Goal: Task Accomplishment & Management: Manage account settings

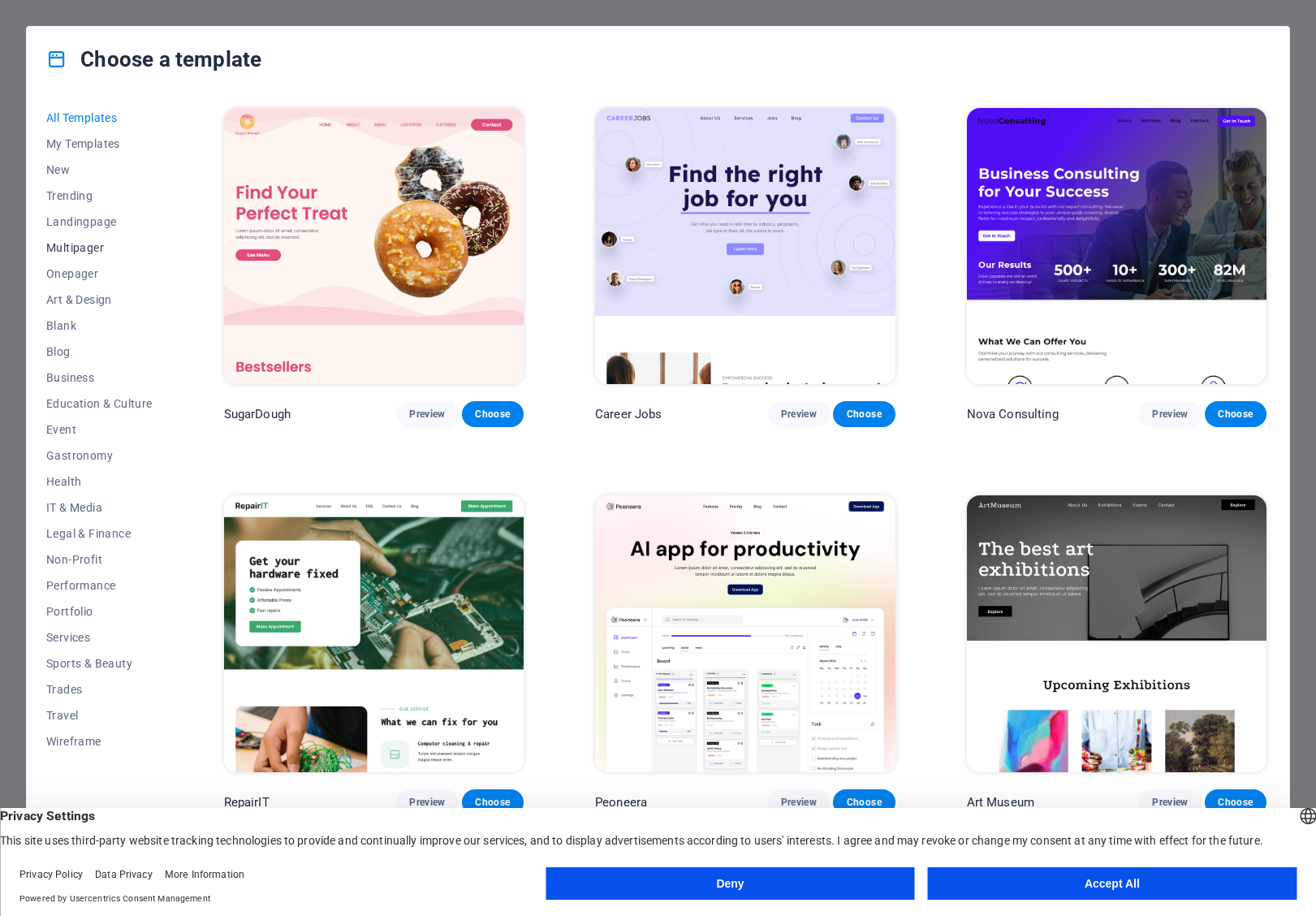
click at [77, 236] on button "Multipager" at bounding box center [100, 247] width 107 height 26
click at [80, 230] on button "Landingpage" at bounding box center [100, 222] width 107 height 26
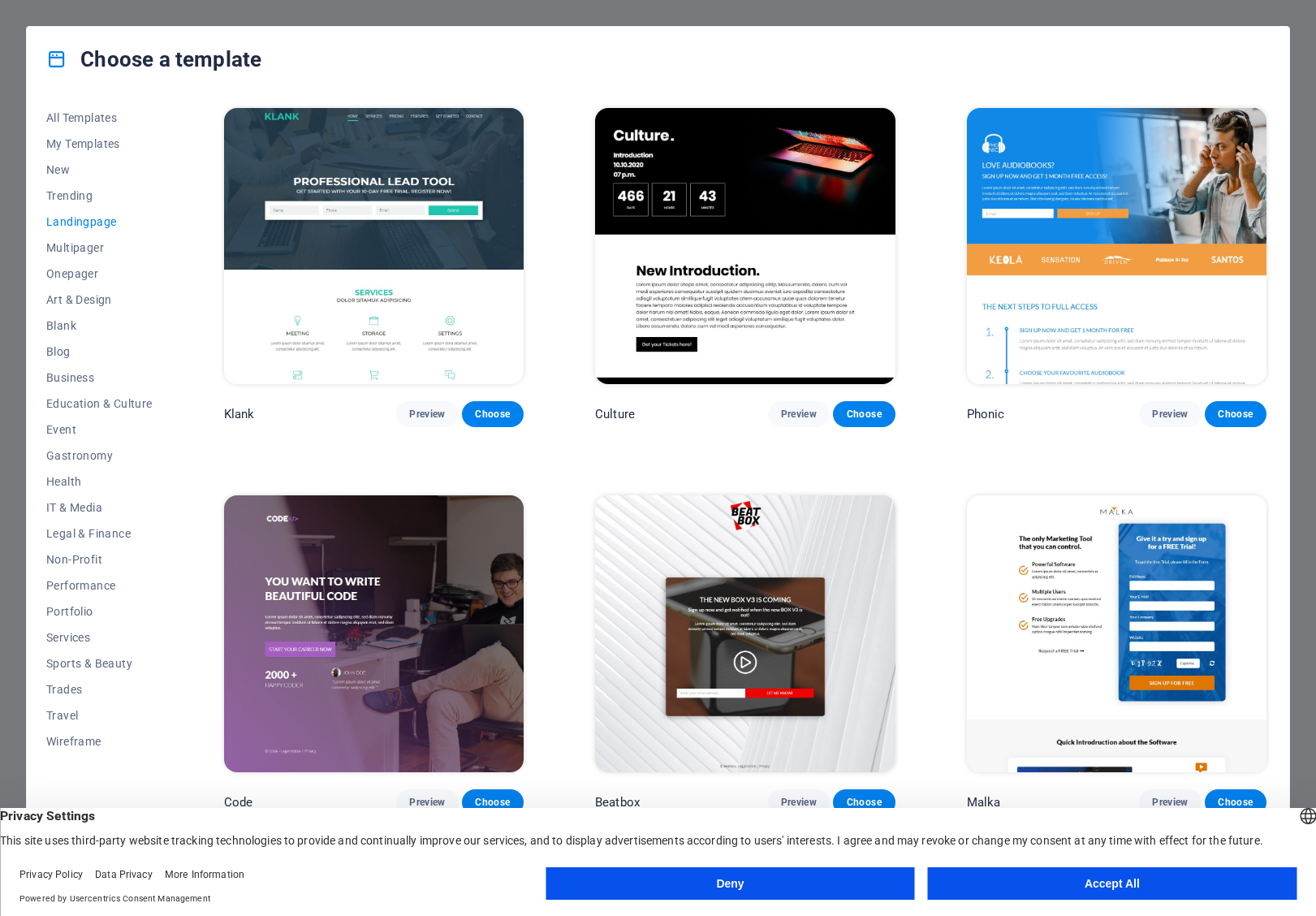
click at [311, 275] on img at bounding box center [374, 246] width 300 height 276
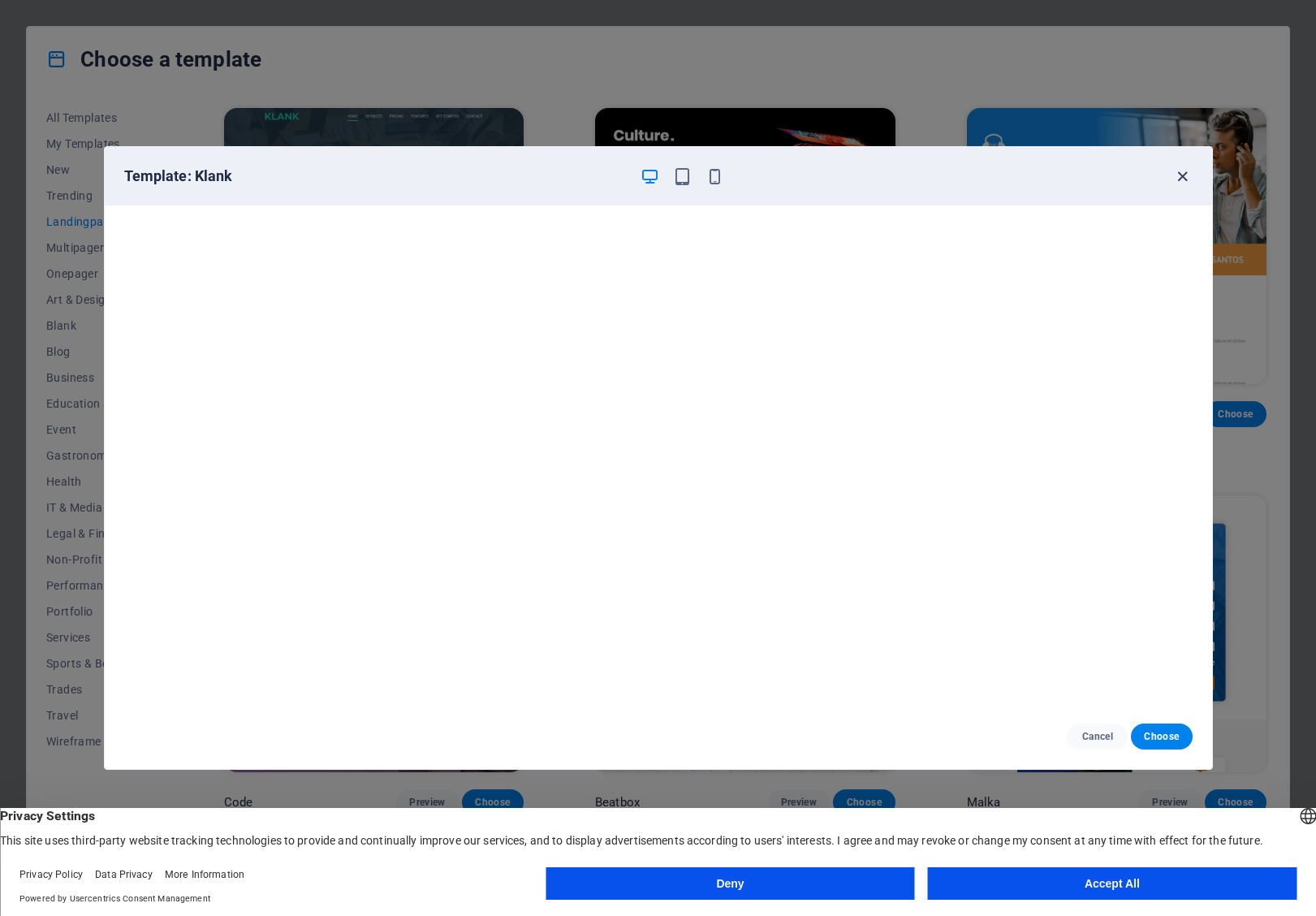
click at [1182, 172] on icon "button" at bounding box center [1183, 177] width 18 height 18
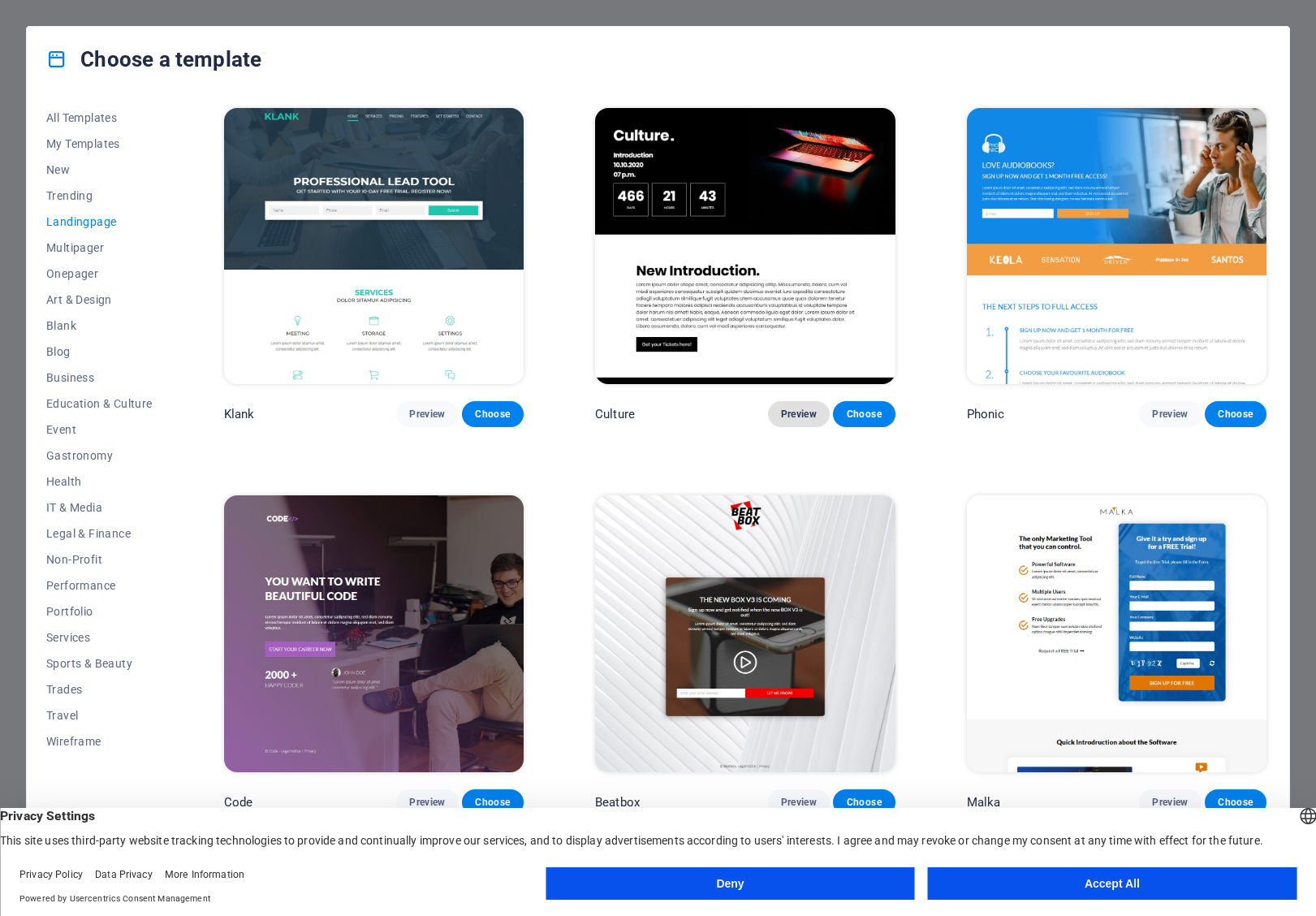
click at [806, 418] on span "Preview" at bounding box center [799, 414] width 36 height 13
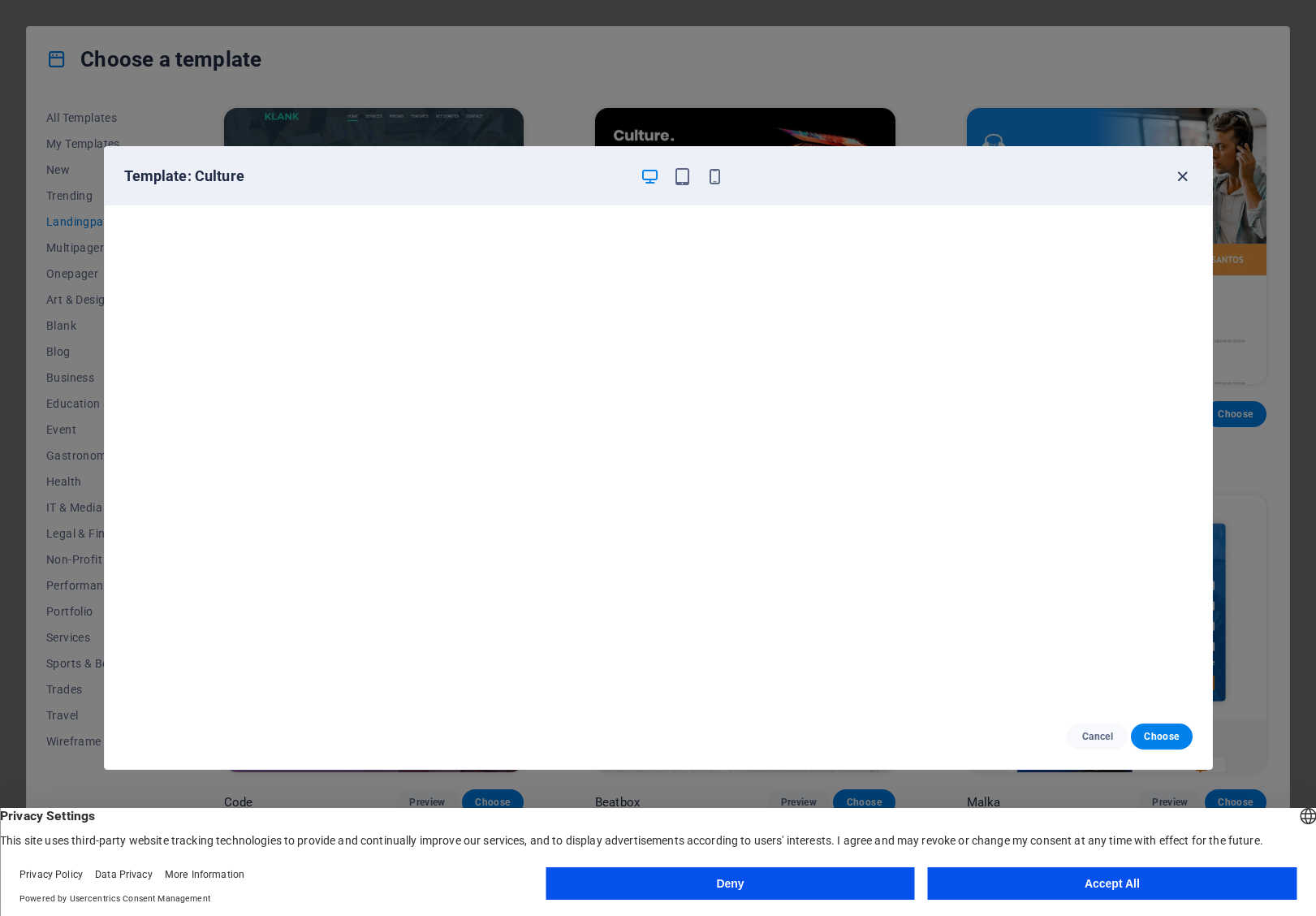
click at [1189, 174] on icon "button" at bounding box center [1183, 177] width 18 height 18
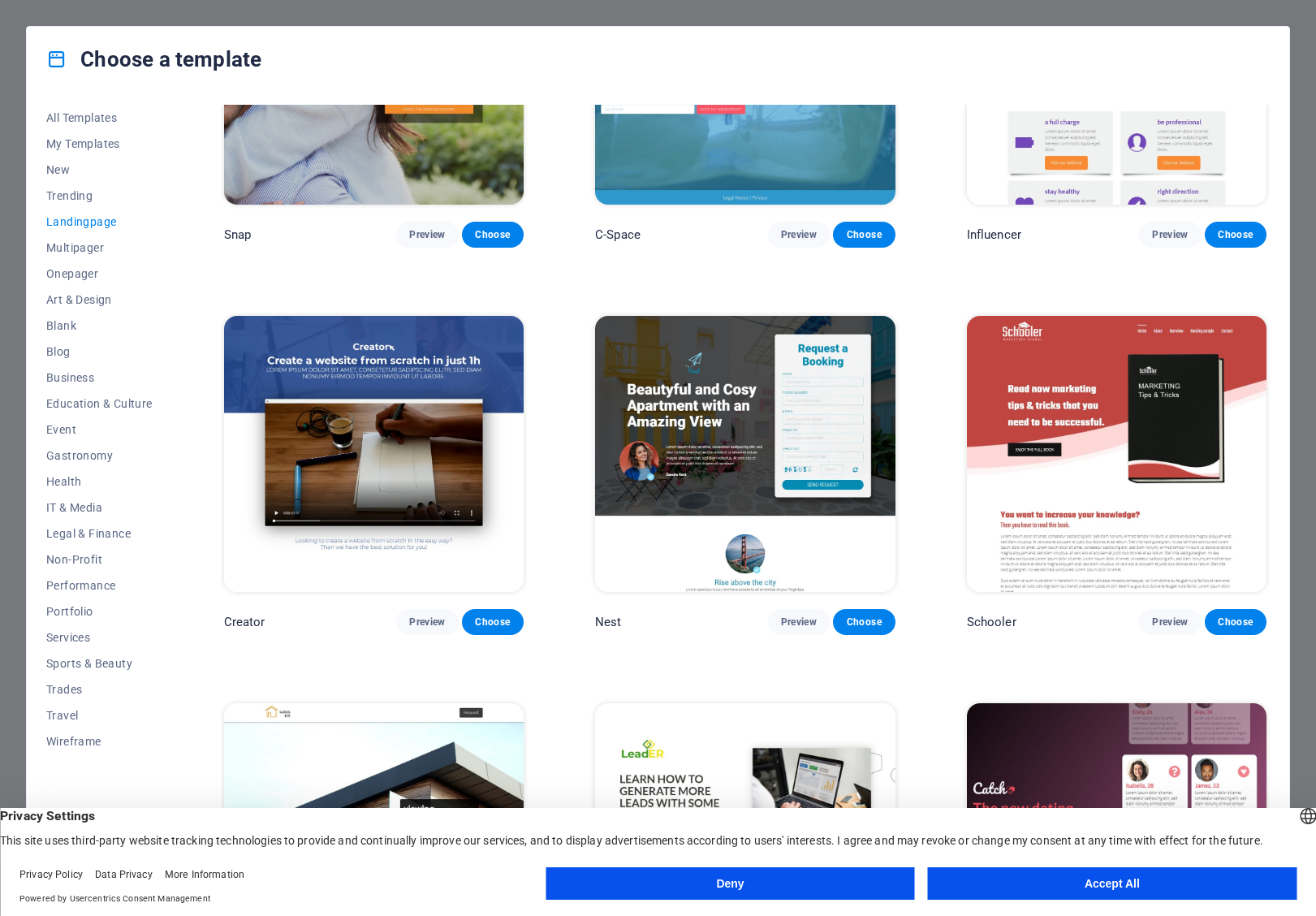
scroll to position [1745, 0]
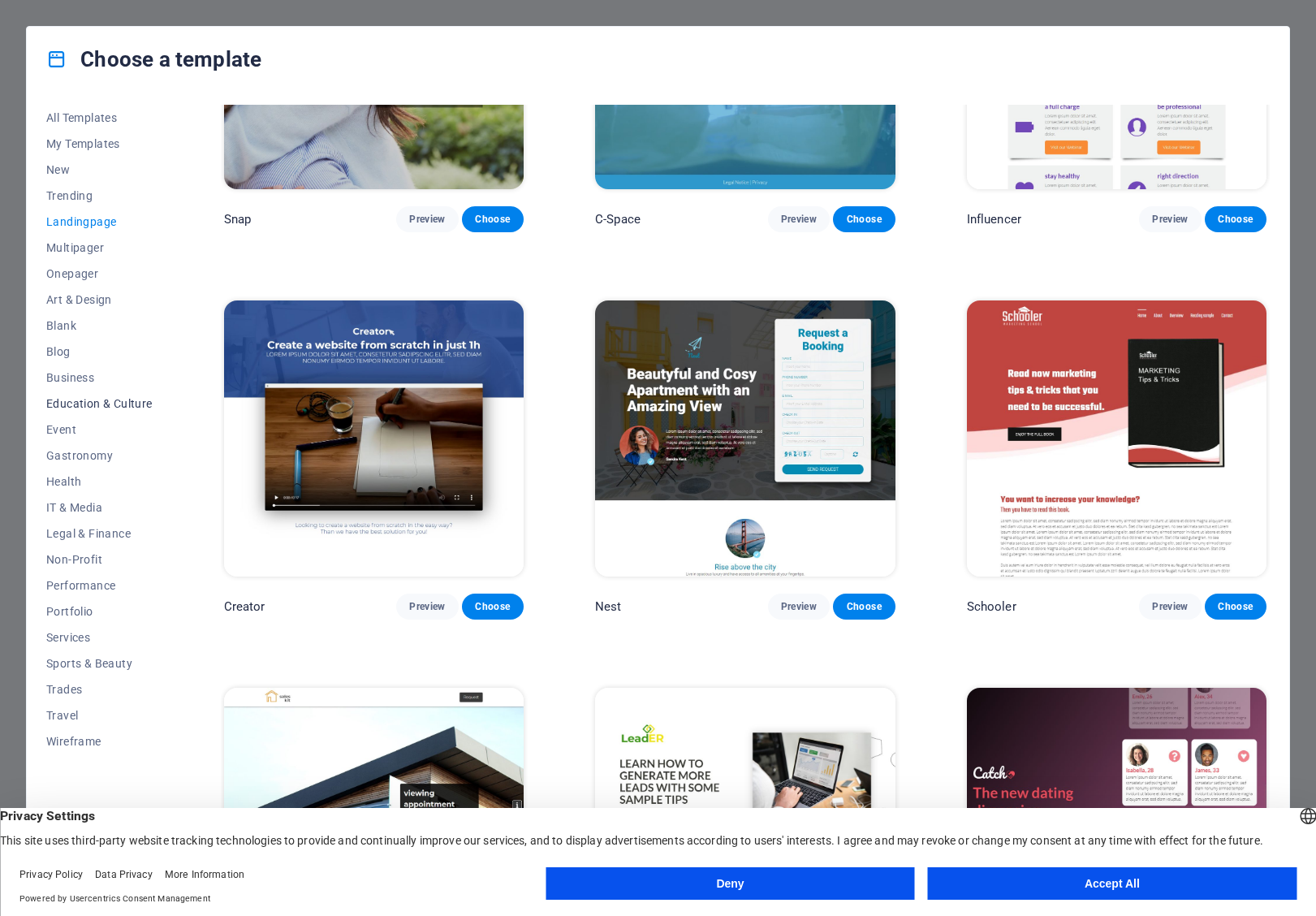
click at [126, 406] on span "Education & Culture" at bounding box center [100, 404] width 107 height 13
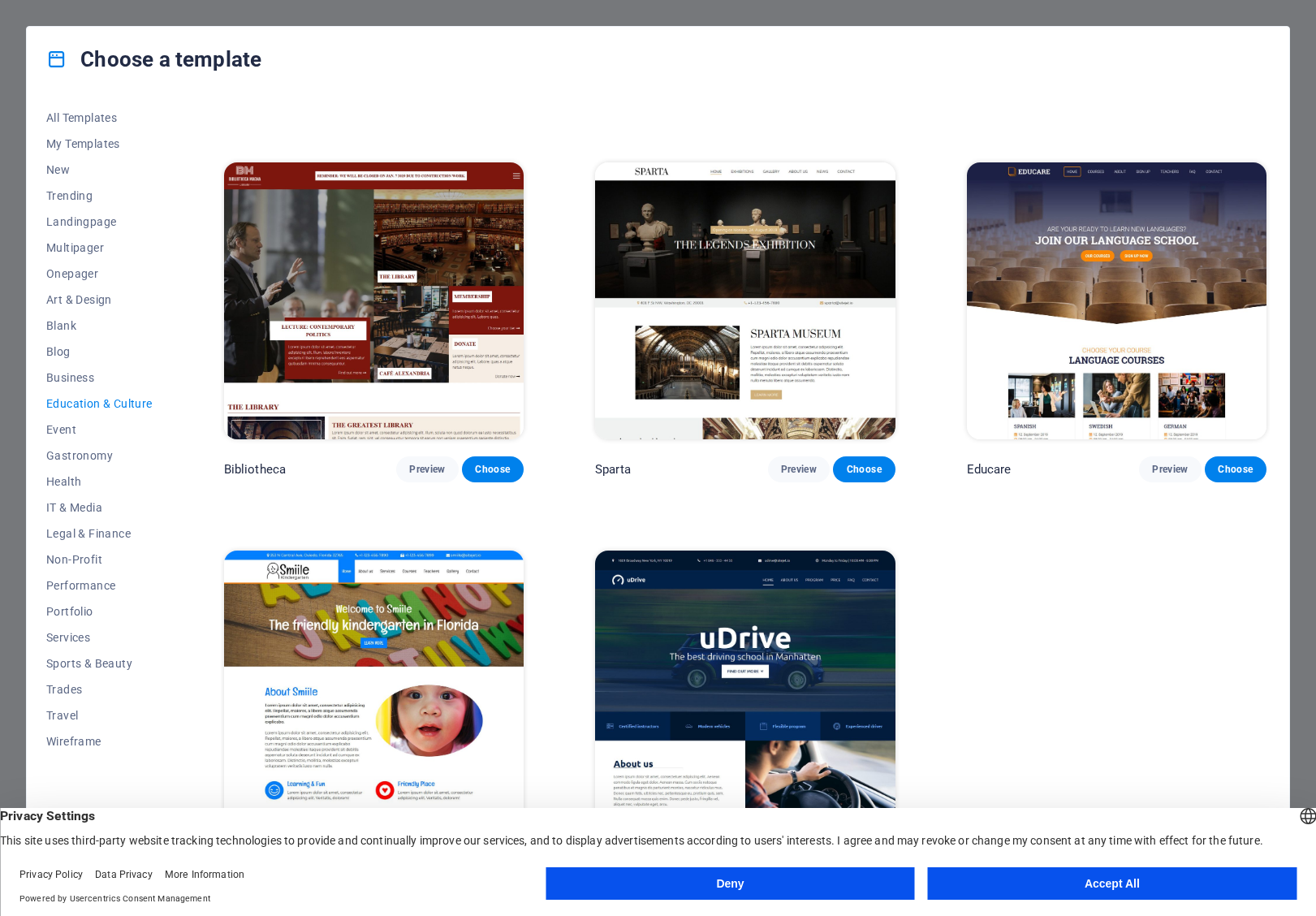
scroll to position [327, 0]
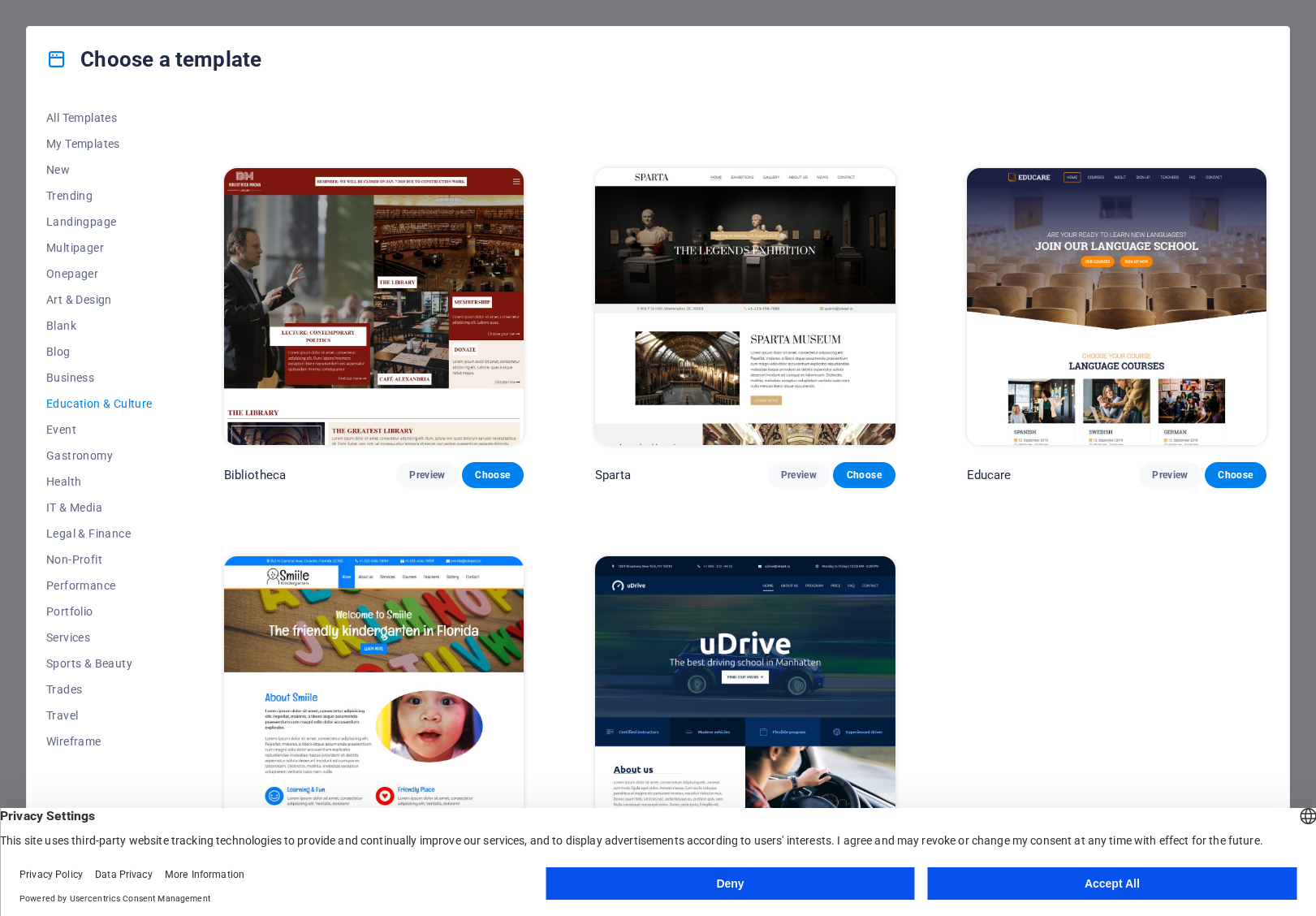
click at [545, 557] on div "Art Museum Preview Choose Academix Preview Choose Volare Preview Choose Bibliot…" at bounding box center [745, 326] width 1049 height 1098
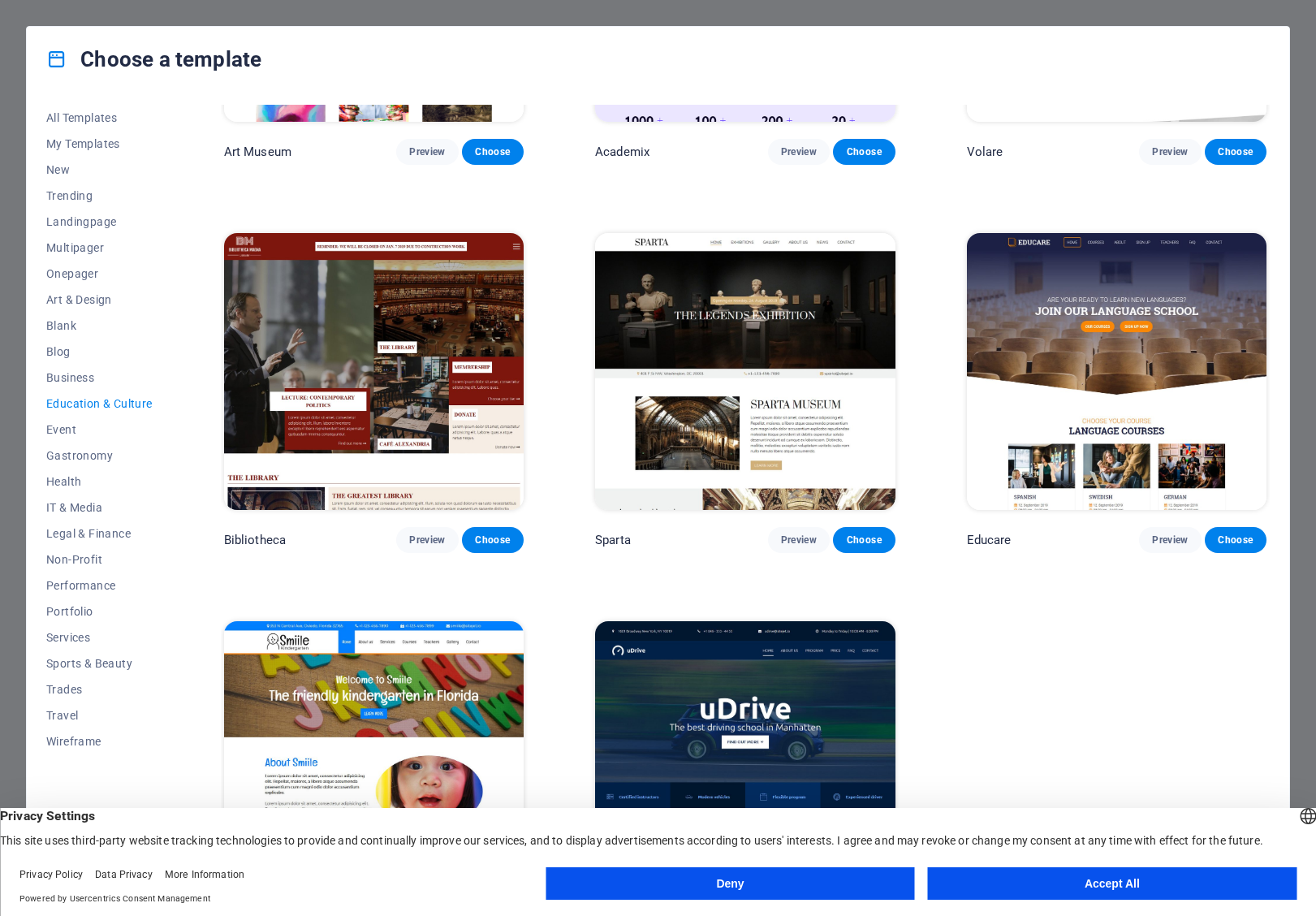
scroll to position [300, 0]
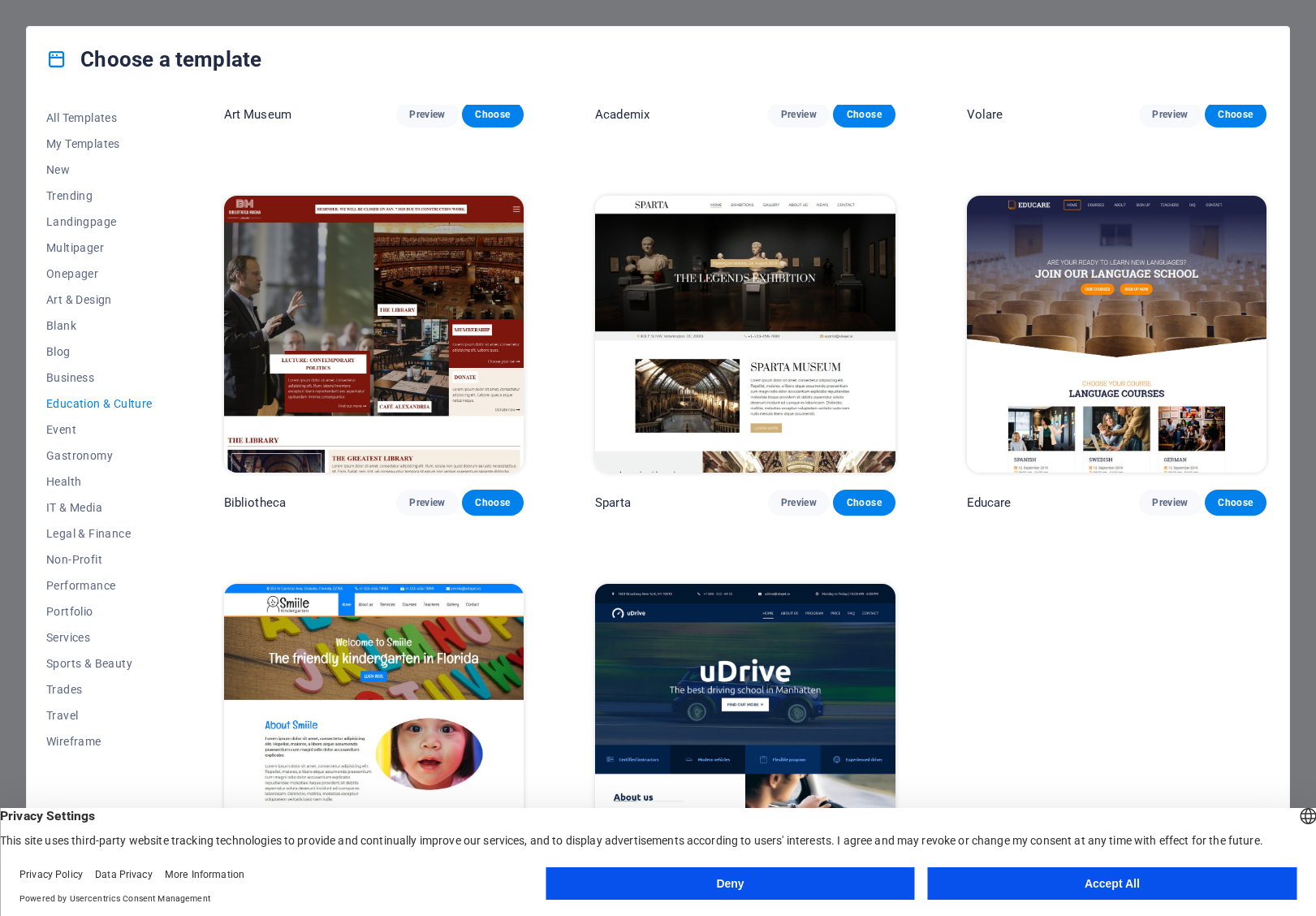
click at [994, 889] on button "Accept All" at bounding box center [1112, 883] width 369 height 32
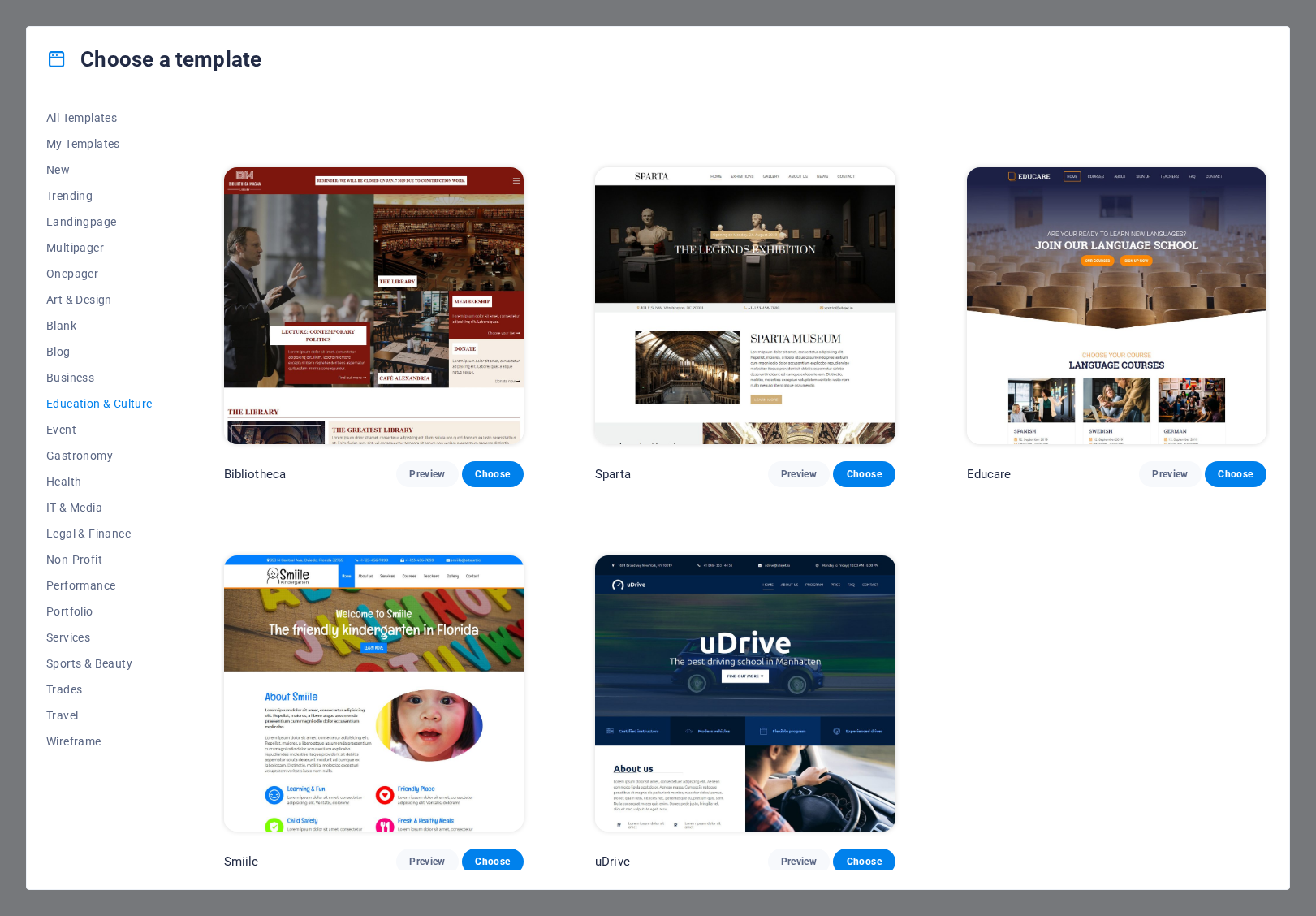
scroll to position [327, 0]
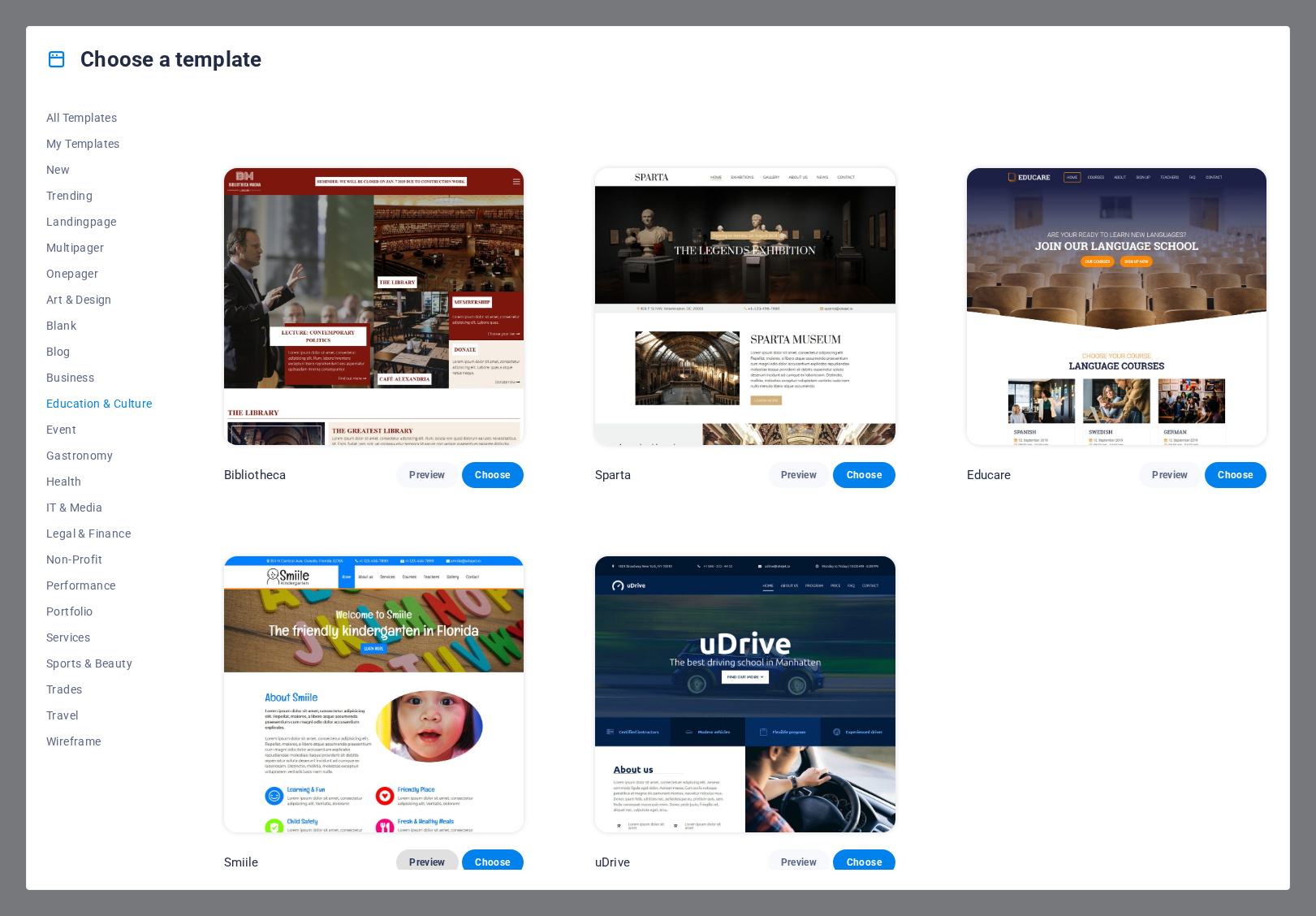
click at [426, 863] on button "Preview" at bounding box center [427, 862] width 62 height 26
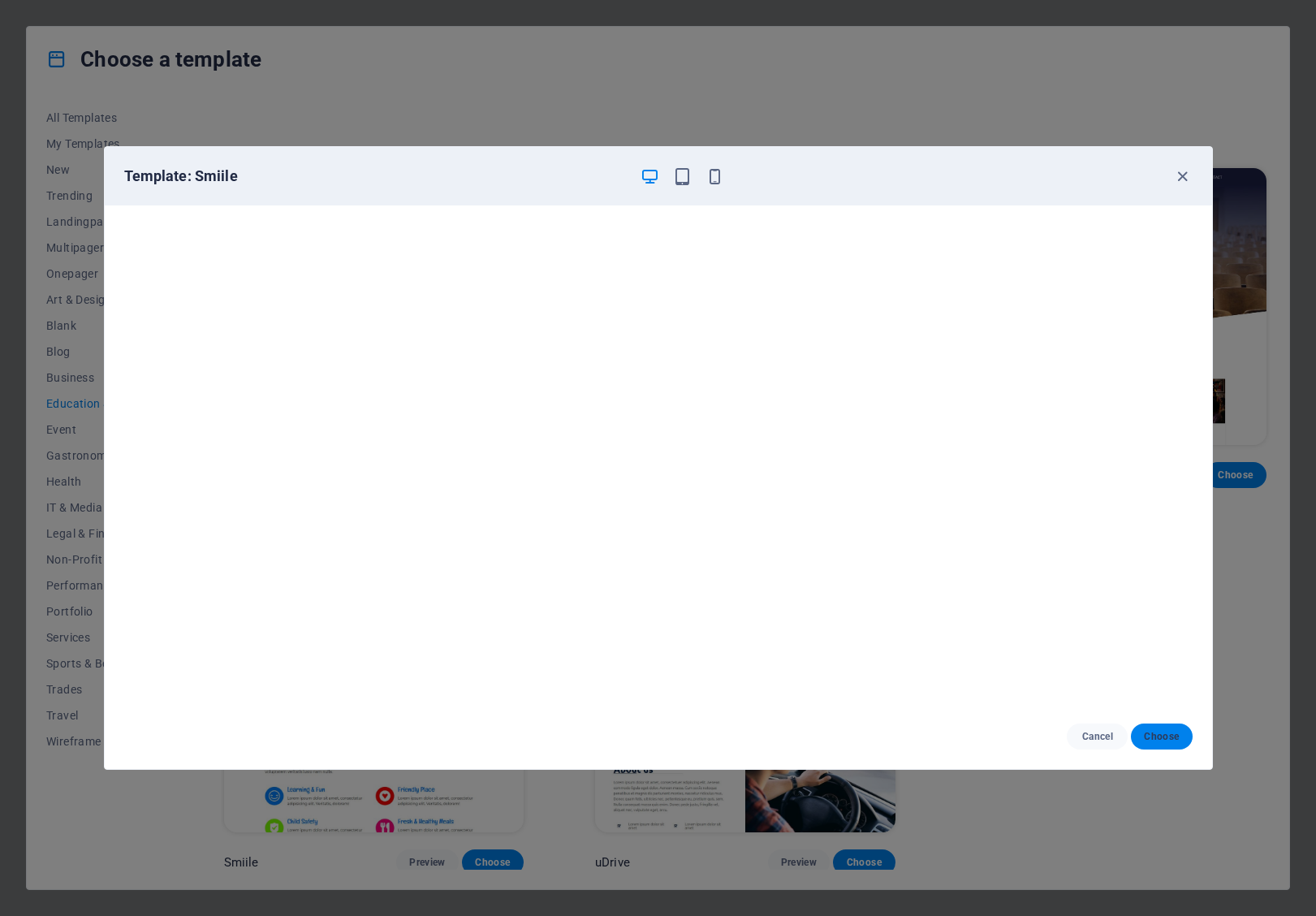
click at [1152, 735] on span "Choose" at bounding box center [1162, 736] width 35 height 13
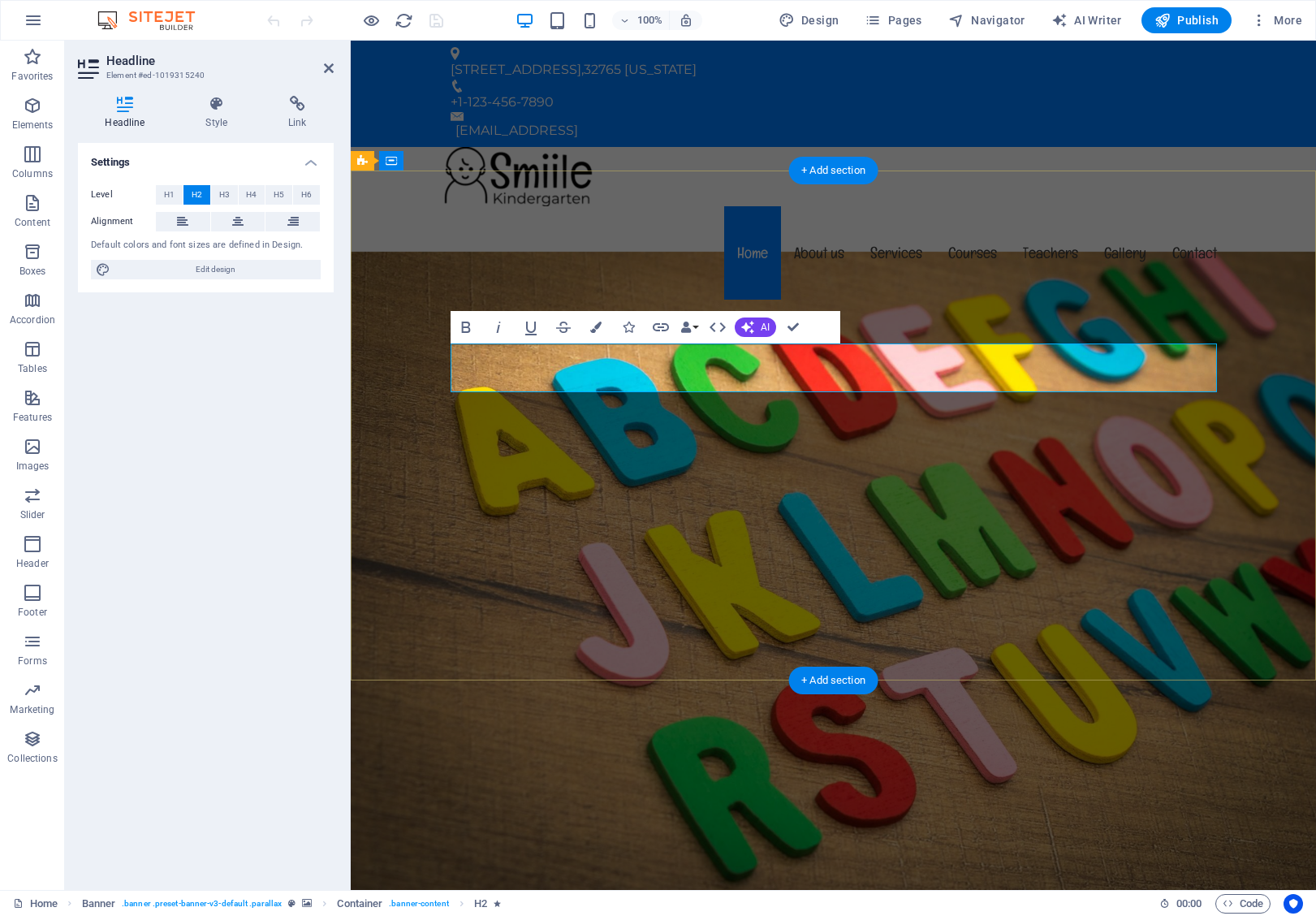
drag, startPoint x: 639, startPoint y: 374, endPoint x: 818, endPoint y: 370, distance: 179.0
drag, startPoint x: 822, startPoint y: 370, endPoint x: 923, endPoint y: 374, distance: 101.1
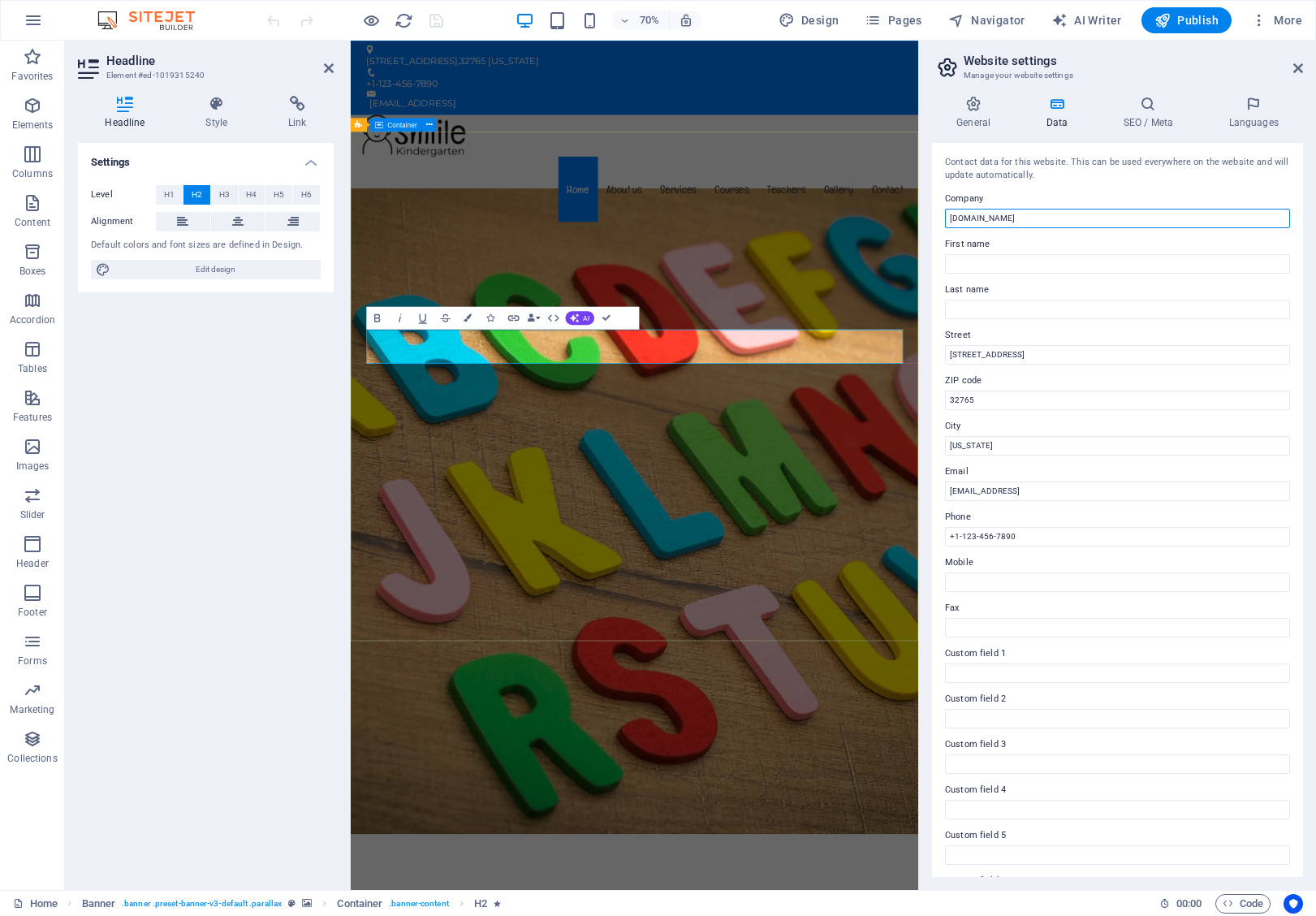
drag, startPoint x: 1356, startPoint y: 261, endPoint x: 1128, endPoint y: 297, distance: 230.8
click at [1034, 217] on input "combi.edu.gt" at bounding box center [1118, 218] width 345 height 19
click at [992, 230] on div "Contact data for this website. This can be used everywhere on the website and w…" at bounding box center [1118, 510] width 371 height 734
click at [989, 214] on input "combi.edu.gt" at bounding box center [1118, 218] width 345 height 19
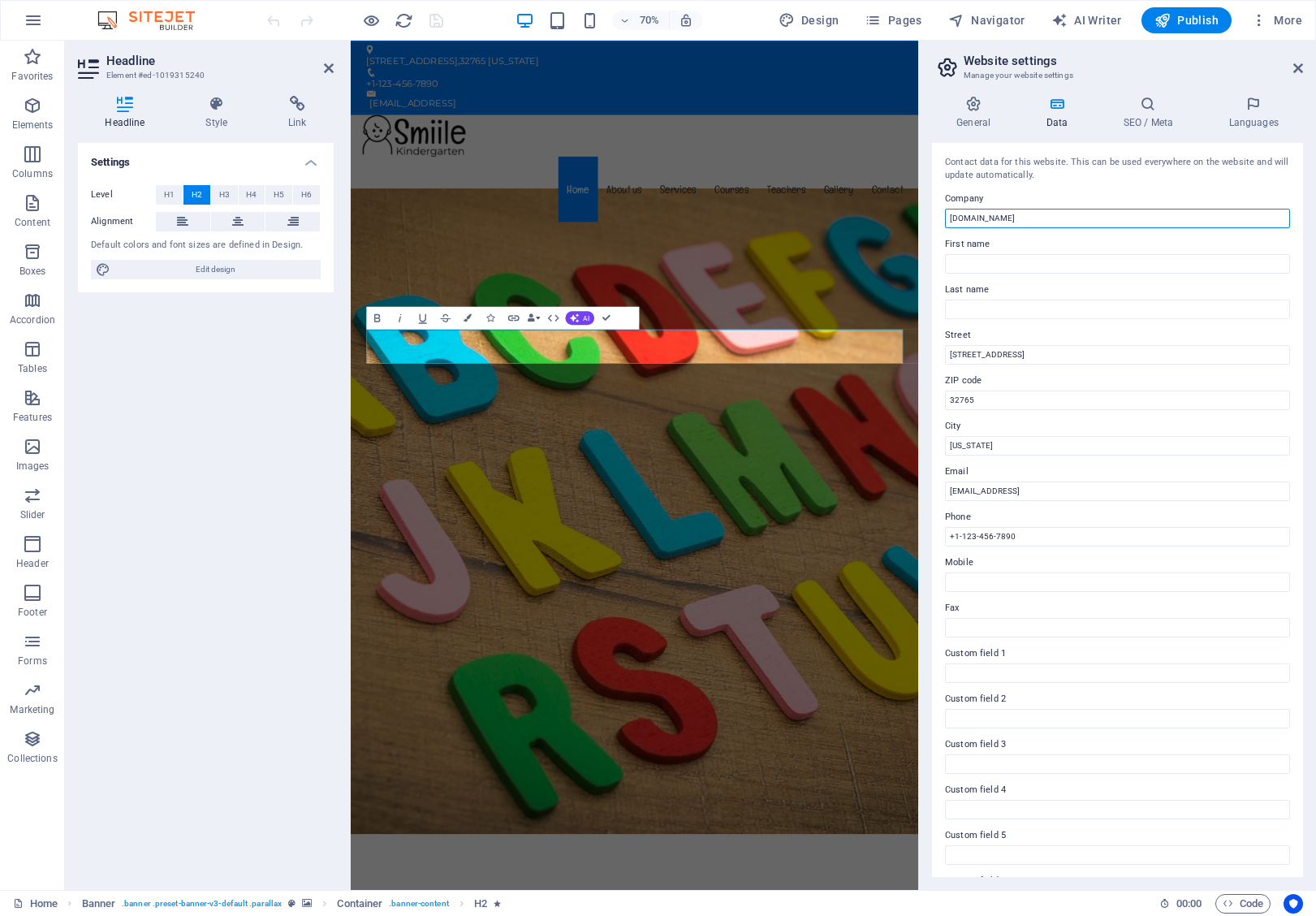
click at [989, 214] on input "combi.edu.gt" at bounding box center [1118, 218] width 345 height 19
click at [1101, 246] on label "First name" at bounding box center [1118, 244] width 345 height 19
click at [1101, 254] on input "First name" at bounding box center [1118, 263] width 345 height 19
drag, startPoint x: 1139, startPoint y: 211, endPoint x: 1110, endPoint y: 211, distance: 29.0
click at [1110, 211] on input "Colegio Mixto Bilingue Intercultural Oscar Admitía" at bounding box center [1118, 218] width 345 height 19
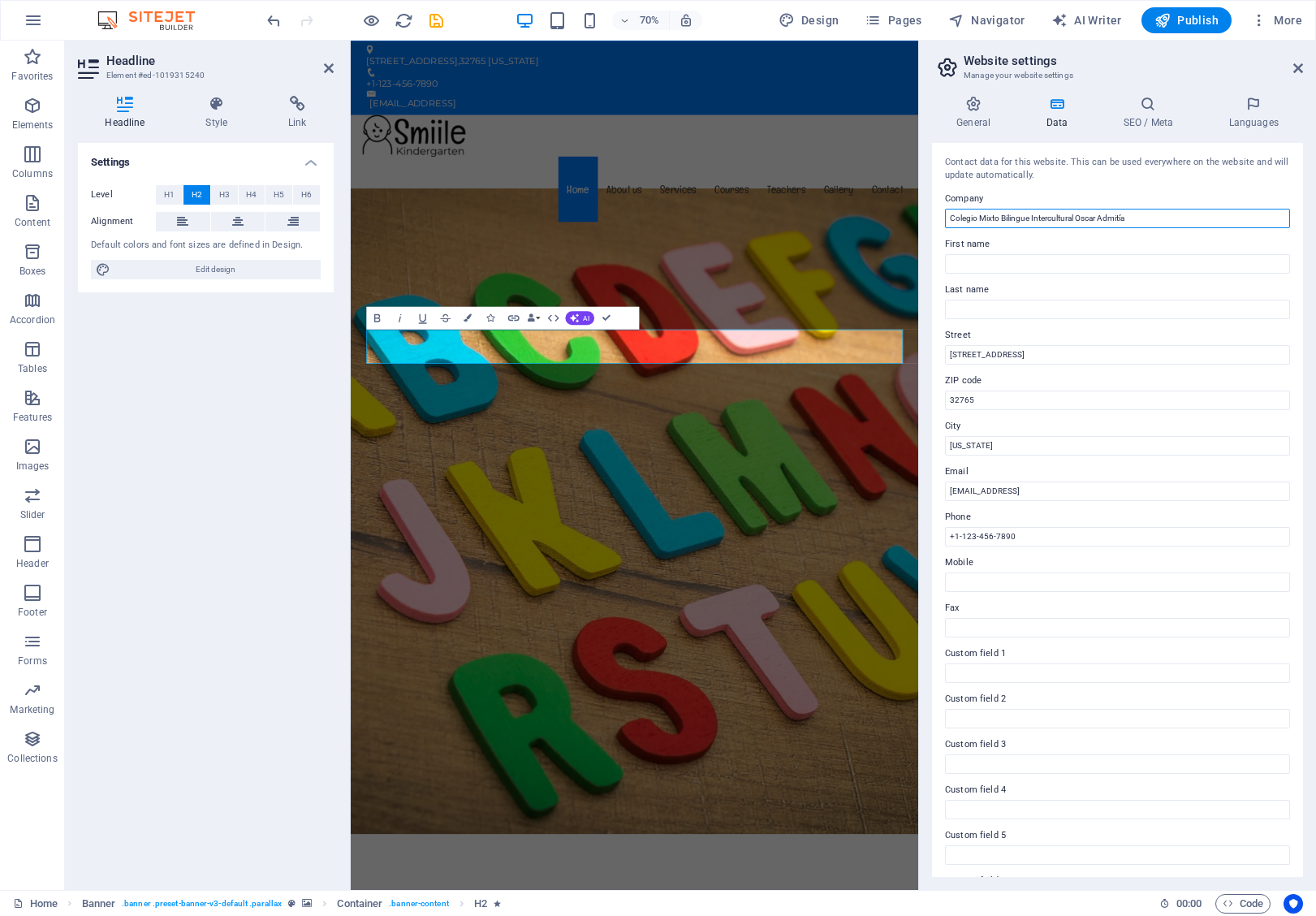
click at [1111, 212] on input "Colegio Mixto Bilingue Intercultural Oscar Admitía" at bounding box center [1118, 218] width 345 height 19
click at [1117, 217] on input "Colegio Mixto Bilingue Intercultural Oscar Admitía" at bounding box center [1118, 218] width 345 height 19
type input "Colegio Mixto Bilingue Intercultural [PERSON_NAME]"
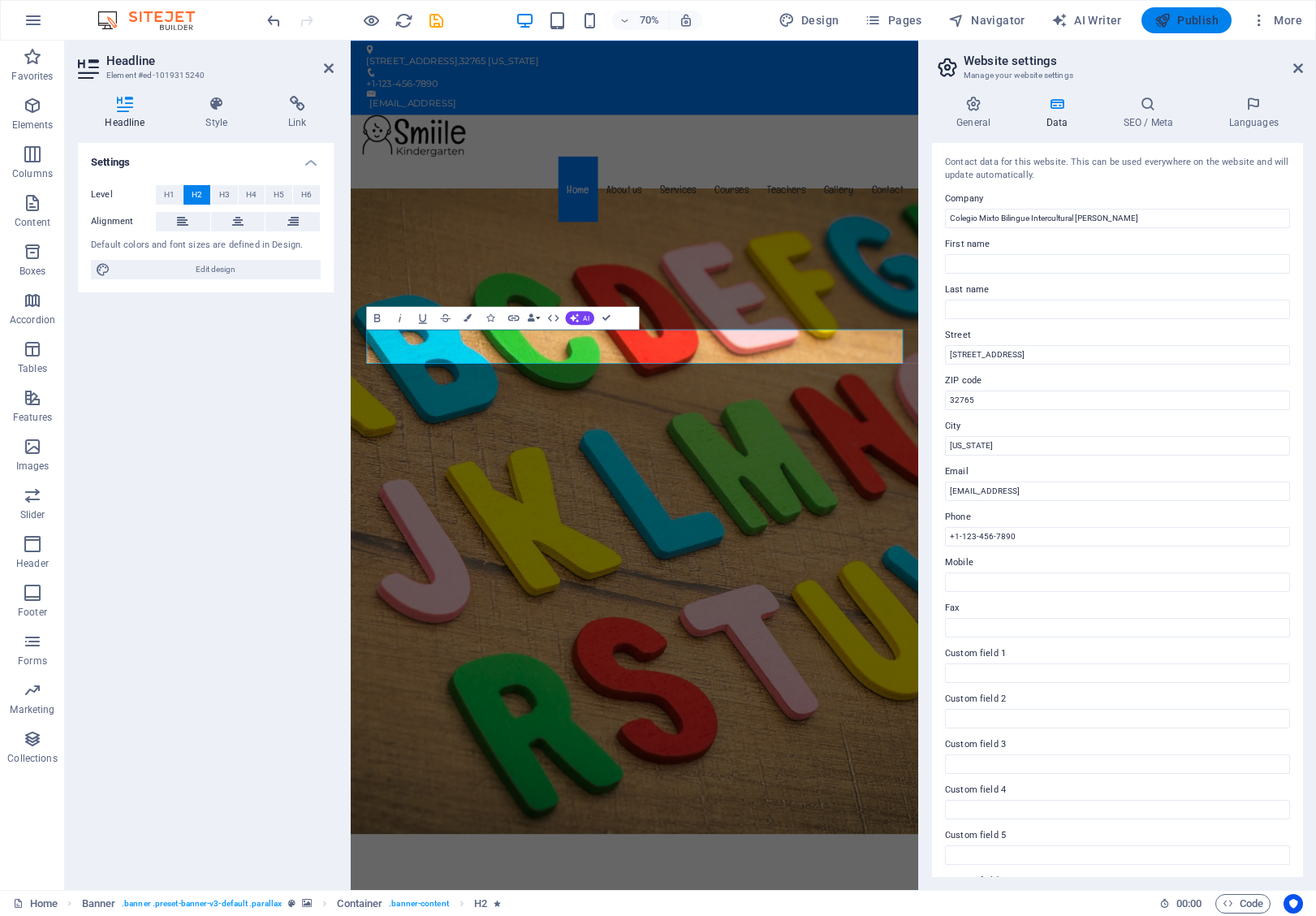
click at [1194, 21] on span "Publish" at bounding box center [1186, 20] width 64 height 16
checkbox input "false"
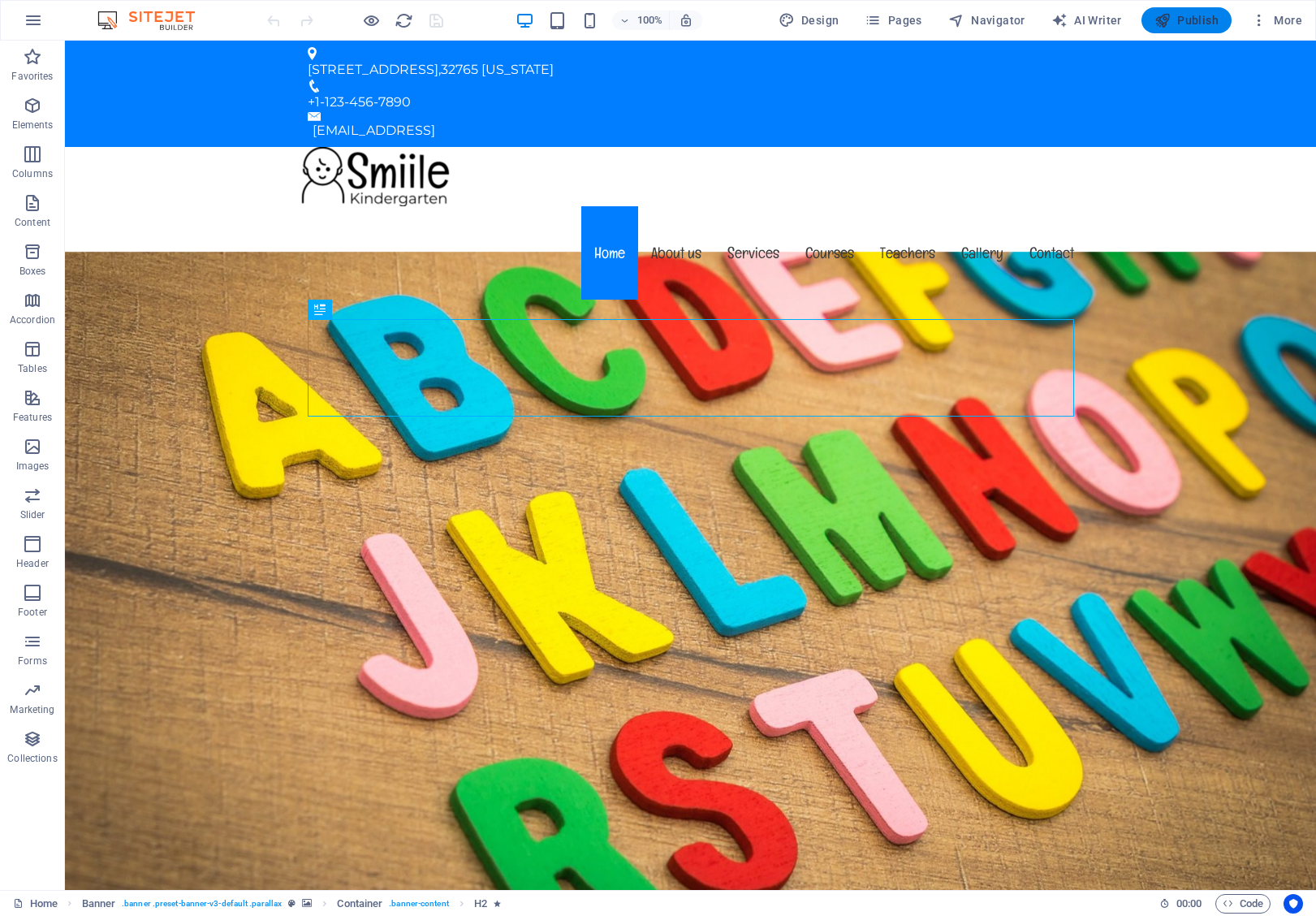
click at [1181, 12] on span "Publish" at bounding box center [1186, 20] width 64 height 16
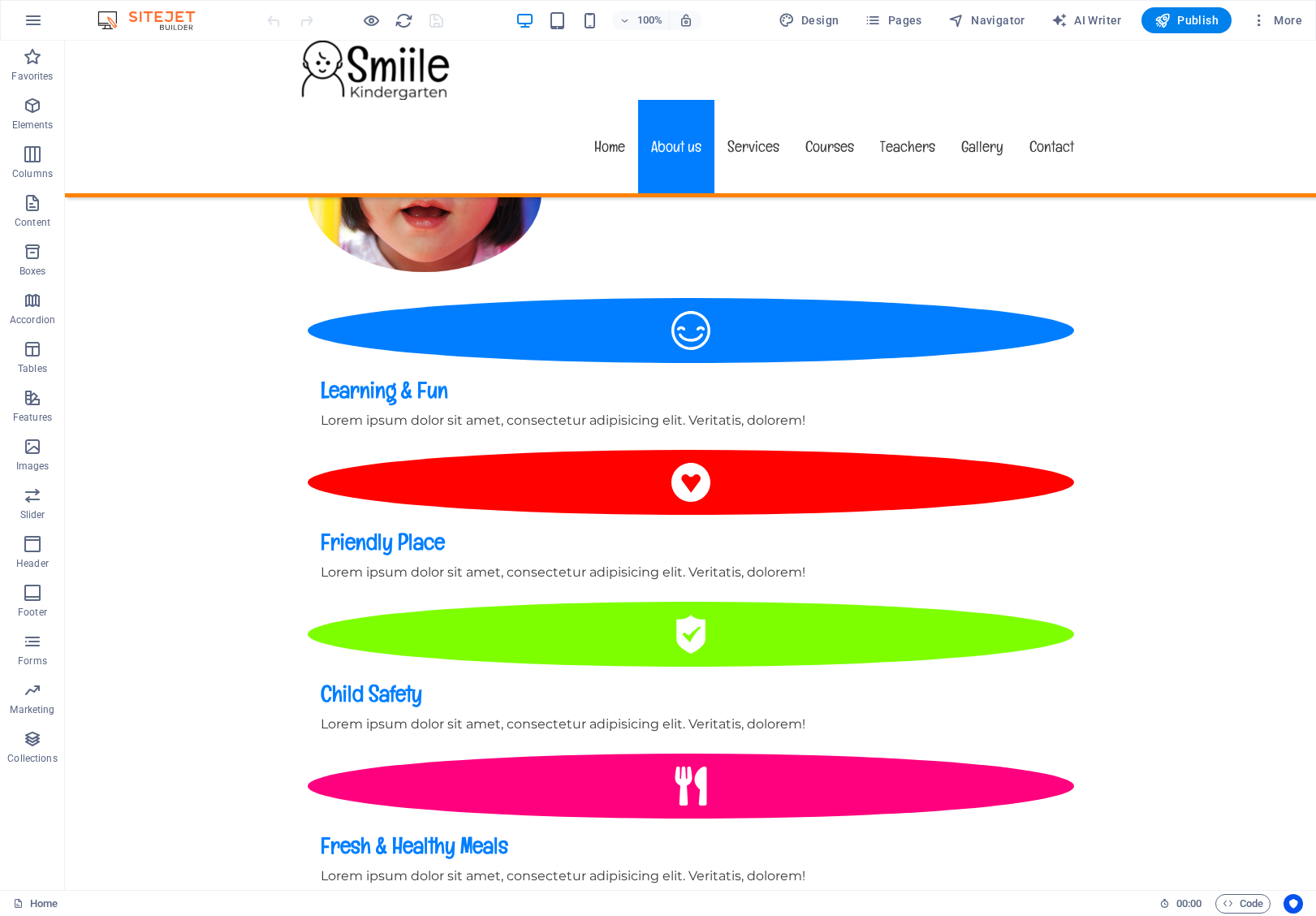
scroll to position [1481, 0]
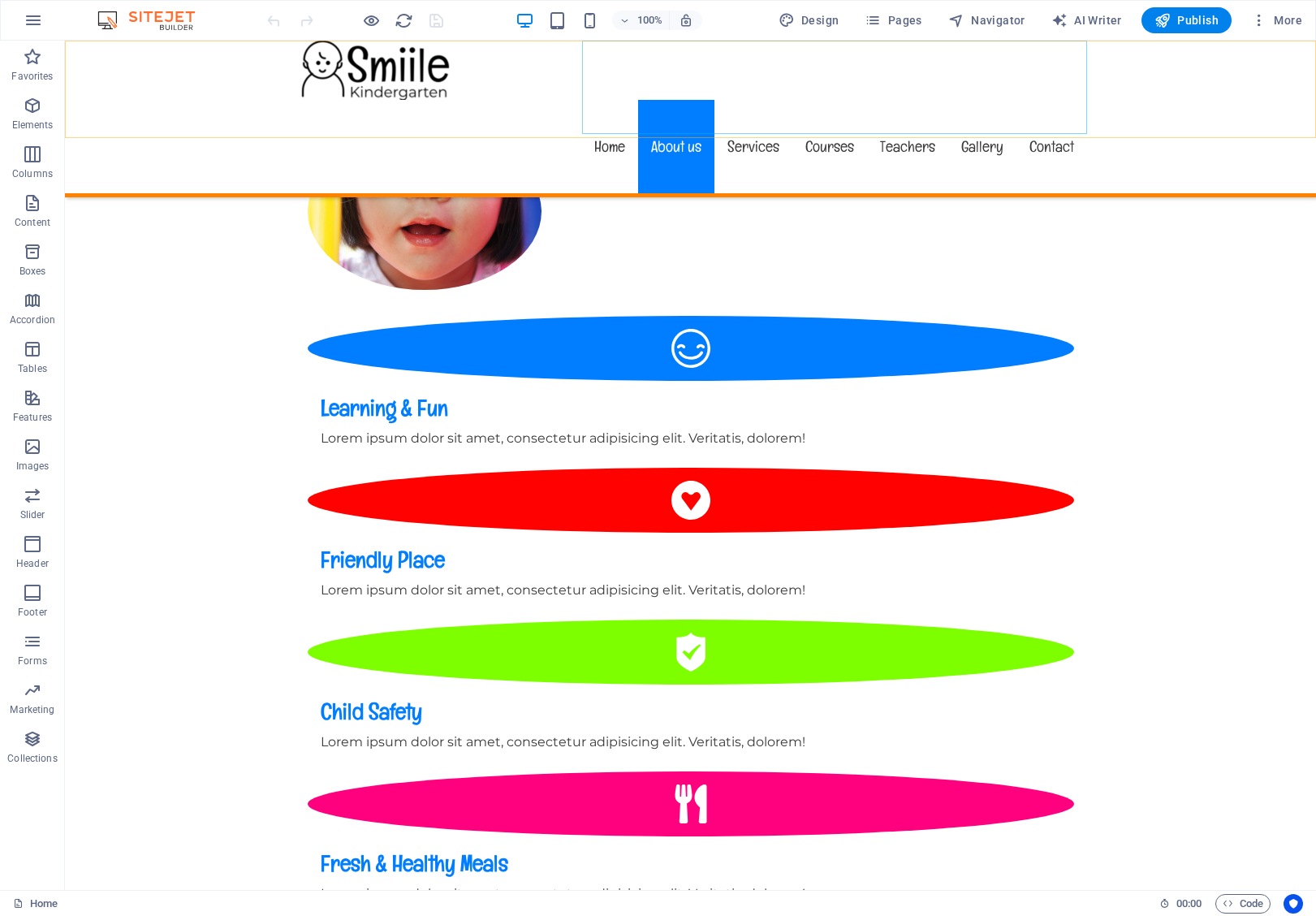
click at [838, 100] on nav "Home About us Services Courses Teachers Gallery Contact" at bounding box center [691, 147] width 793 height 93
click at [827, 100] on nav "Home About us Services Courses Teachers Gallery Contact" at bounding box center [691, 147] width 793 height 93
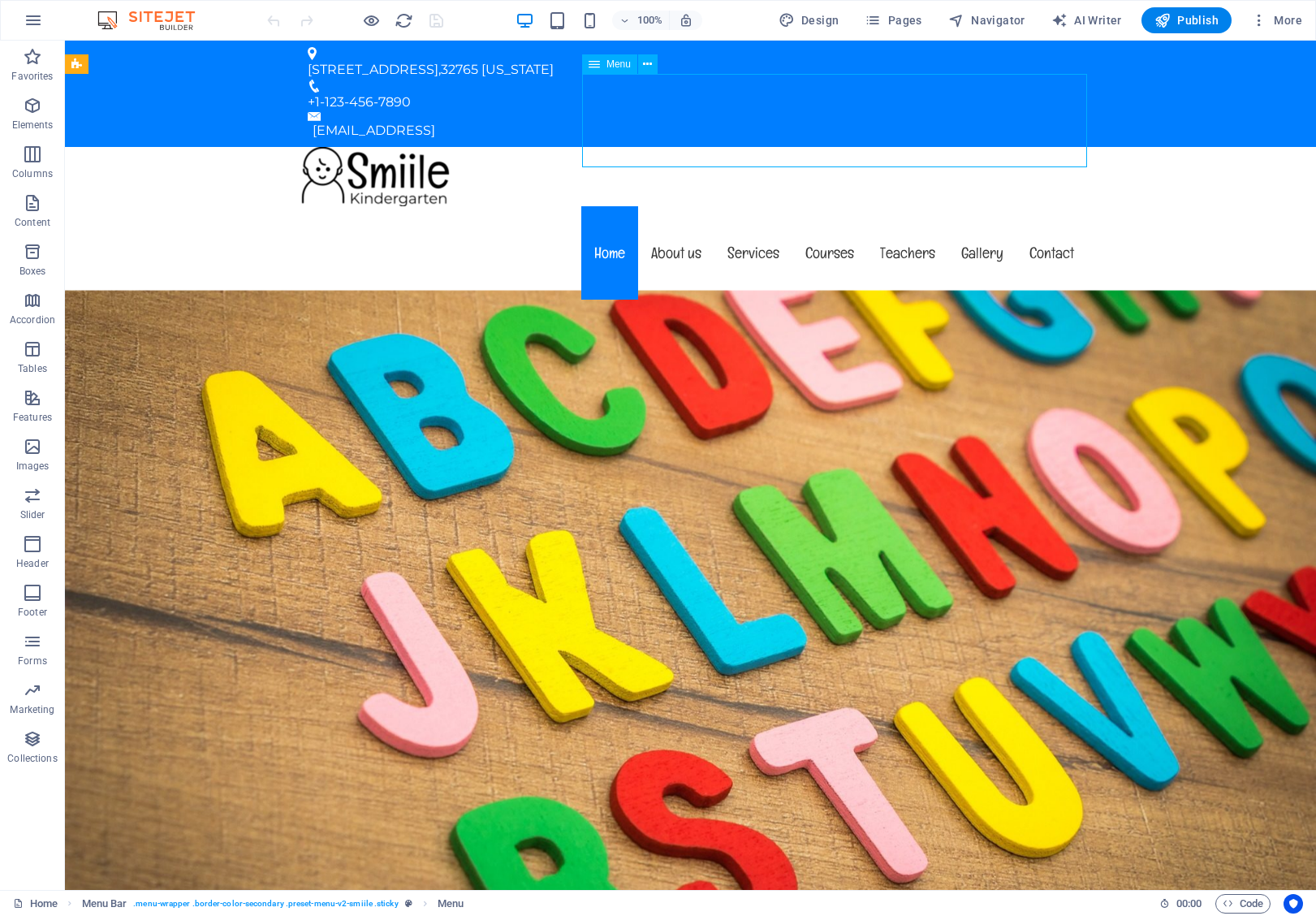
scroll to position [0, 0]
click at [27, 124] on p "Elements" at bounding box center [33, 125] width 42 height 13
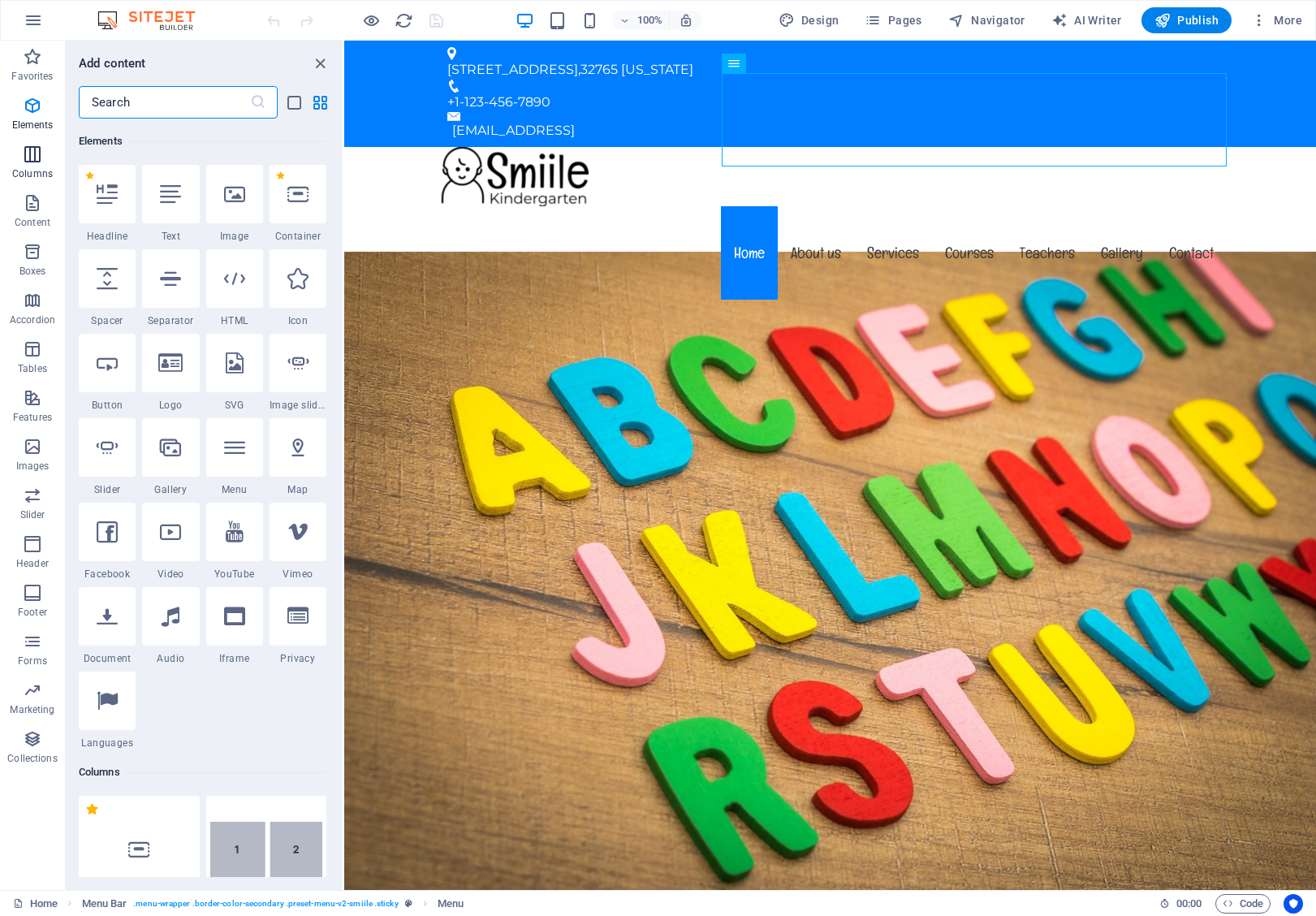
click at [38, 152] on icon "button" at bounding box center [32, 154] width 19 height 19
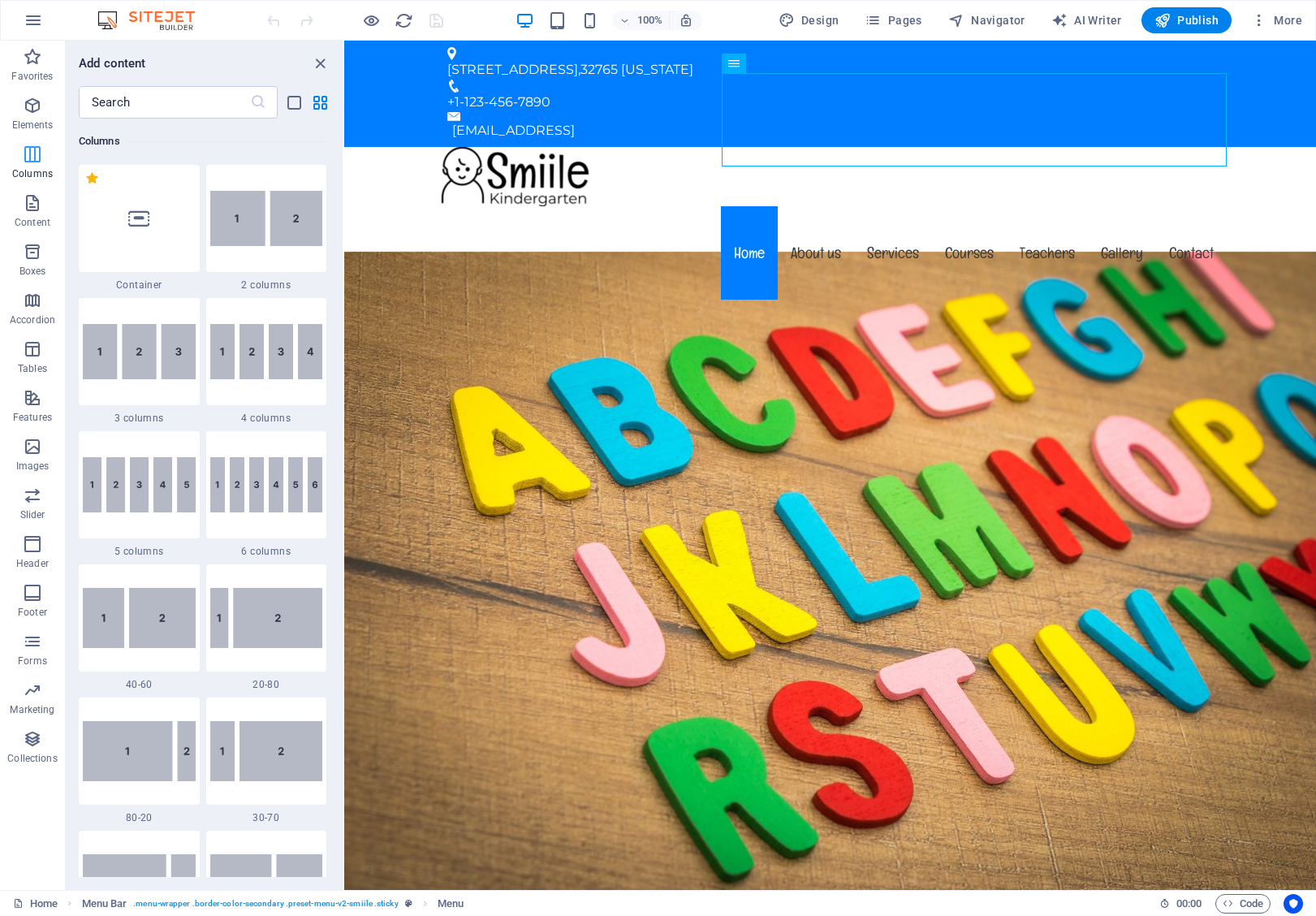
scroll to position [804, 0]
click at [37, 115] on span "Elements" at bounding box center [32, 115] width 65 height 39
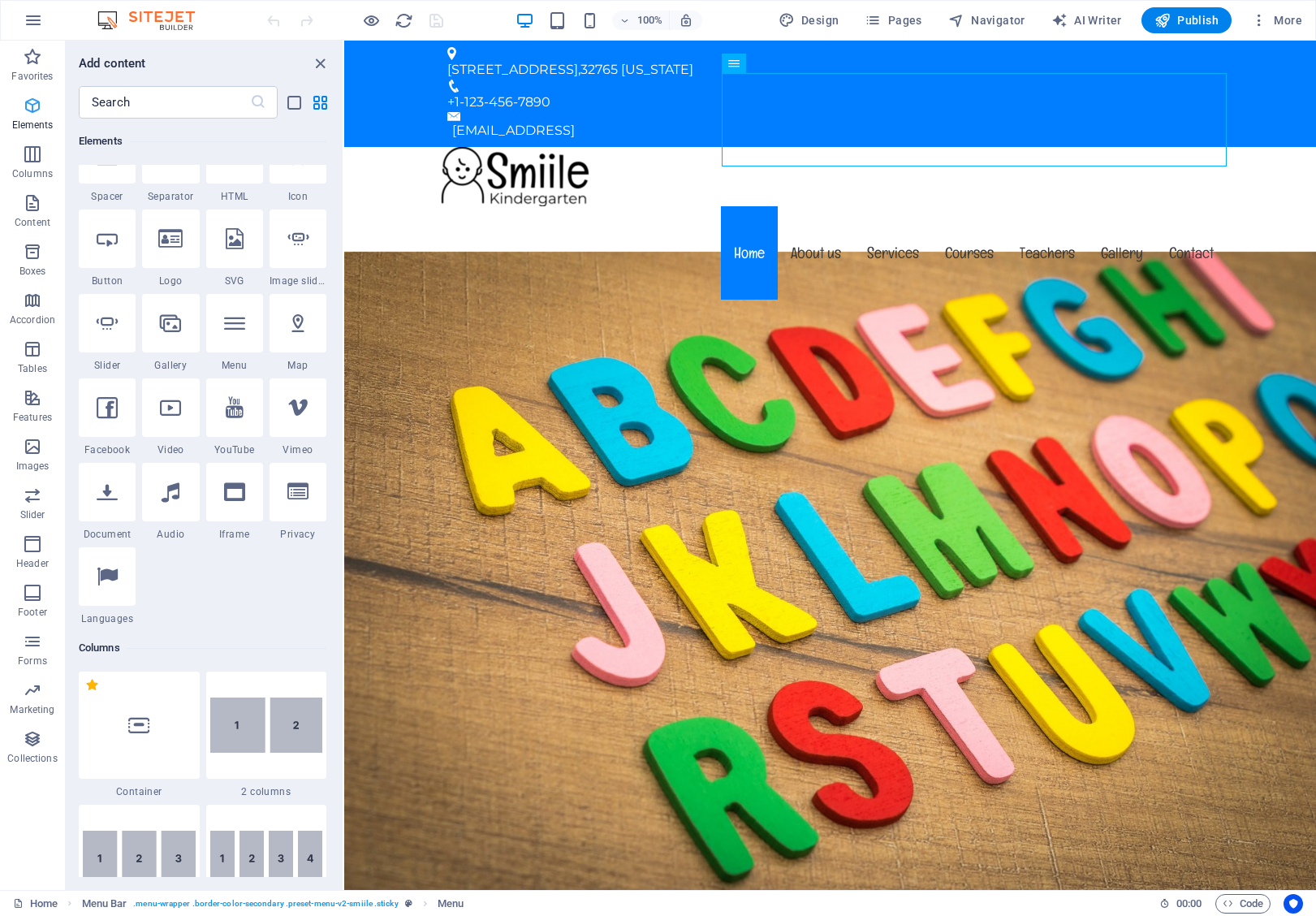
scroll to position [173, 0]
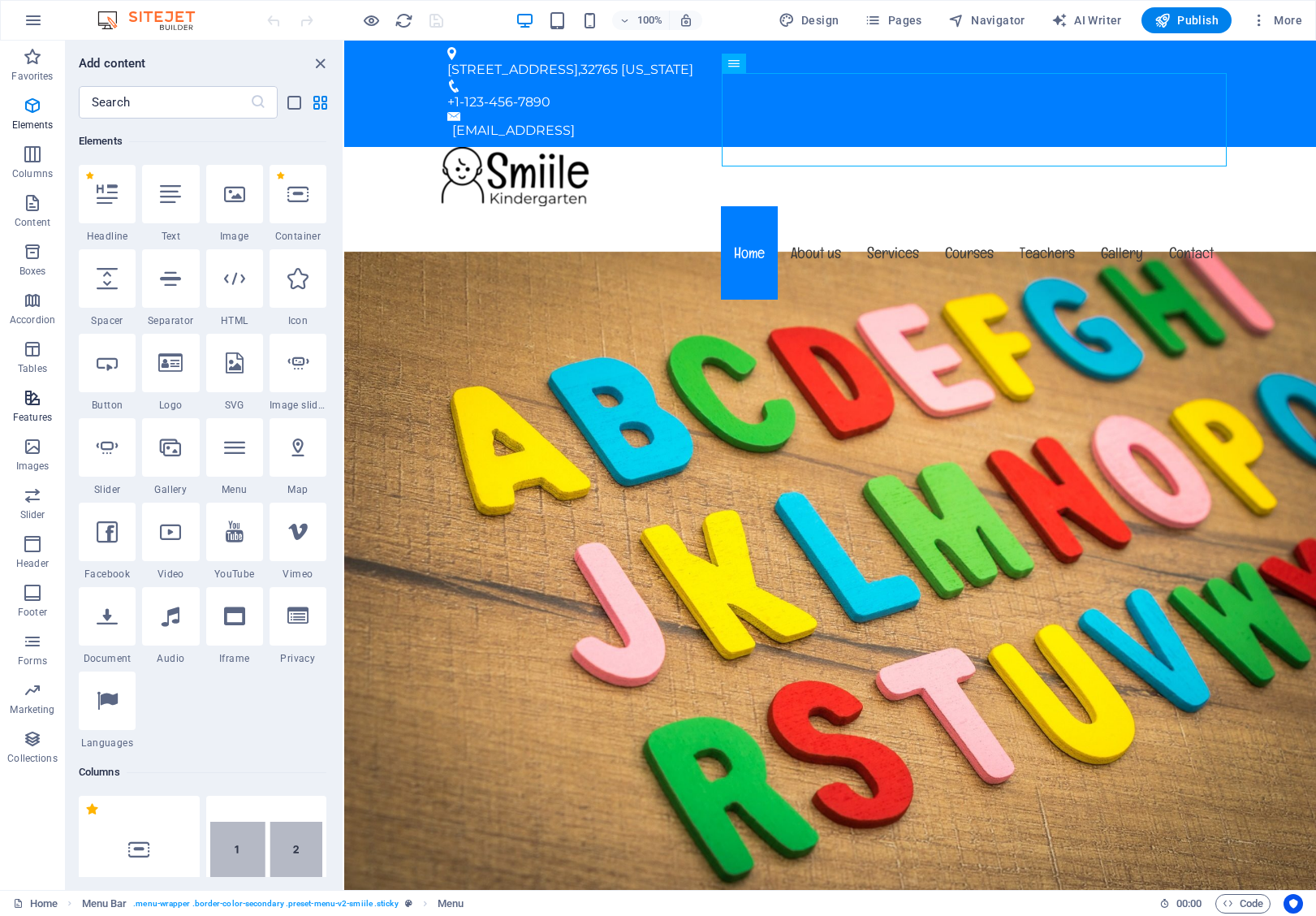
click at [45, 412] on p "Features" at bounding box center [32, 417] width 39 height 13
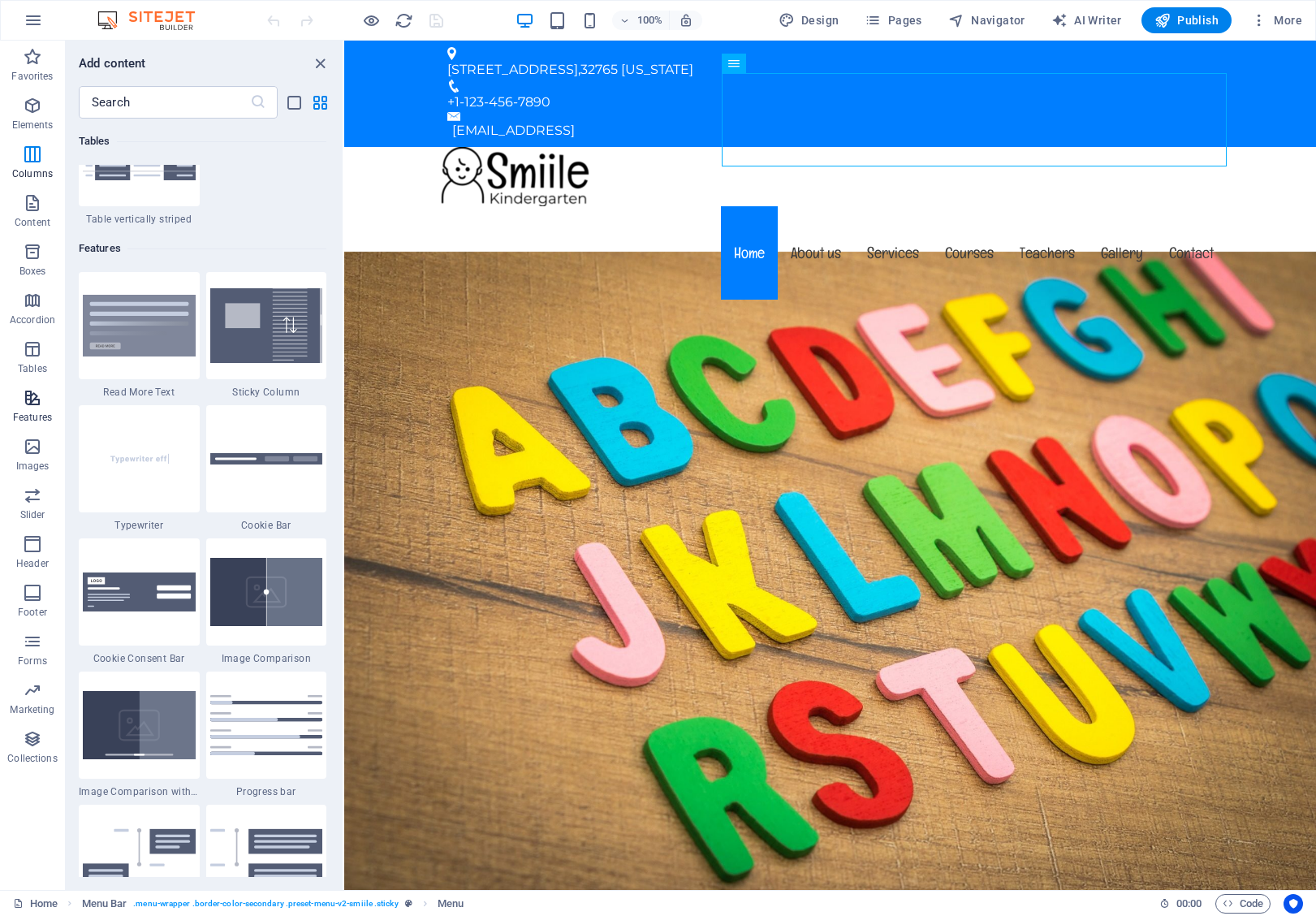
scroll to position [6489, 0]
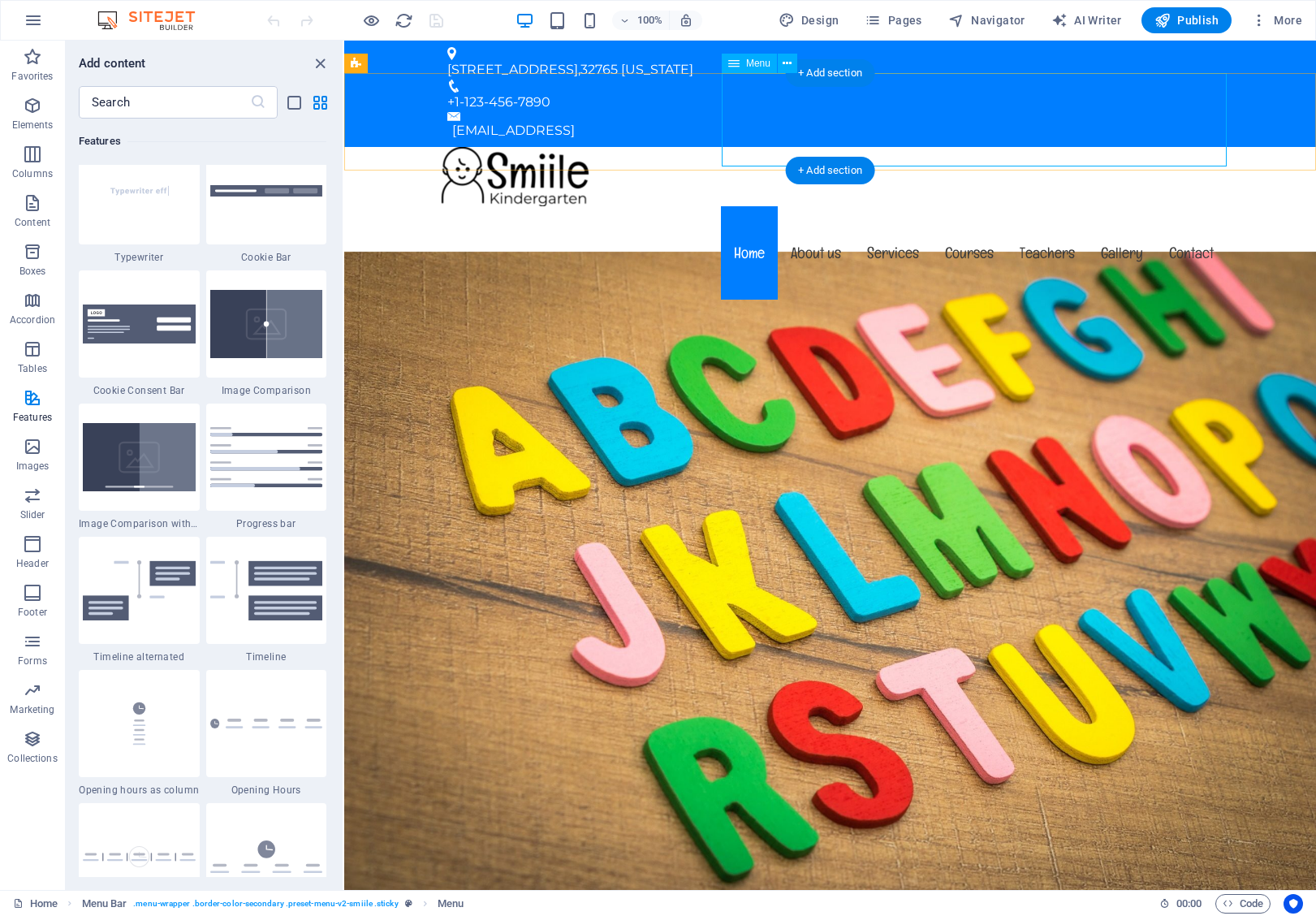
click at [823, 207] on nav "Home About us Services Courses Teachers Gallery Contact" at bounding box center [831, 253] width 793 height 93
click at [920, 207] on nav "Home About us Services Courses Teachers Gallery Contact" at bounding box center [831, 253] width 793 height 93
click at [1053, 207] on nav "Home About us Services Courses Teachers Gallery Contact" at bounding box center [831, 253] width 793 height 93
click at [1143, 207] on nav "Home About us Services Courses Teachers Gallery Contact" at bounding box center [831, 253] width 793 height 93
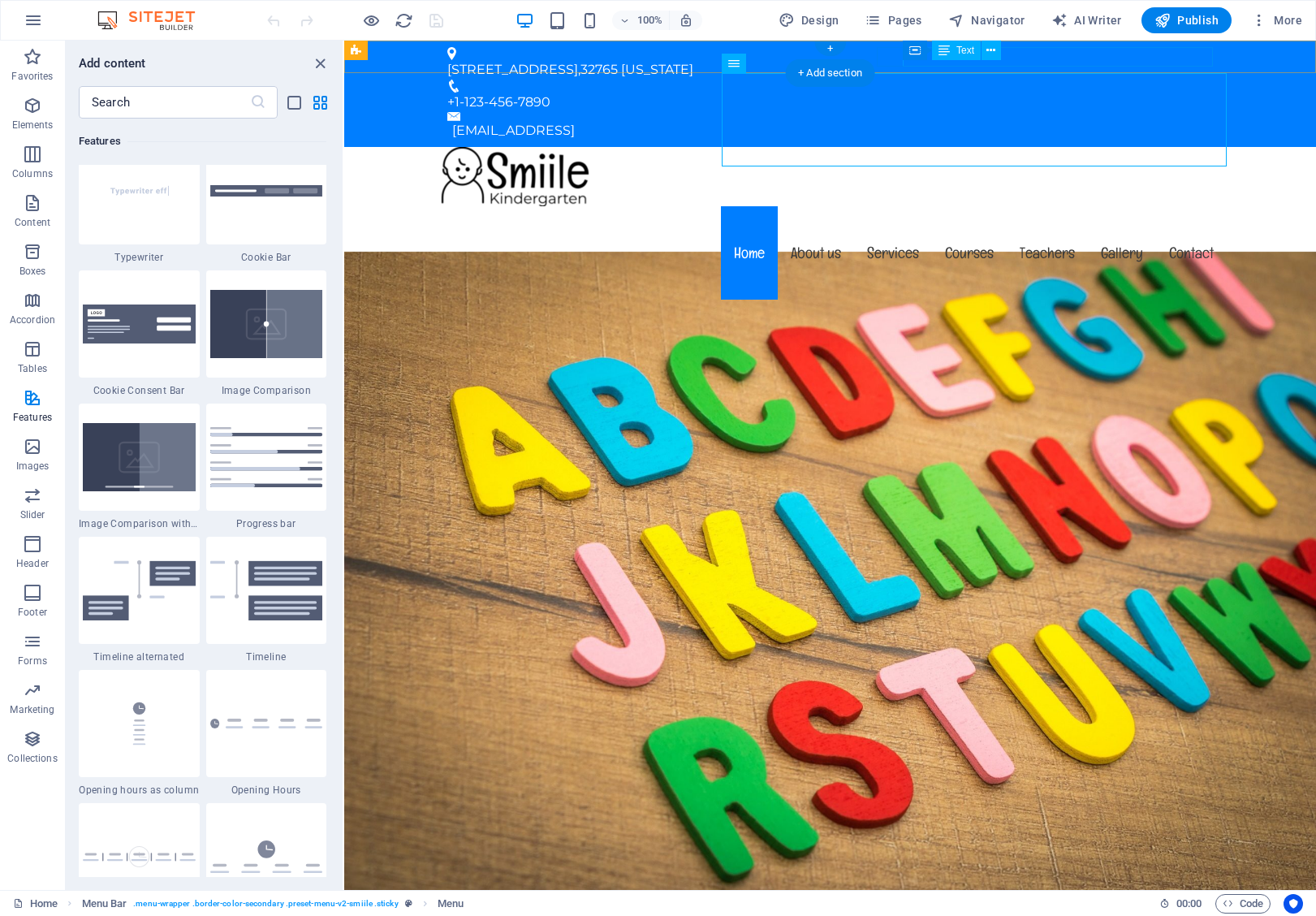
click at [1010, 57] on div "Container Text" at bounding box center [957, 51] width 109 height 20
click at [1256, 23] on icon "button" at bounding box center [1259, 20] width 16 height 16
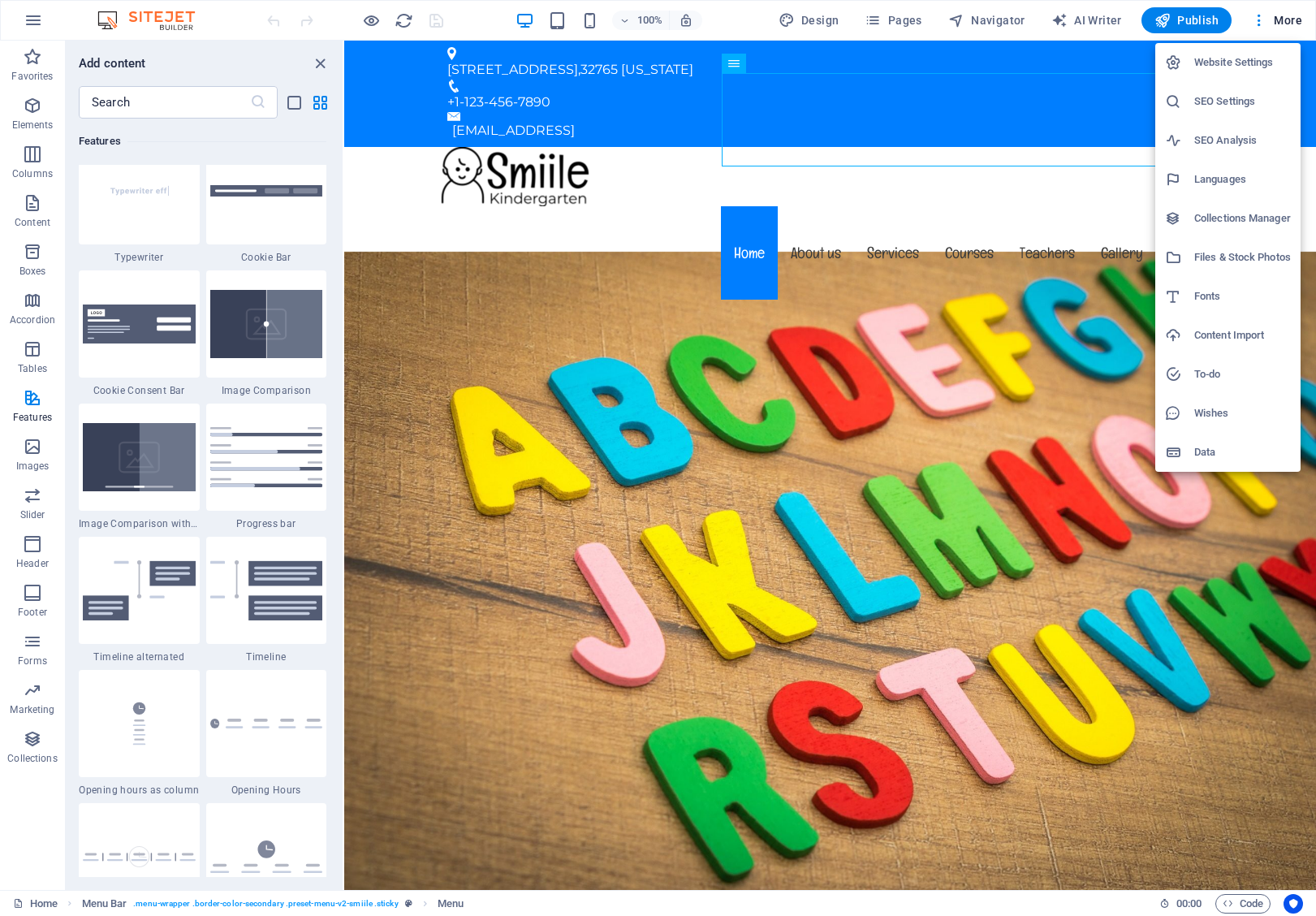
click at [1243, 61] on h6 "Website Settings" at bounding box center [1243, 62] width 97 height 19
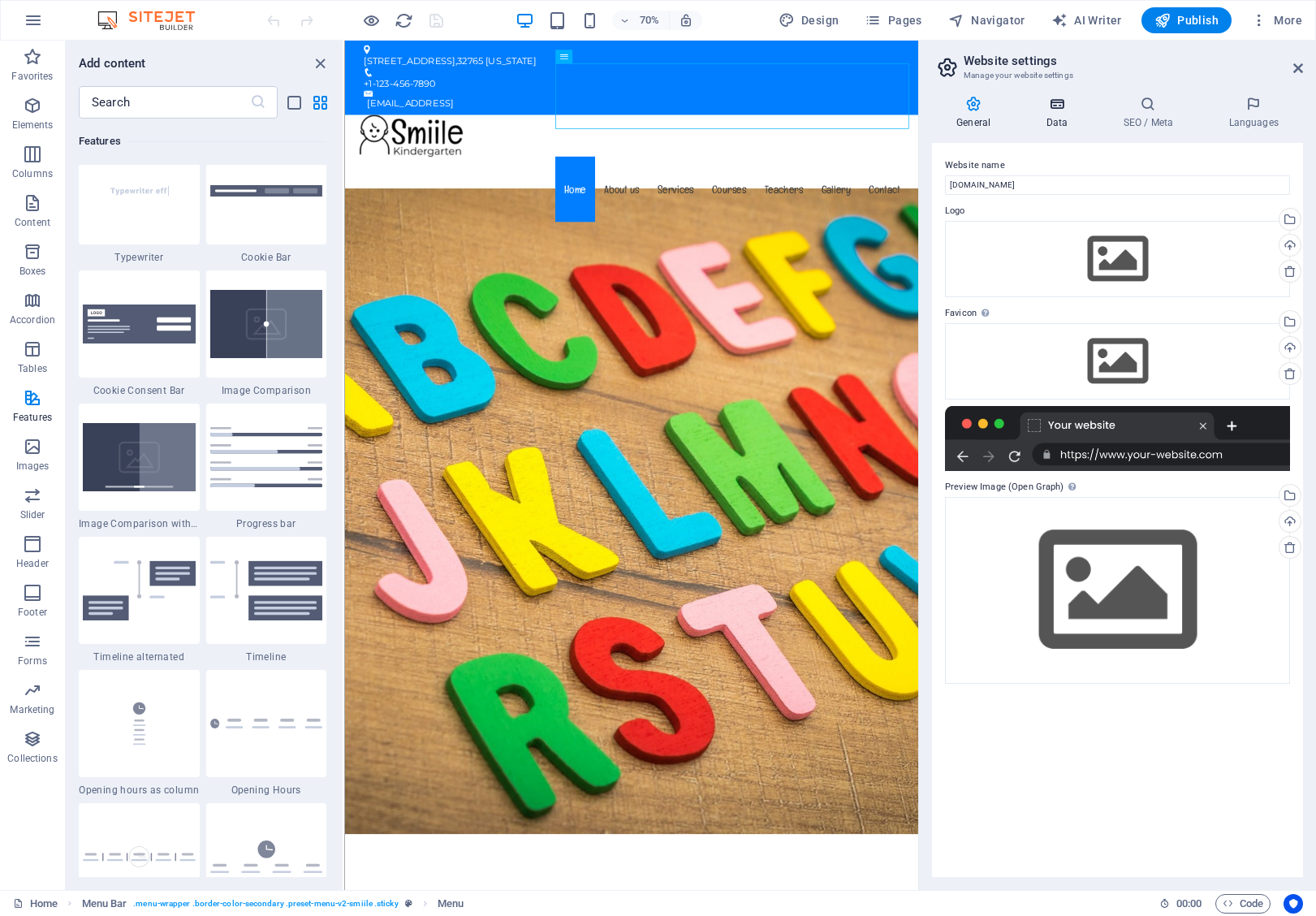
click at [1054, 117] on h4 "Data" at bounding box center [1059, 112] width 77 height 34
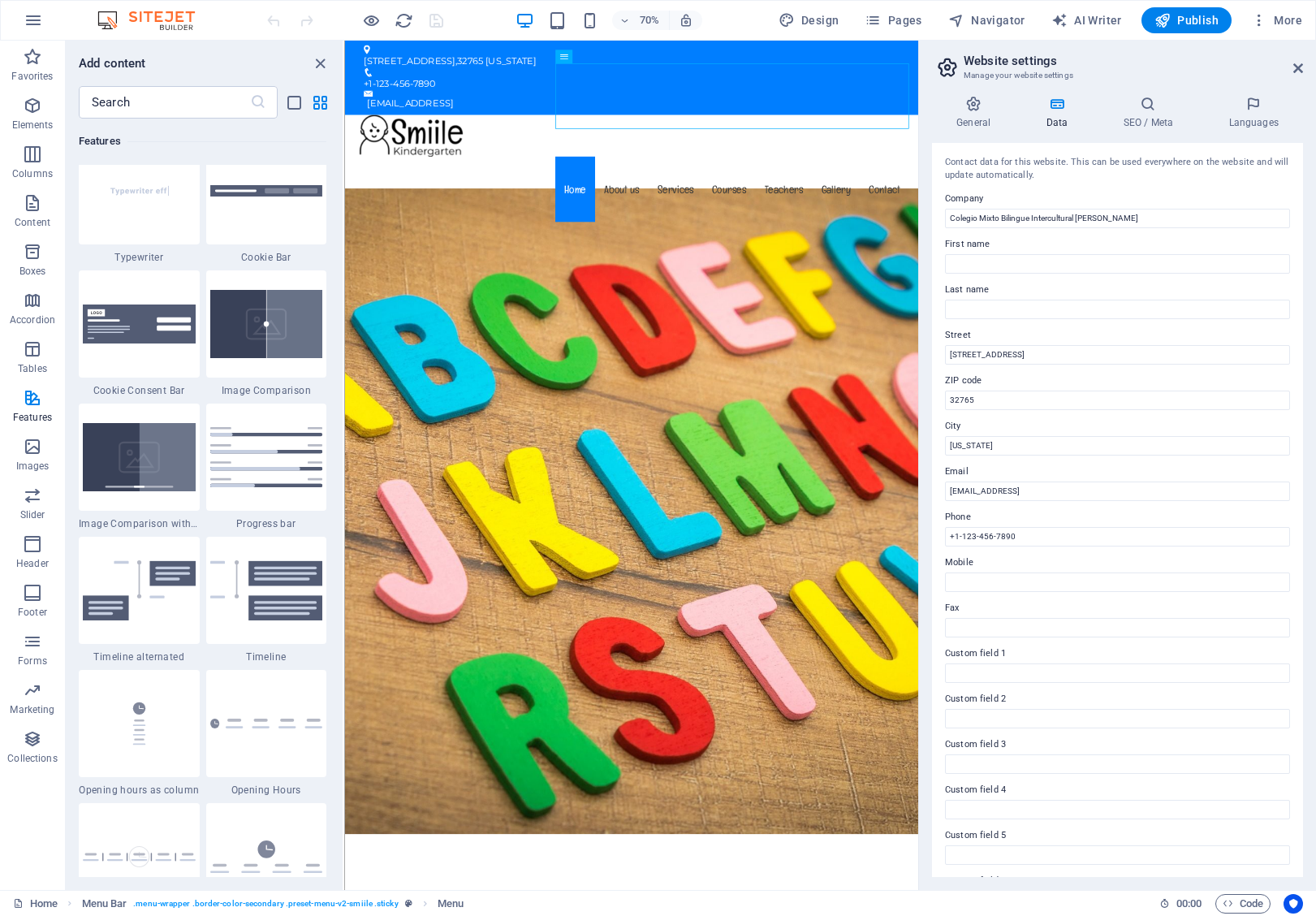
click at [1149, 132] on div "General Data SEO / Meta Languages Website name combi.edu.gt Logo Drag files her…" at bounding box center [1118, 486] width 371 height 781
click at [1149, 116] on h4 "SEO / Meta" at bounding box center [1151, 112] width 106 height 34
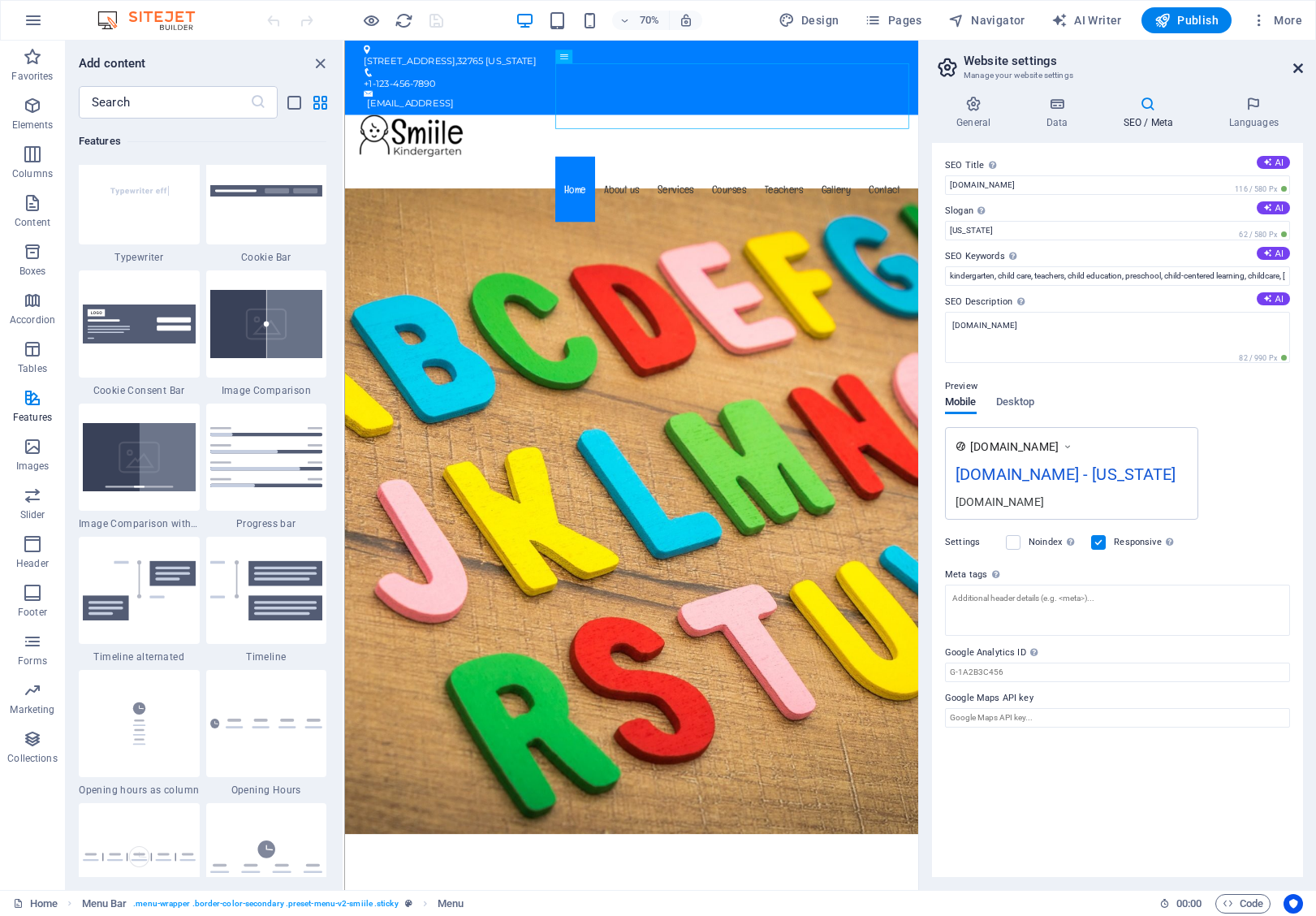
click at [1301, 64] on icon at bounding box center [1299, 68] width 10 height 13
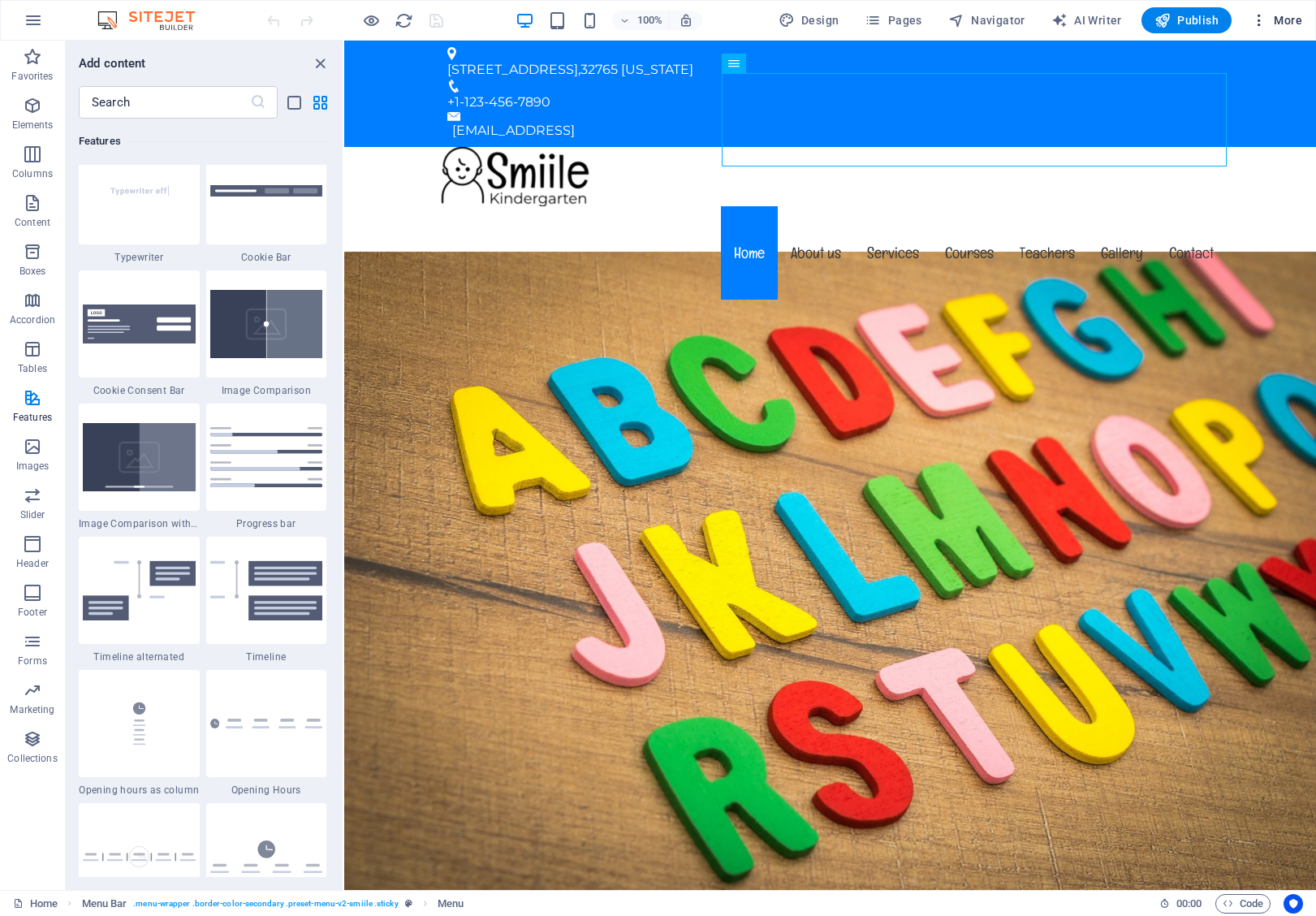
click at [1264, 23] on icon "button" at bounding box center [1259, 20] width 16 height 16
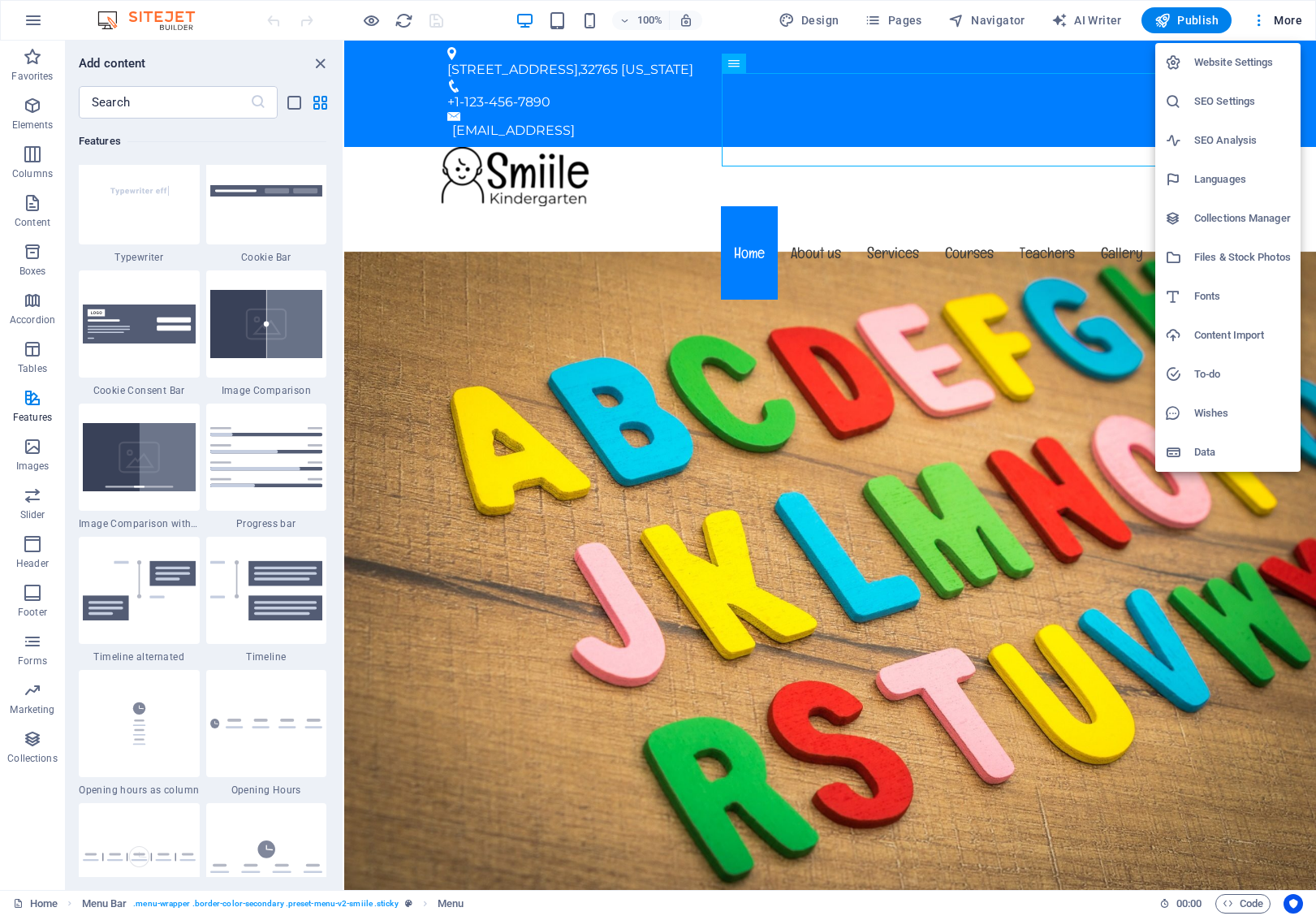
click at [1209, 175] on h6 "Languages" at bounding box center [1243, 179] width 97 height 19
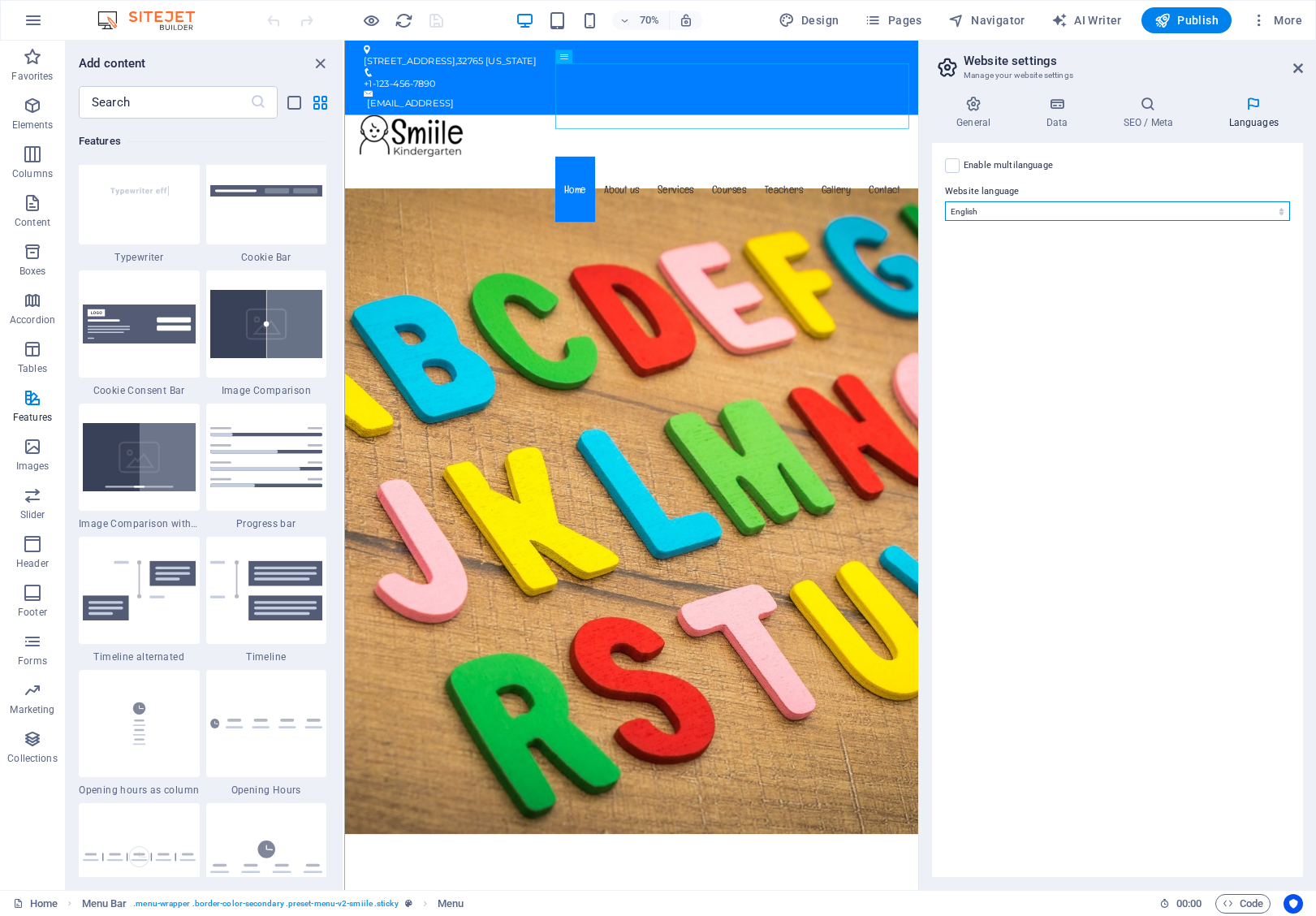
select select "148"
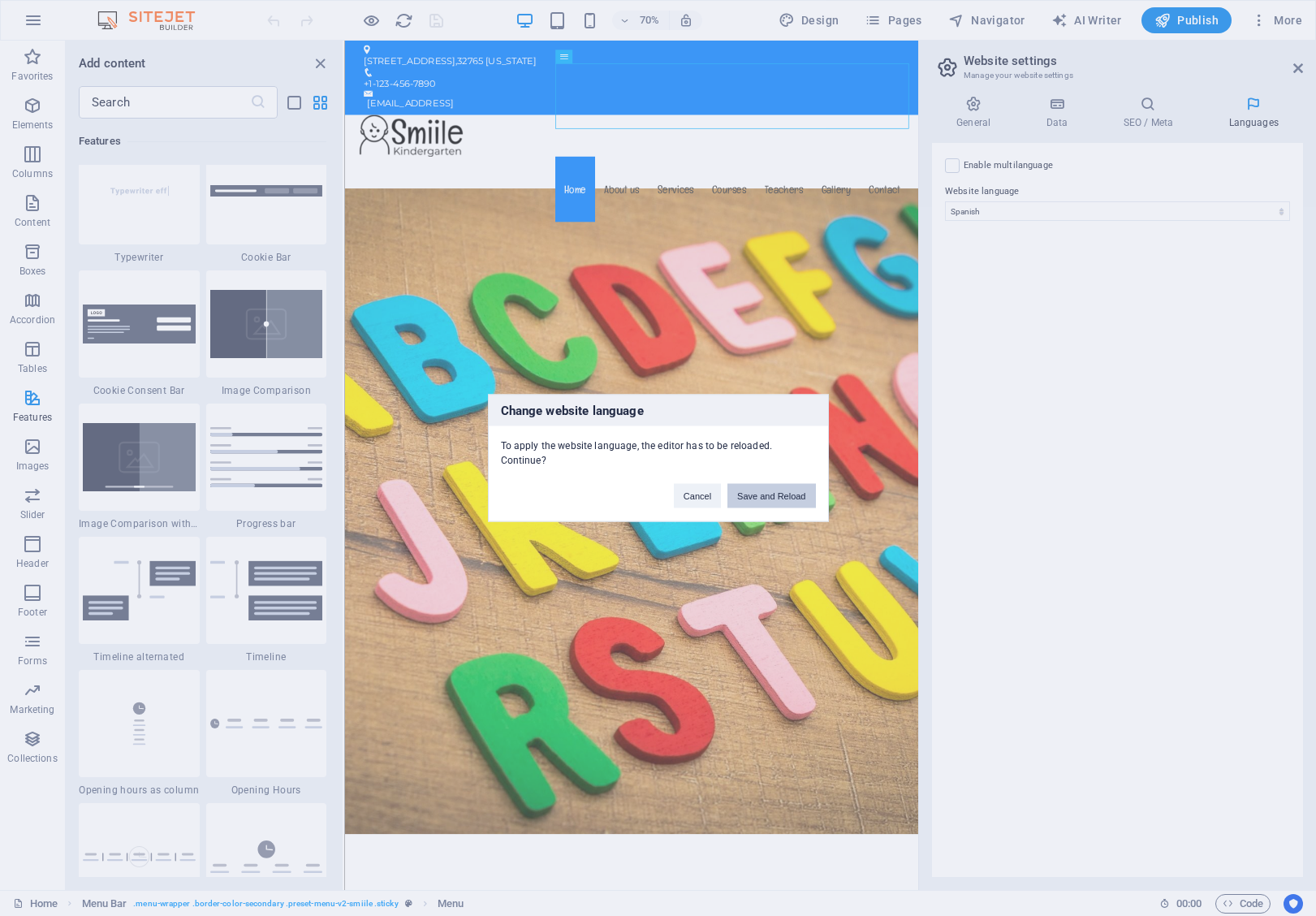
click at [773, 502] on button "Save and Reload" at bounding box center [771, 495] width 87 height 24
checkbox input "false"
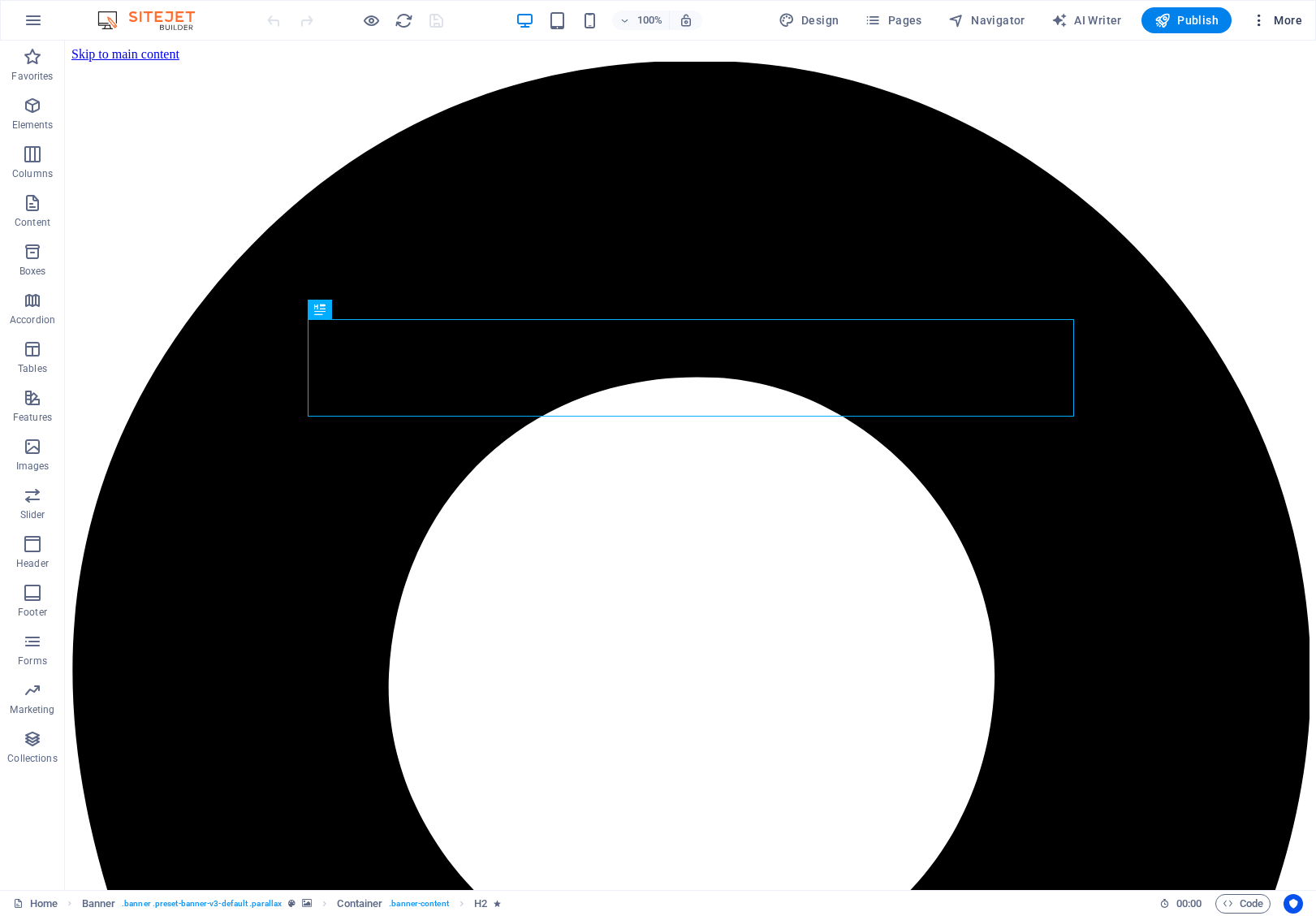
click at [1269, 15] on span "More" at bounding box center [1276, 20] width 51 height 16
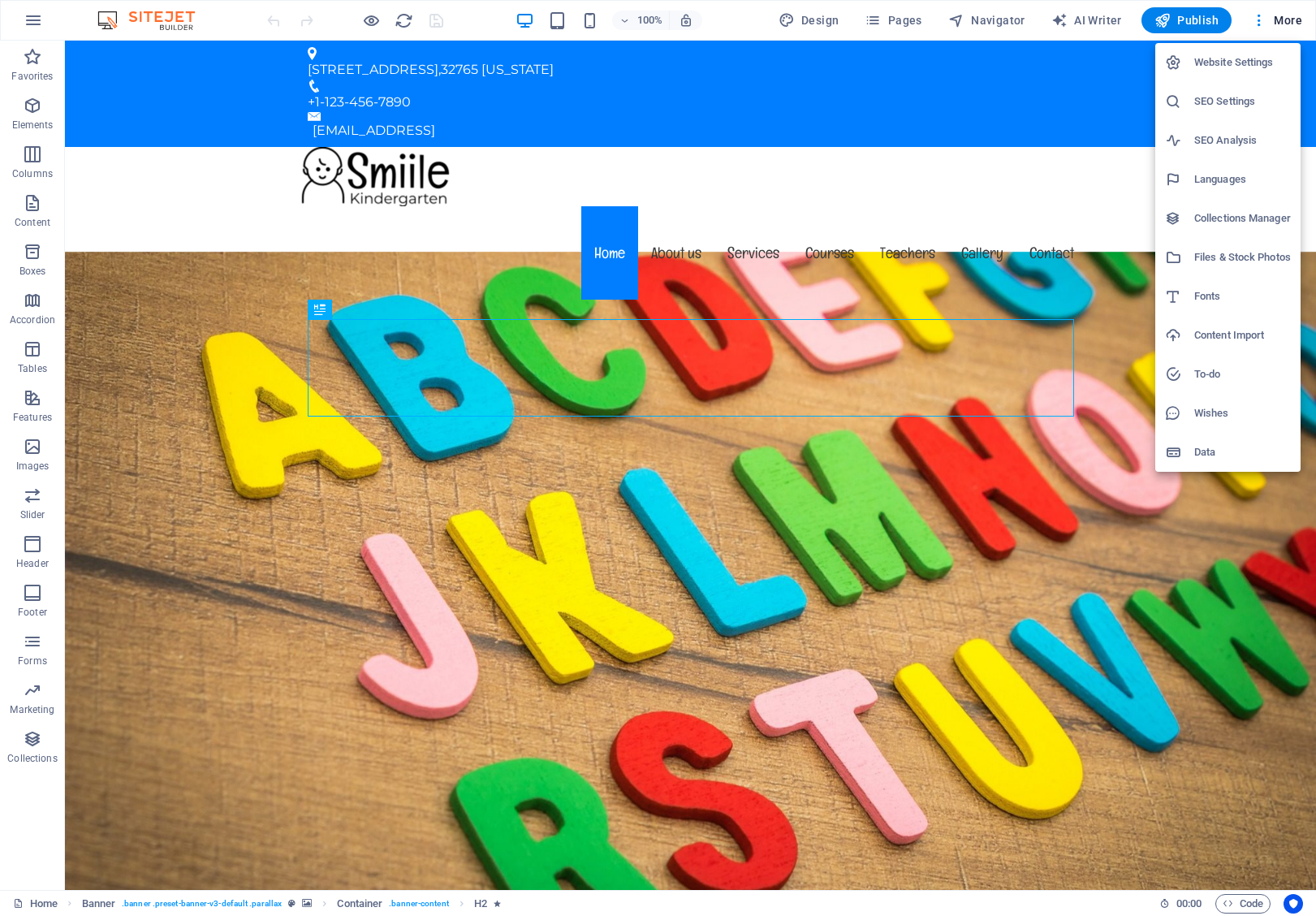
click at [1207, 183] on h6 "Languages" at bounding box center [1243, 179] width 97 height 19
select select "148"
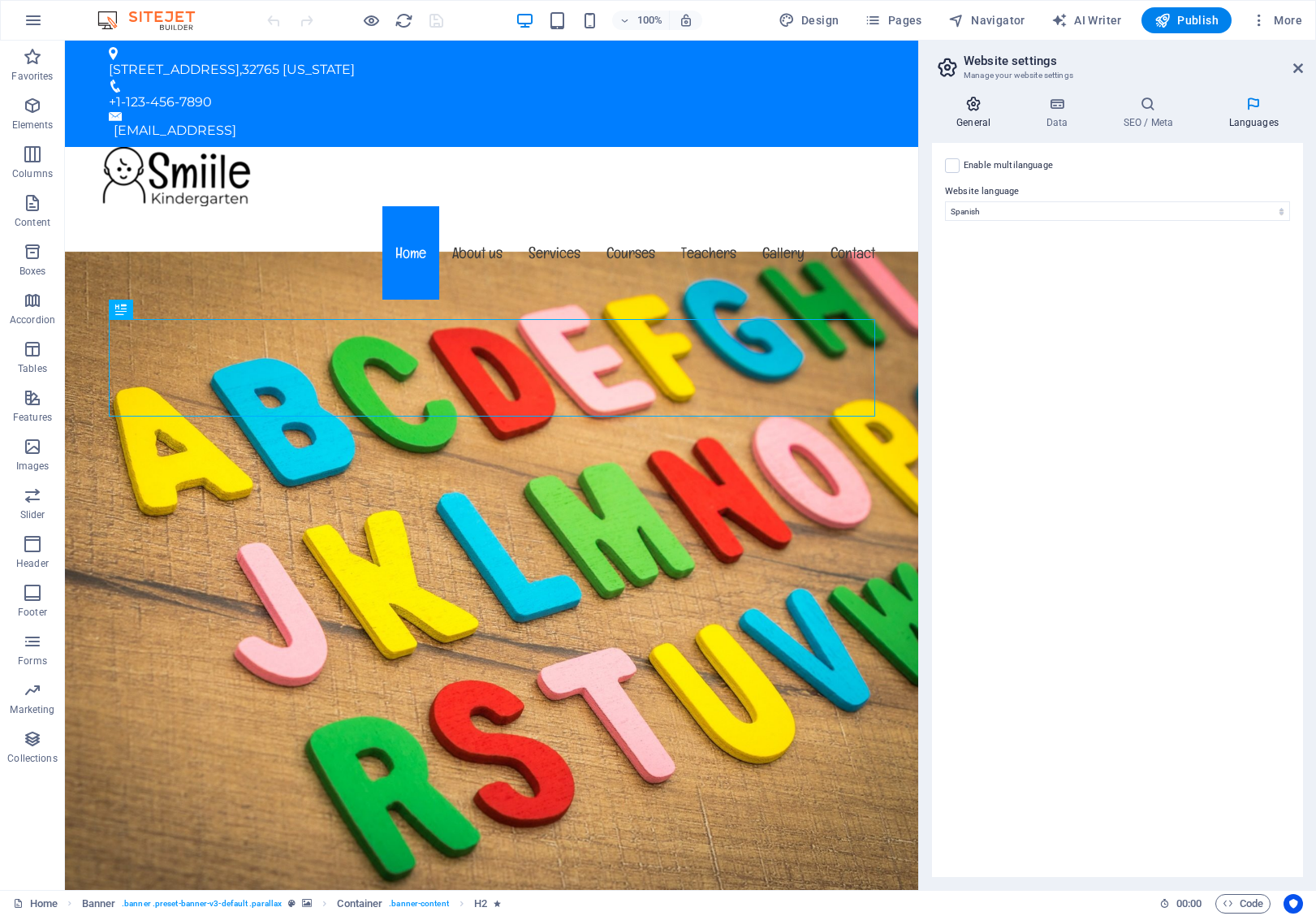
click at [973, 119] on h4 "General" at bounding box center [976, 112] width 89 height 34
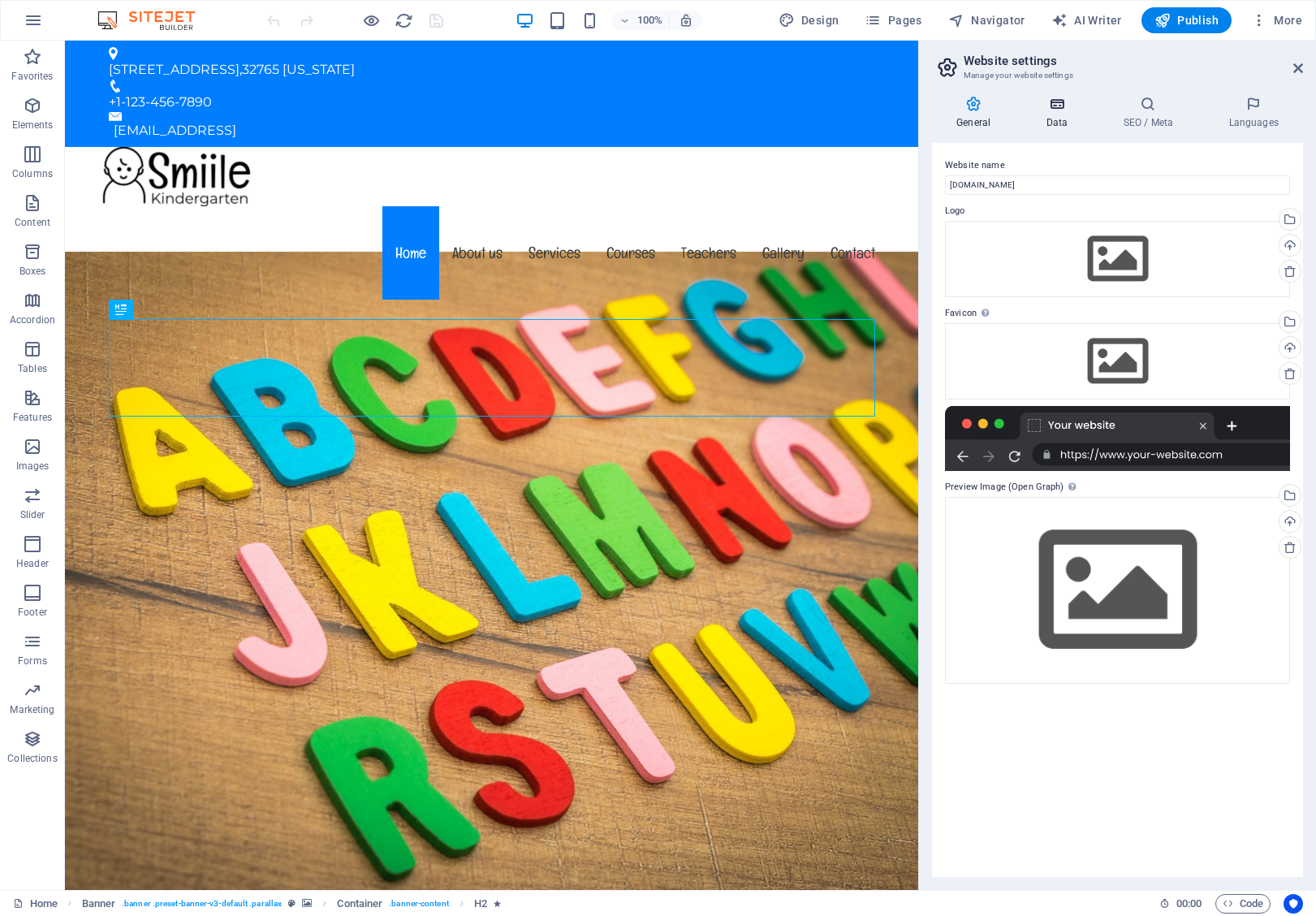
click at [1038, 122] on h4 "Data" at bounding box center [1059, 112] width 77 height 34
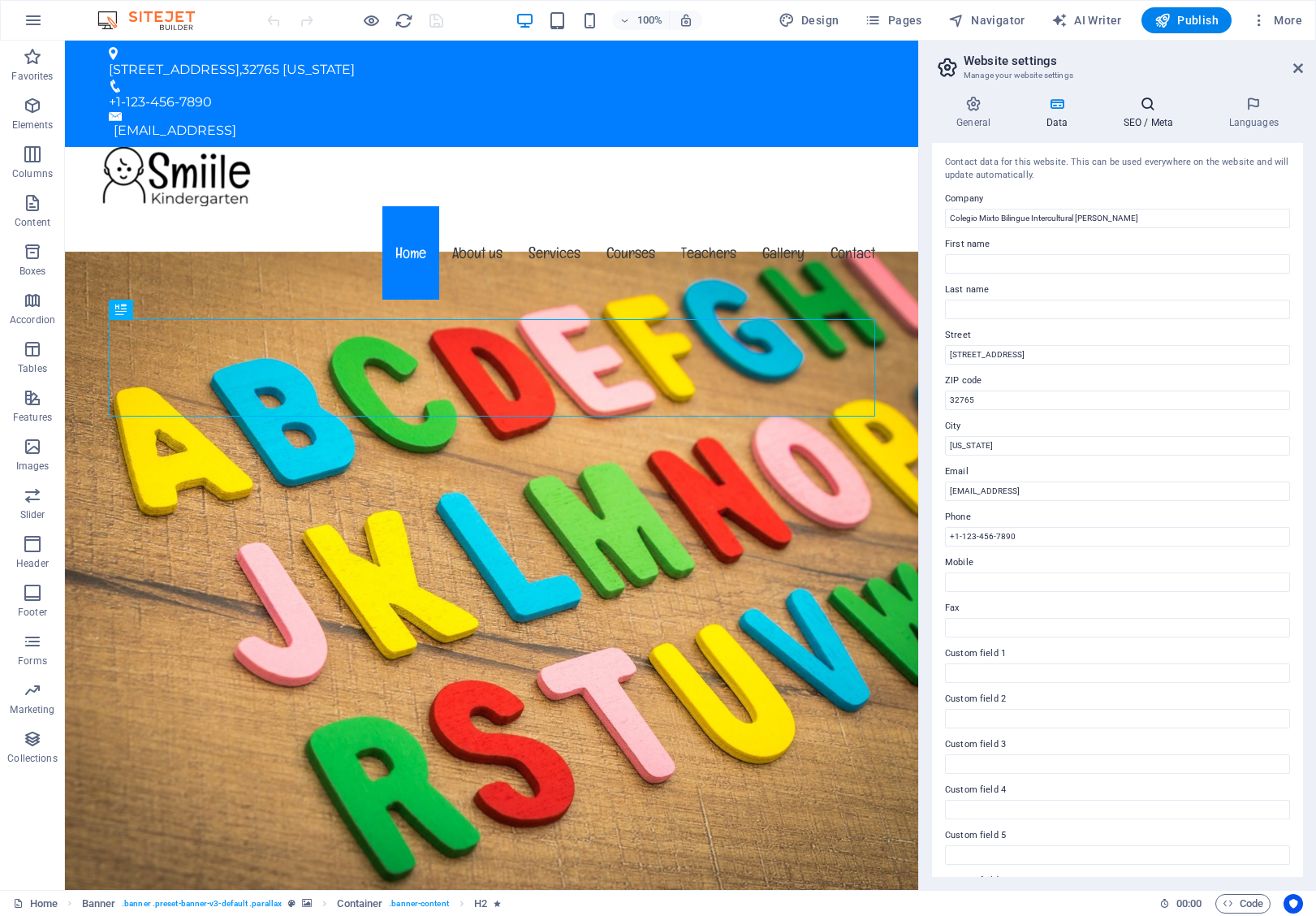
click at [1169, 110] on icon at bounding box center [1148, 103] width 99 height 16
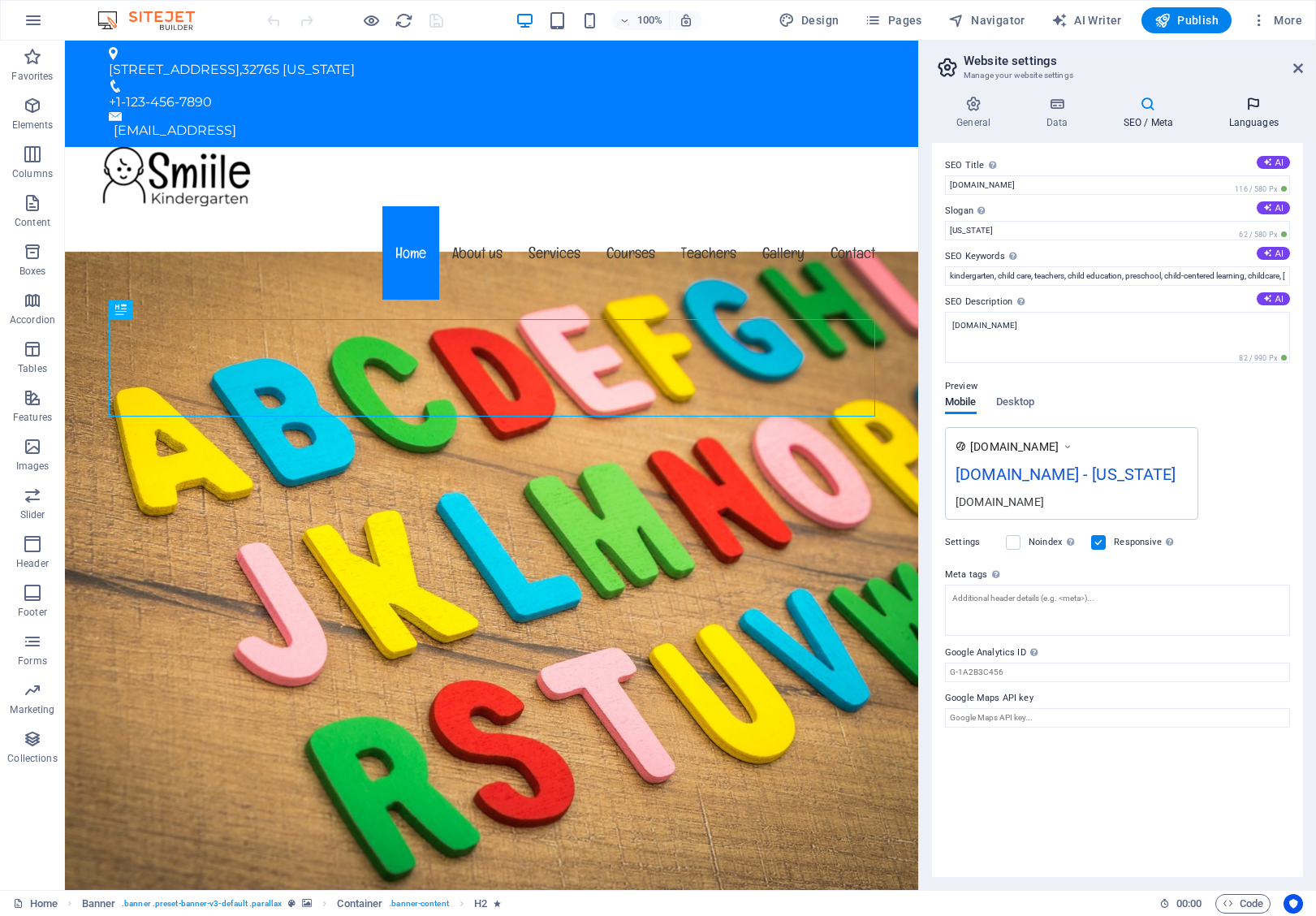
click at [1241, 115] on h4 "Languages" at bounding box center [1254, 112] width 99 height 34
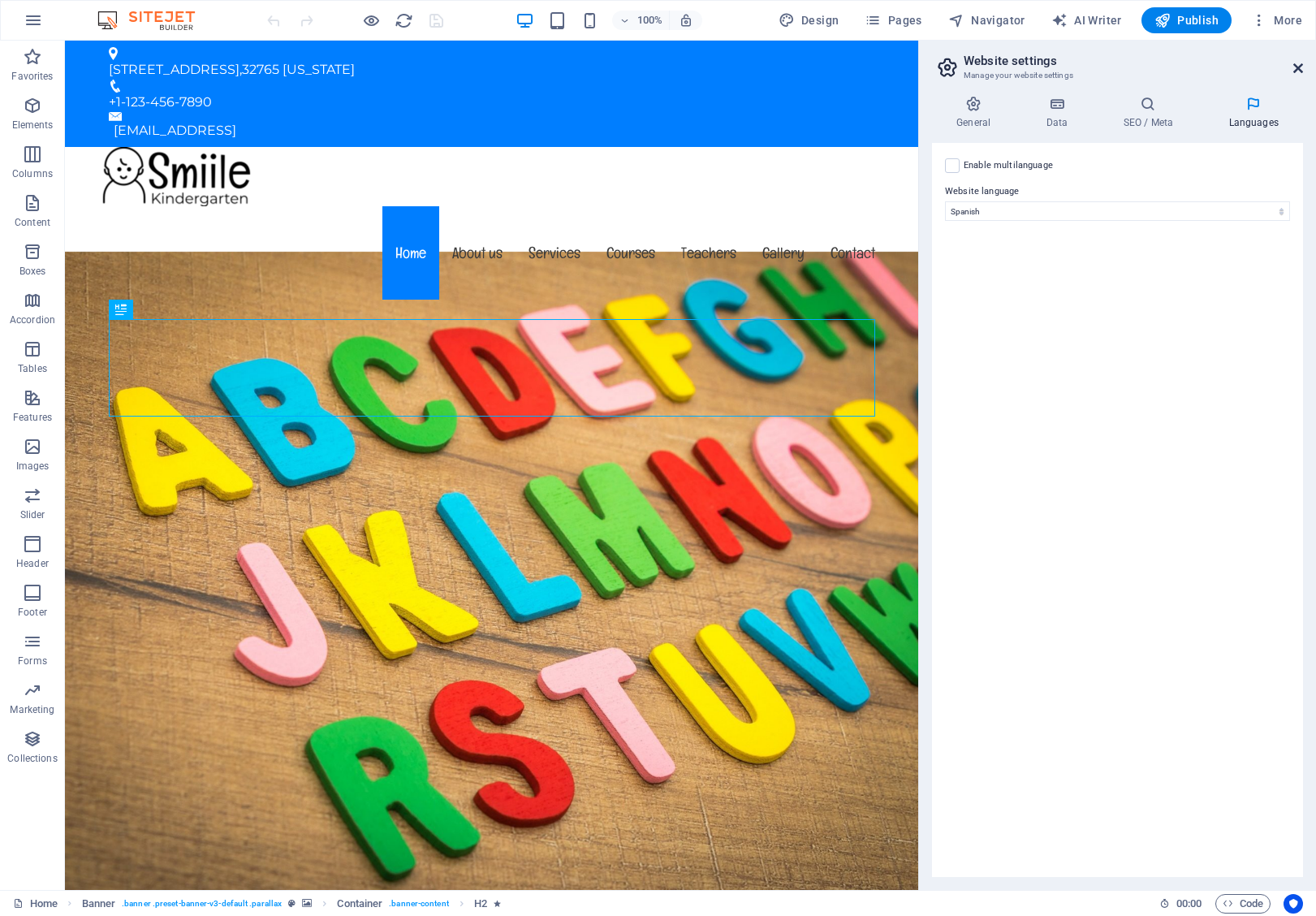
click at [1299, 73] on icon at bounding box center [1299, 68] width 10 height 13
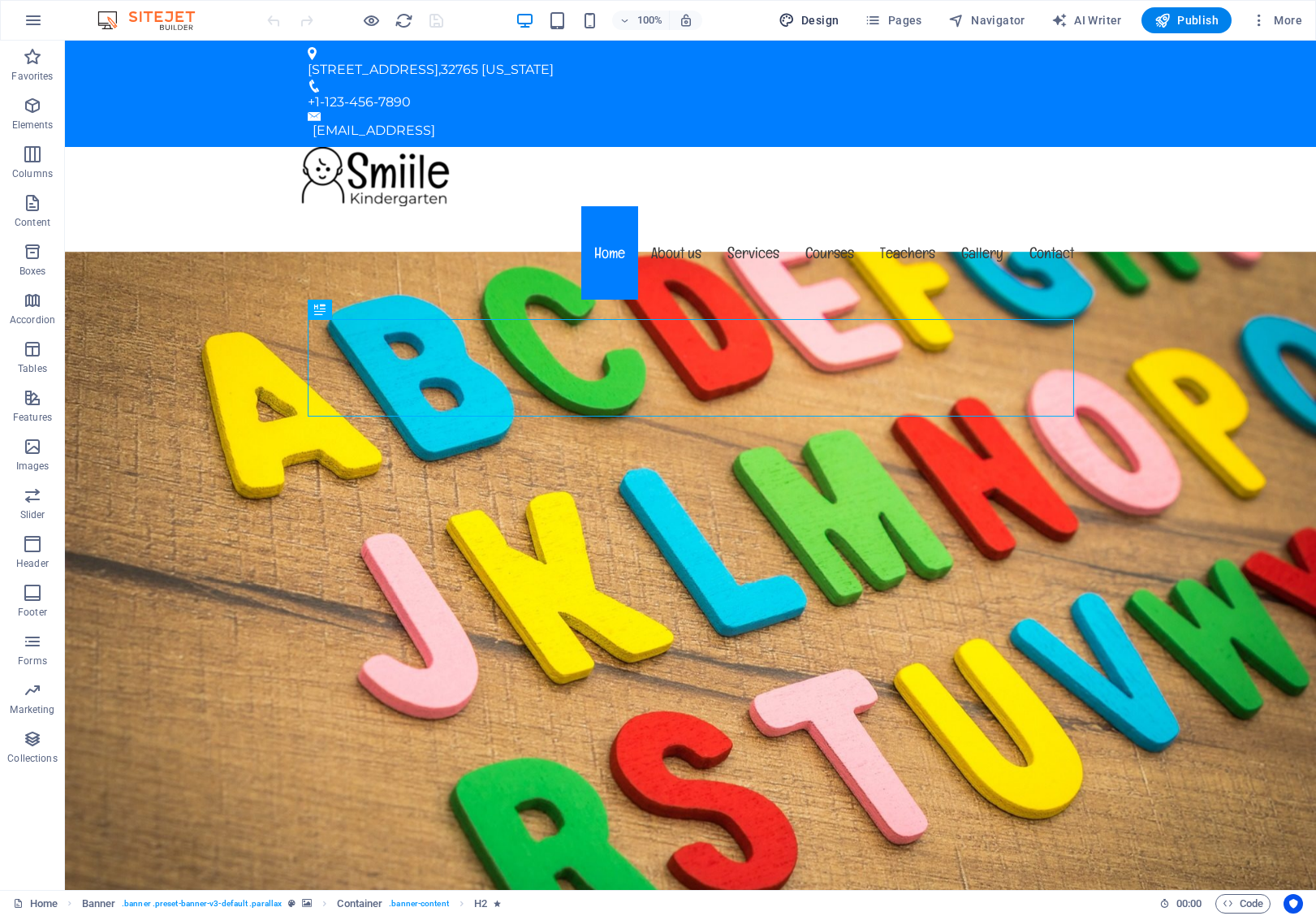
click at [811, 27] on span "Design" at bounding box center [809, 20] width 61 height 16
select select "px"
select select "400"
select select "px"
select select "ease-in-out"
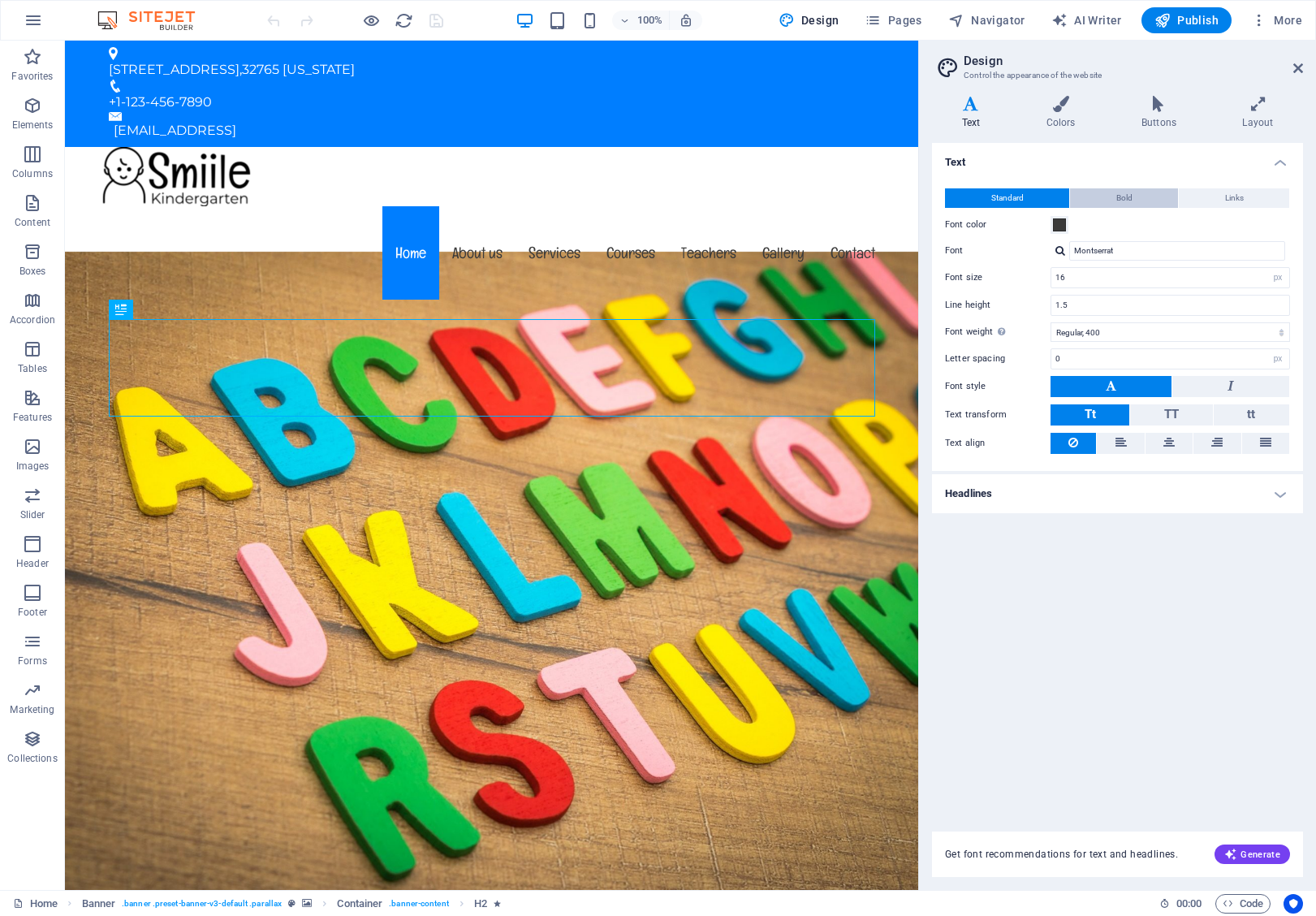
click at [1115, 197] on button "Bold" at bounding box center [1124, 197] width 108 height 19
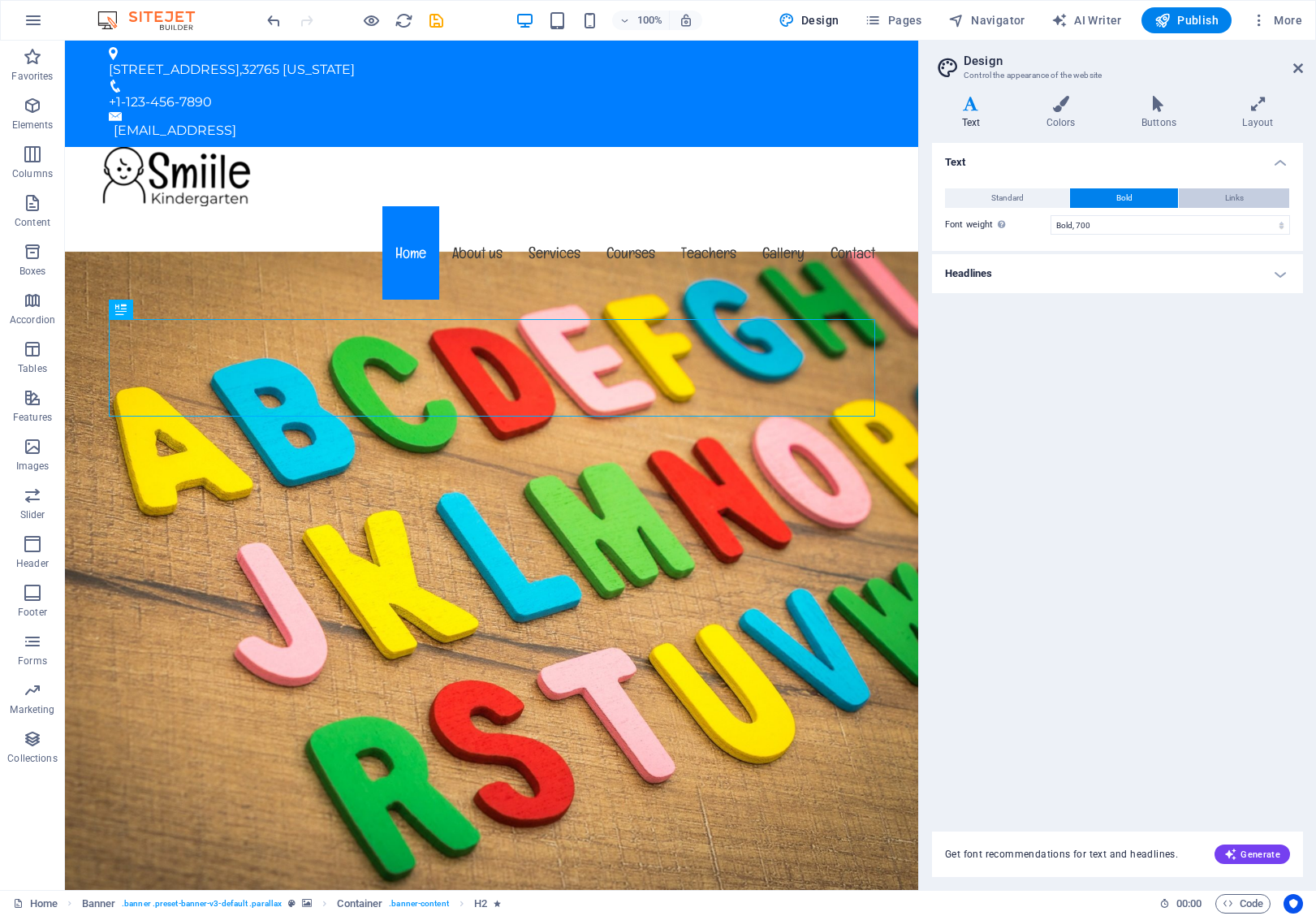
click at [1212, 205] on button "Links" at bounding box center [1234, 197] width 111 height 19
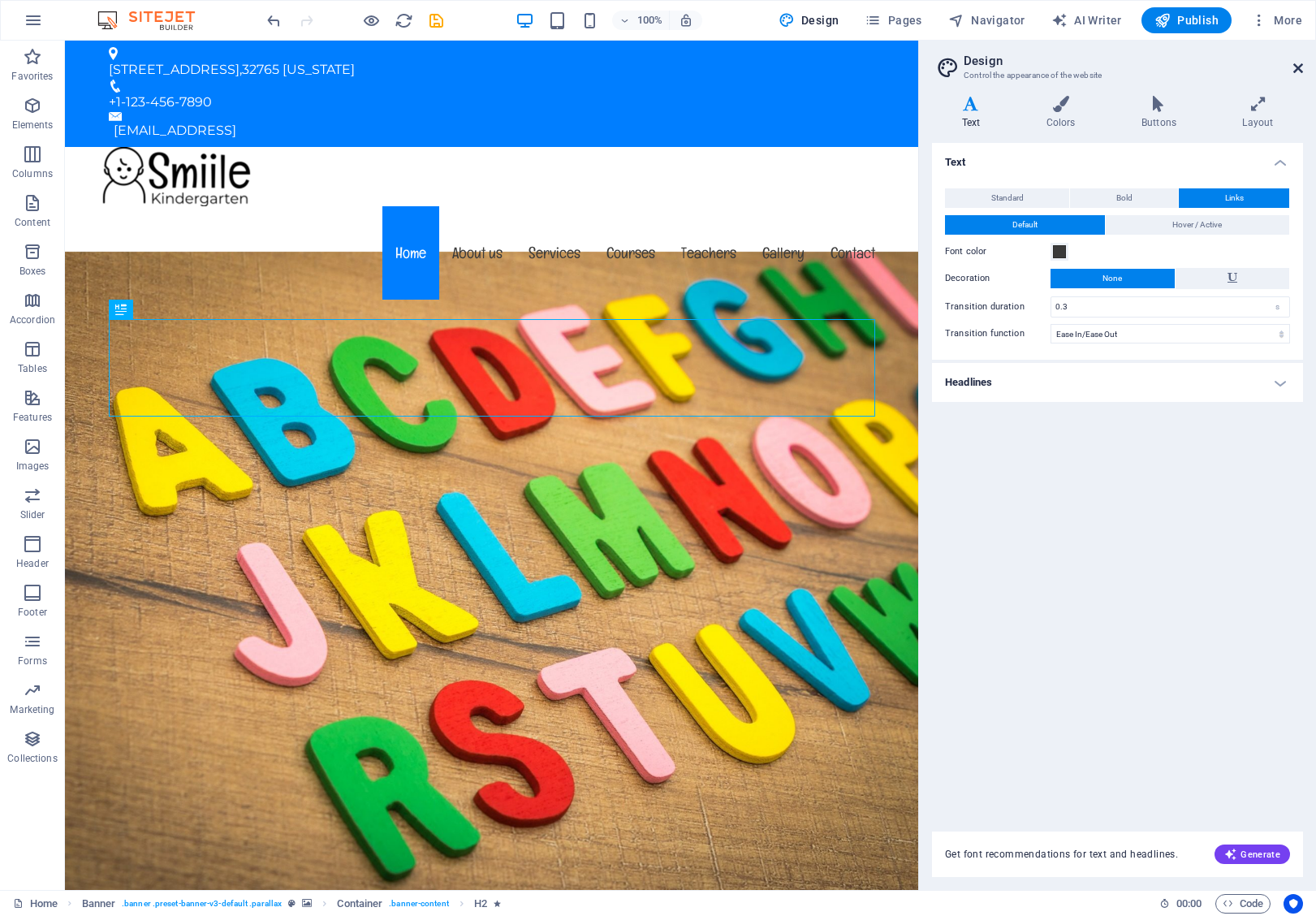
click at [1300, 71] on icon at bounding box center [1299, 68] width 10 height 13
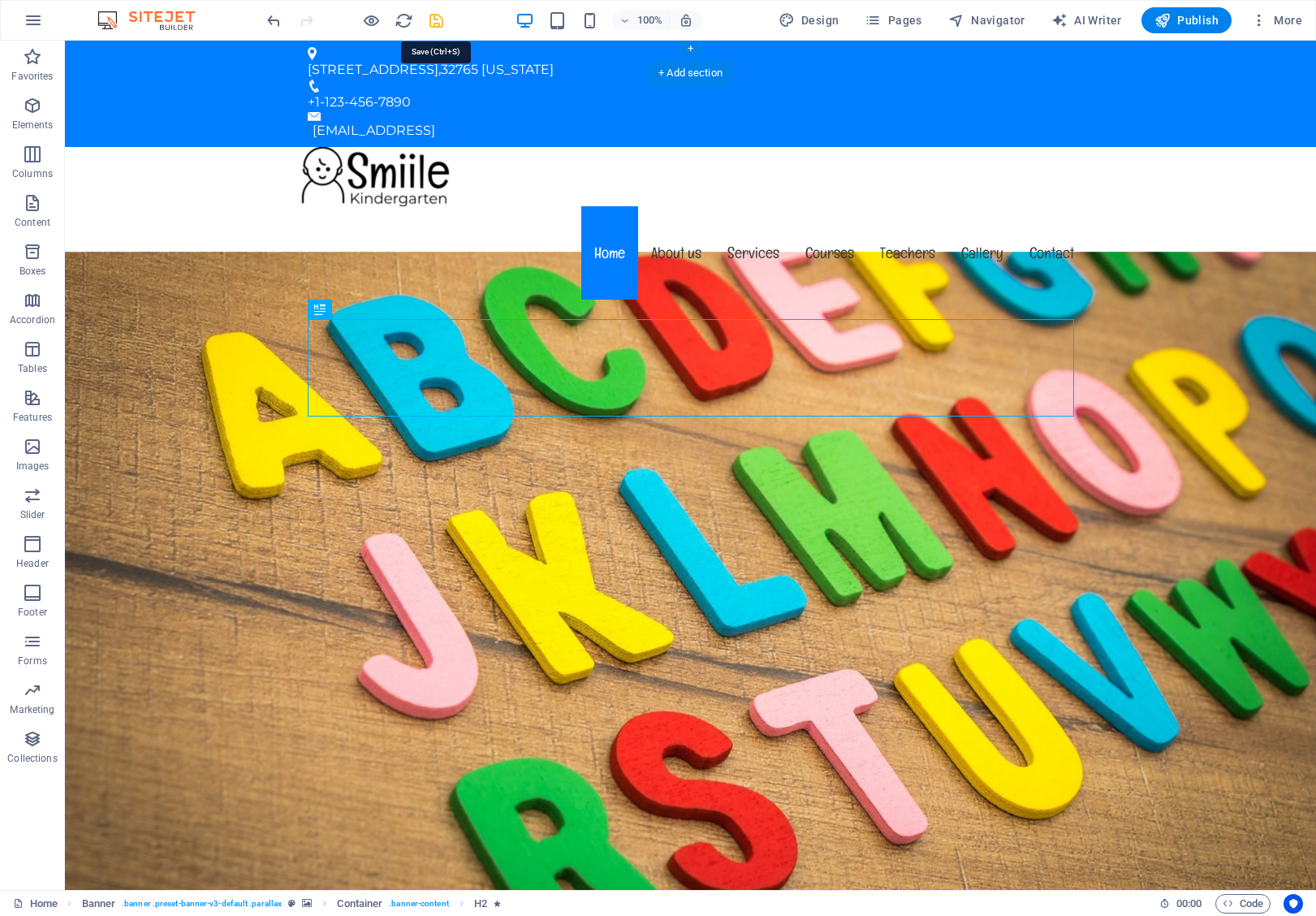
click at [436, 17] on icon "save" at bounding box center [436, 21] width 18 height 18
checkbox input "false"
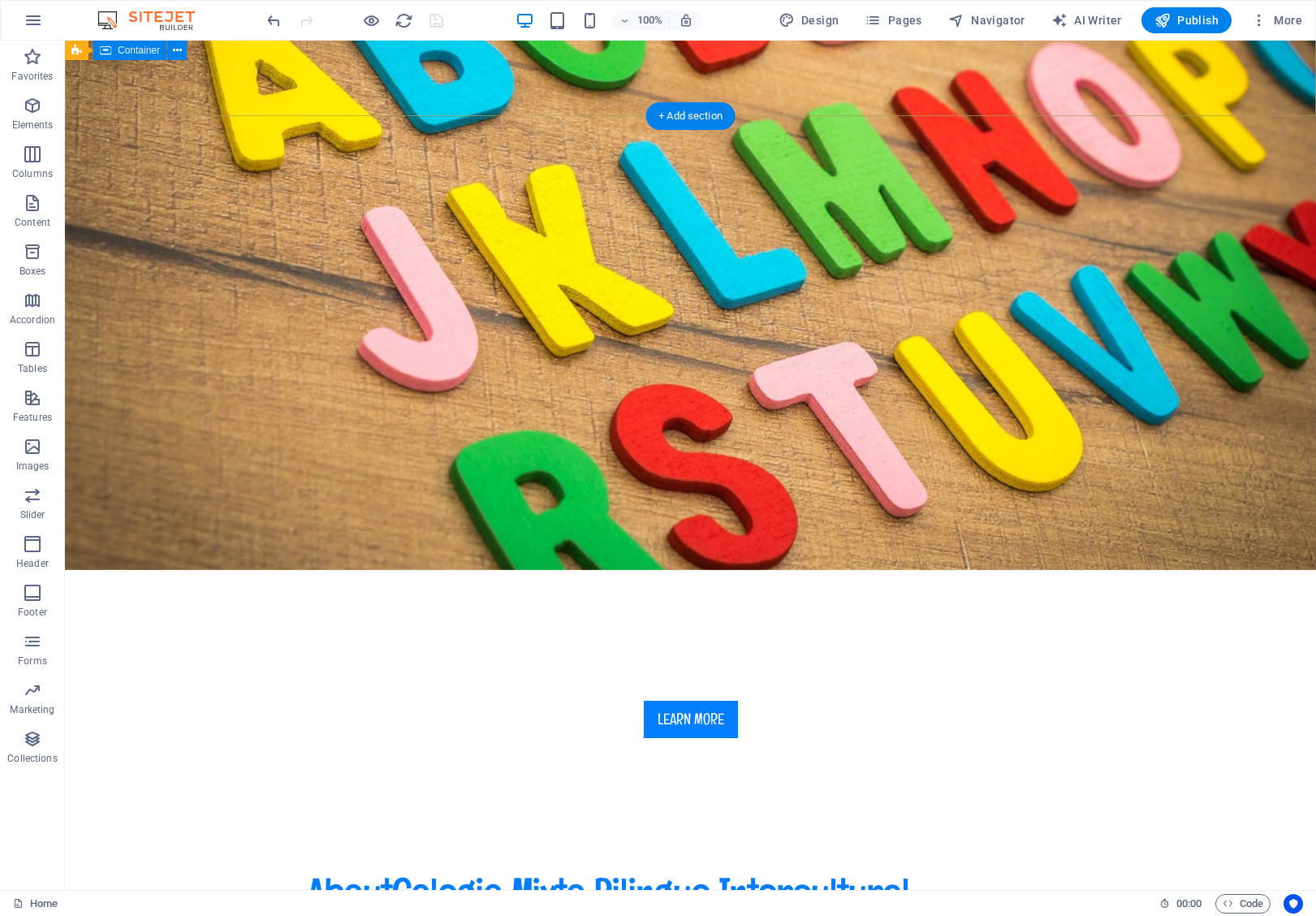
scroll to position [565, 0]
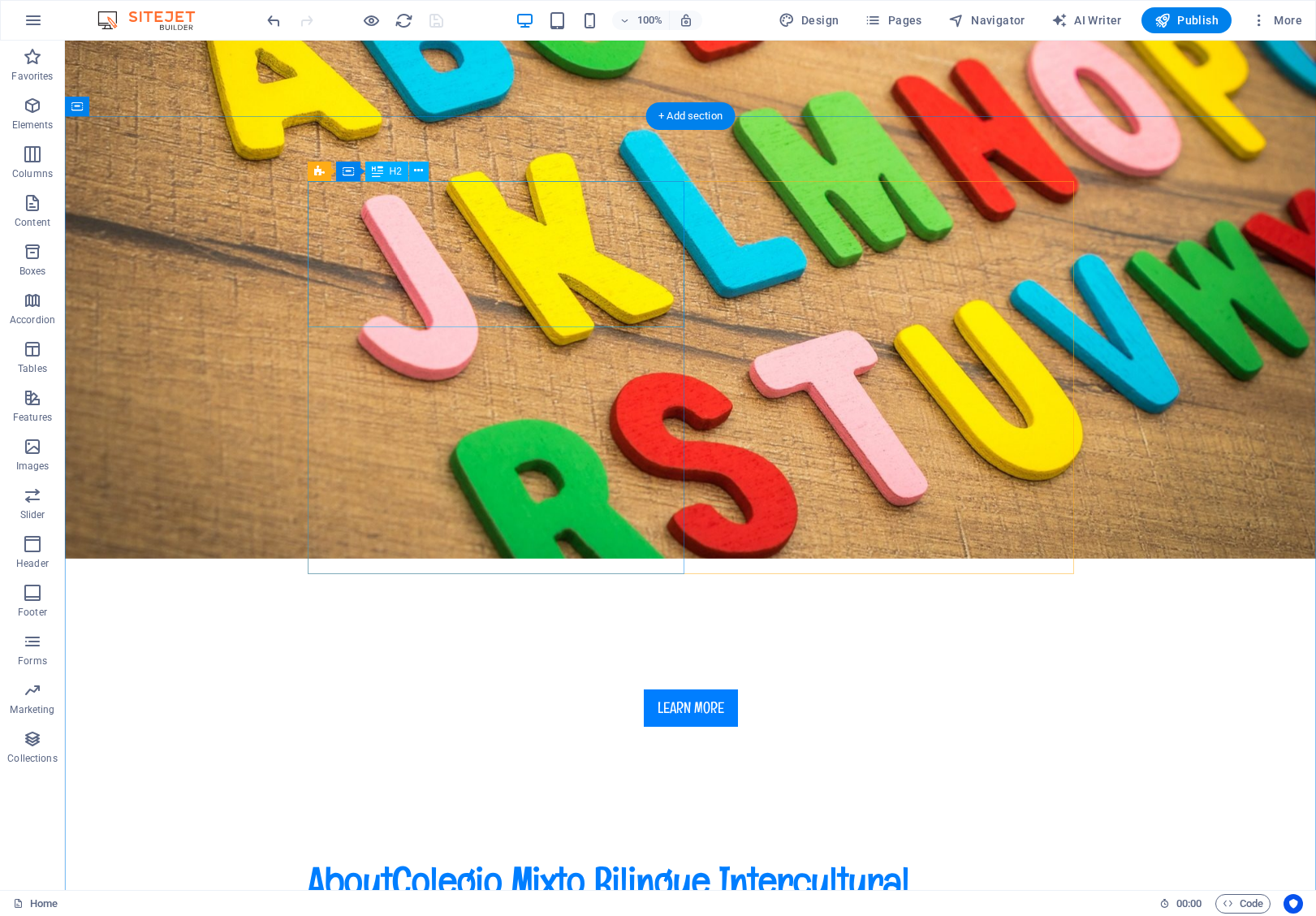
click at [601, 857] on div "About Colegio Mixto Bilingue Intercultural Oscar Azmitia" at bounding box center [690, 905] width 766 height 97
click at [395, 857] on div "About Colegio Mixto Bilingue Intercultural Oscar Azmitia" at bounding box center [690, 905] width 766 height 97
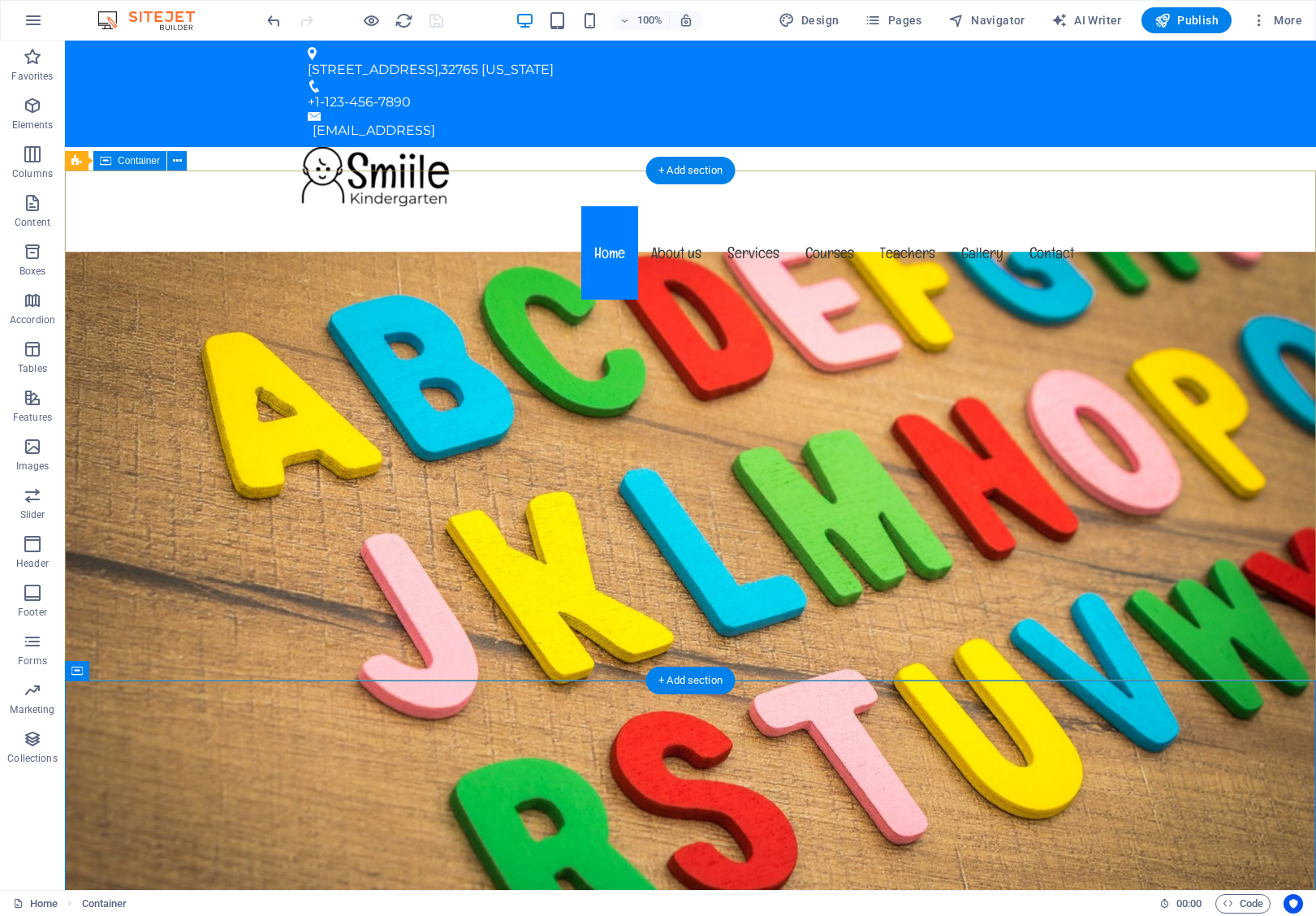
scroll to position [0, 0]
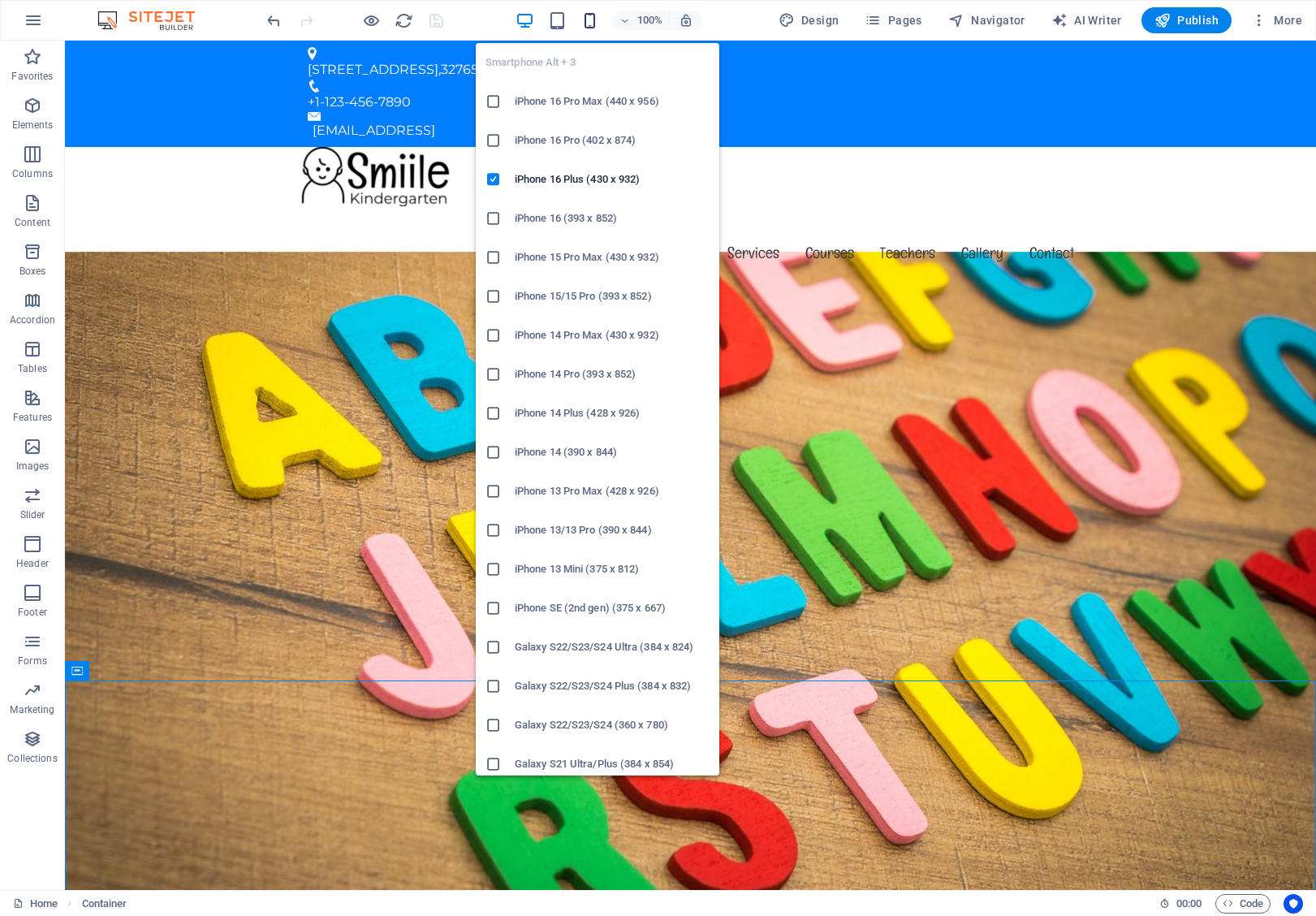
click at [597, 20] on icon "button" at bounding box center [590, 21] width 18 height 18
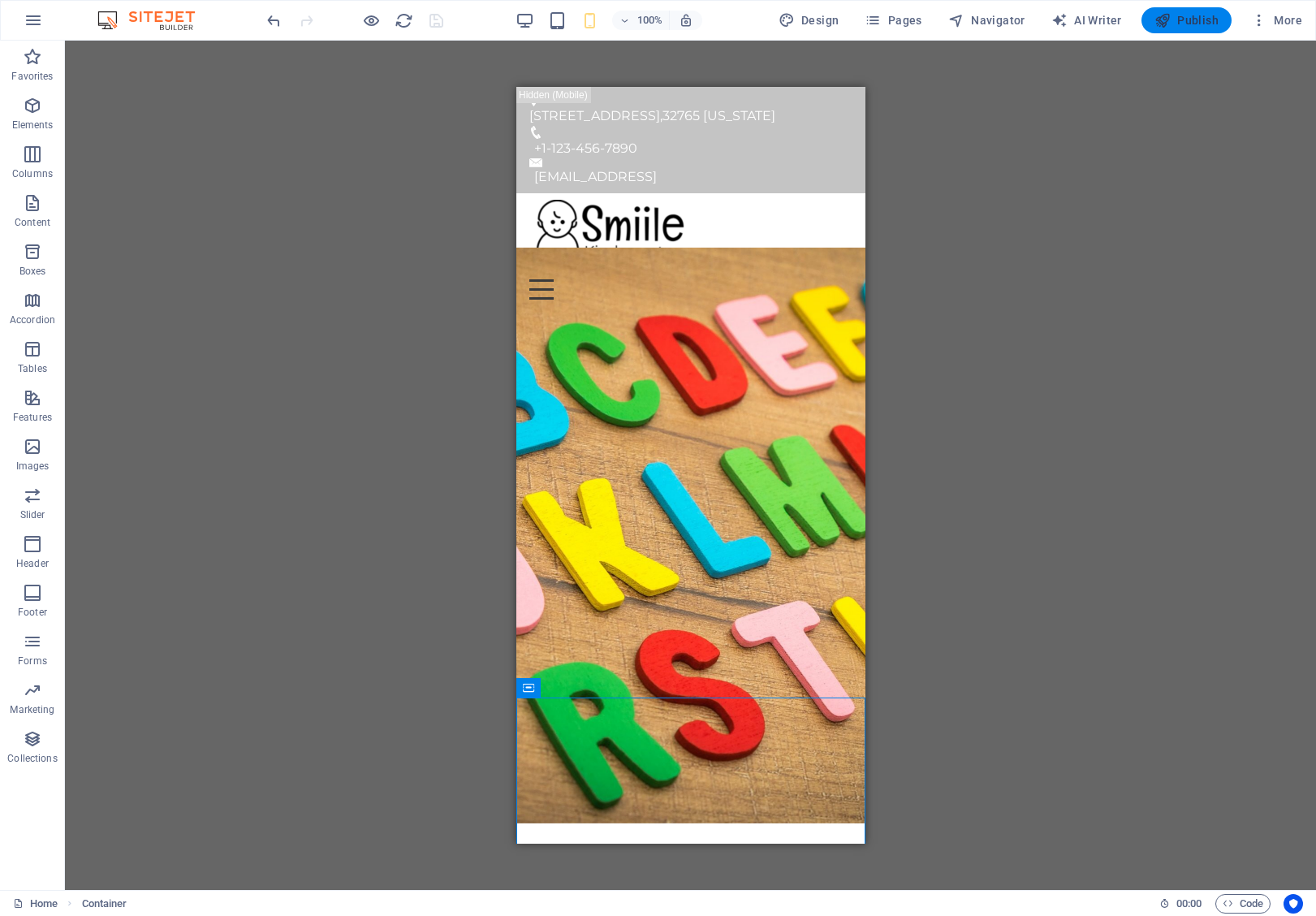
click at [1194, 31] on button "Publish" at bounding box center [1187, 20] width 90 height 26
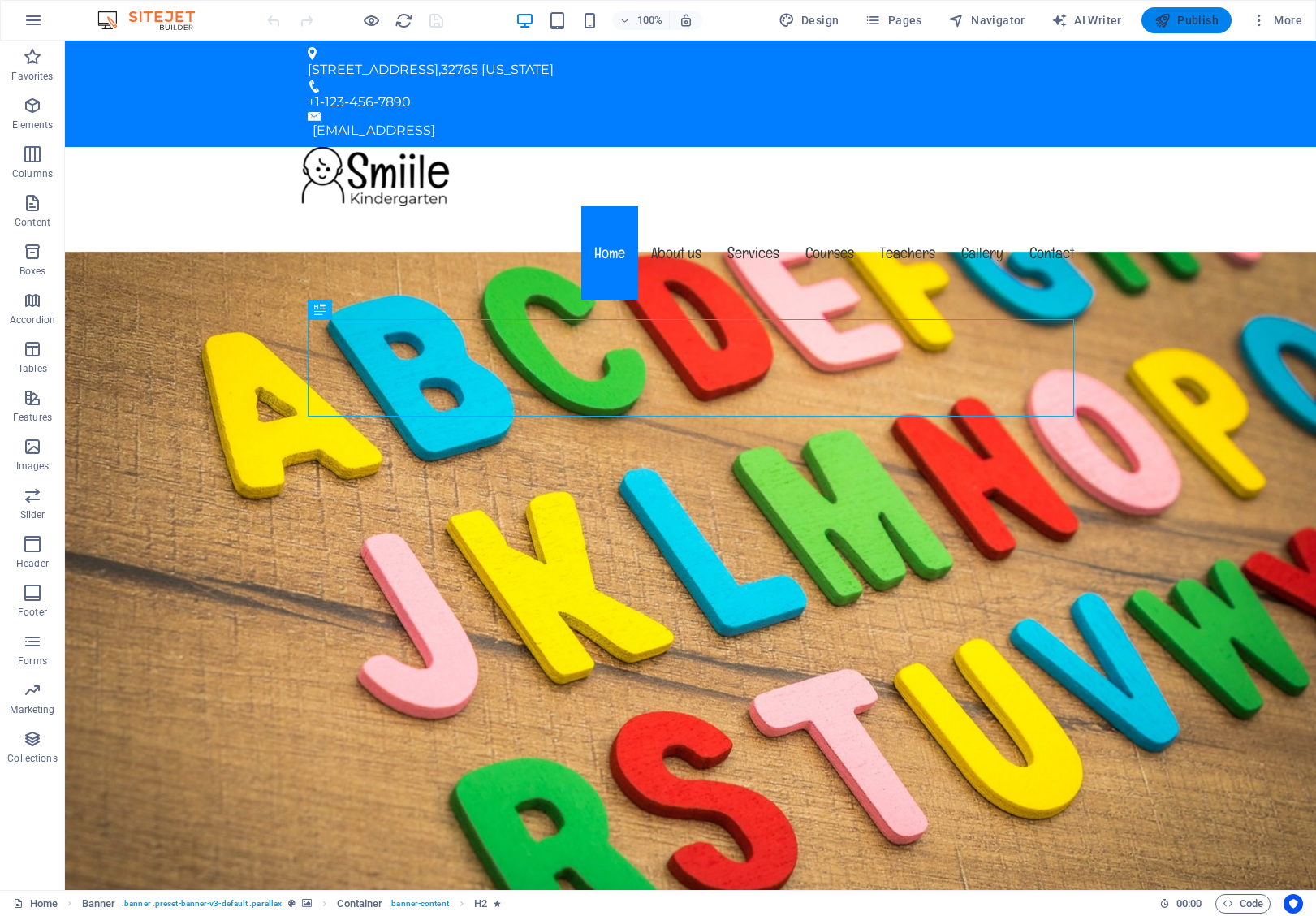
click at [1160, 20] on icon "button" at bounding box center [1162, 20] width 16 height 16
click at [1267, 12] on icon "button" at bounding box center [1264, 20] width 16 height 16
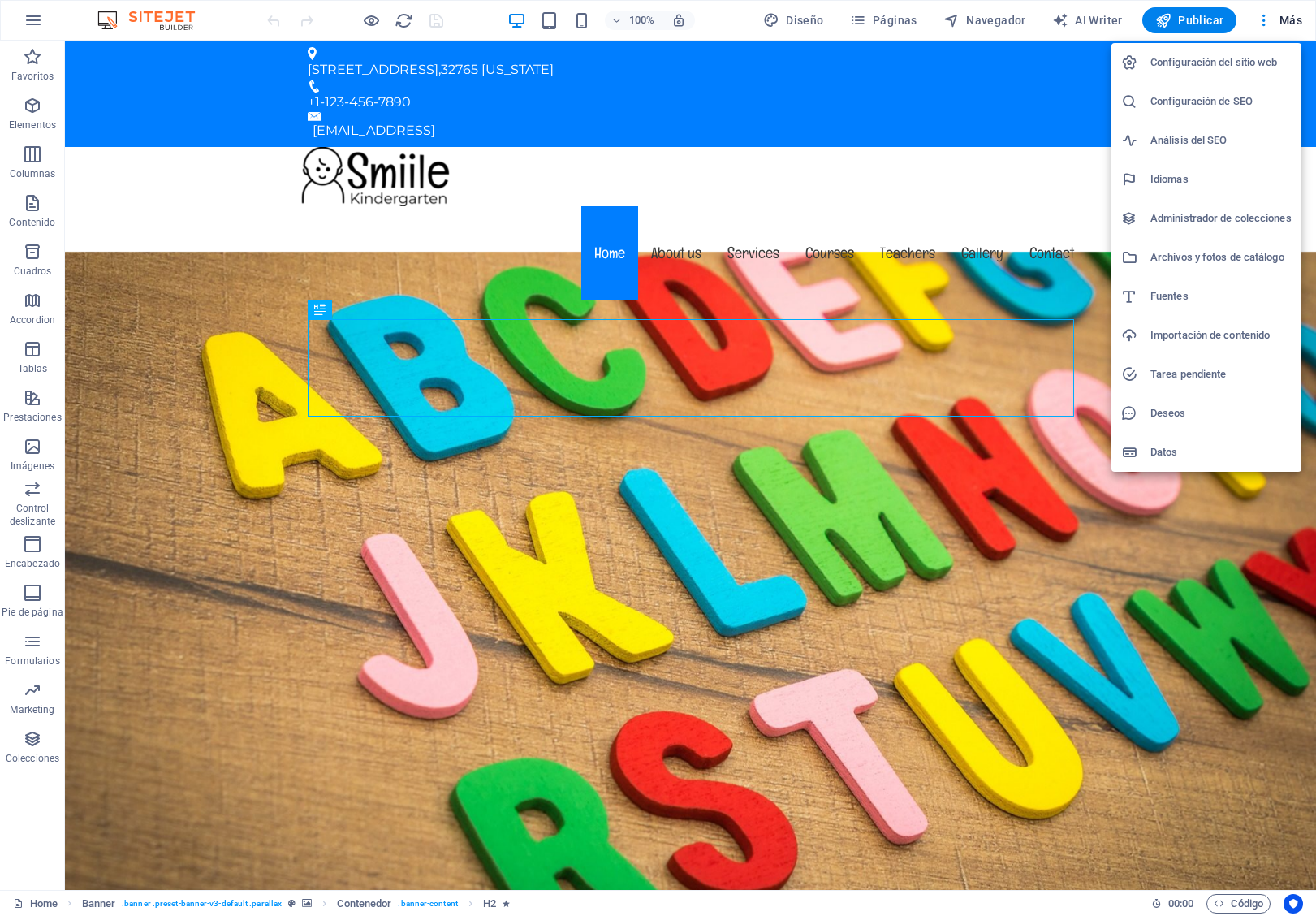
click at [1238, 23] on div at bounding box center [658, 458] width 1316 height 916
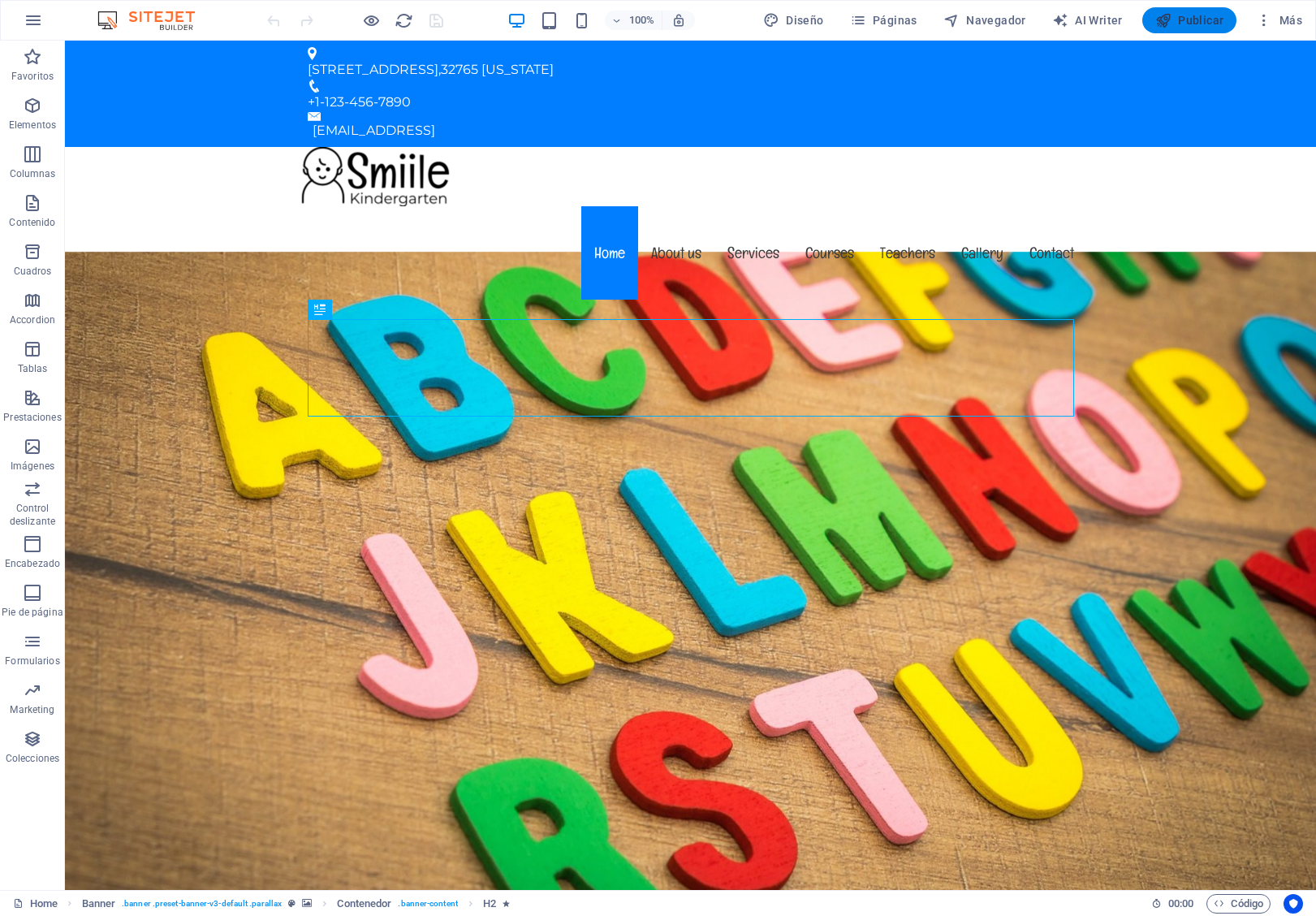
click at [1227, 26] on button "Publicar" at bounding box center [1190, 20] width 95 height 26
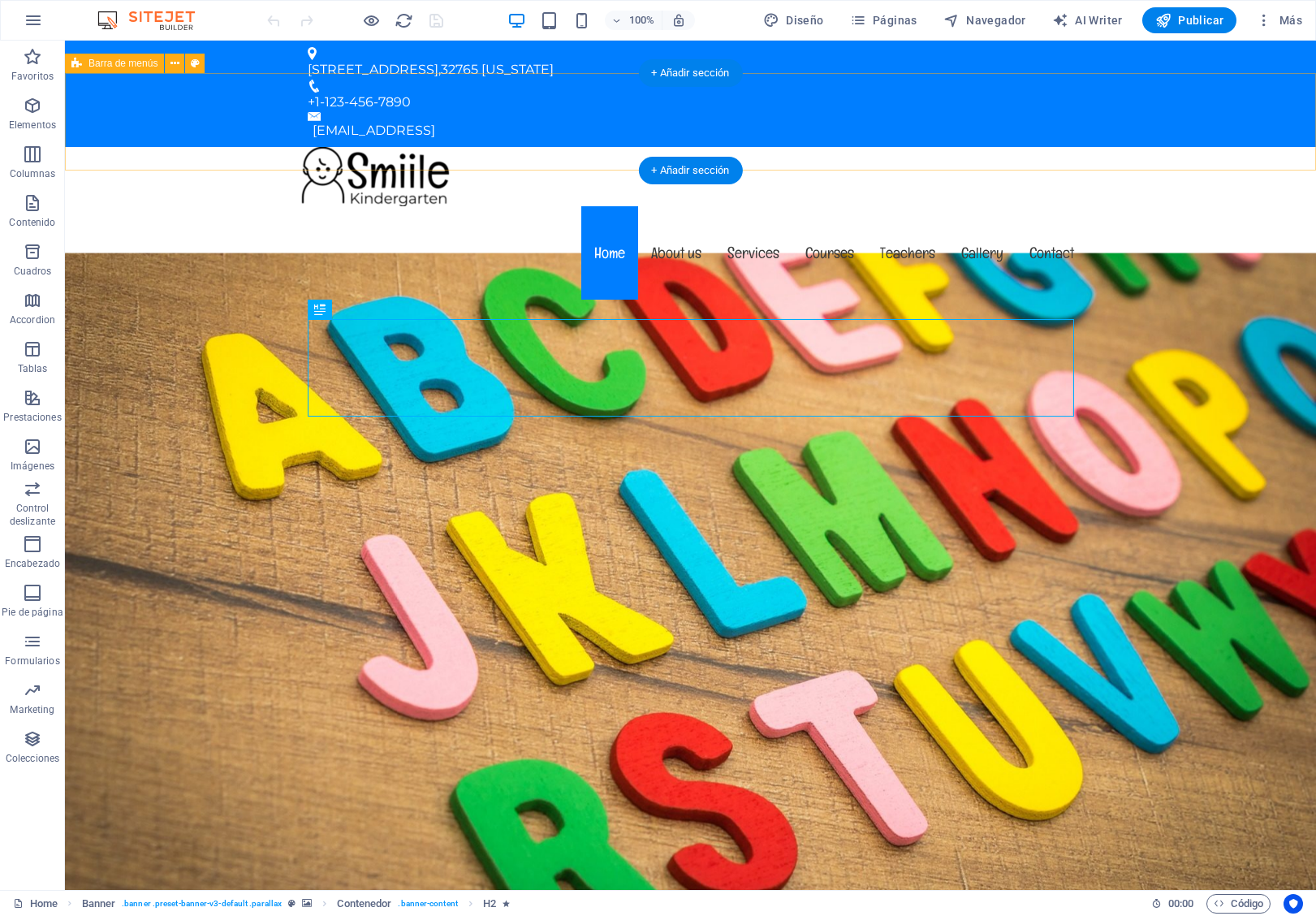
scroll to position [4, 0]
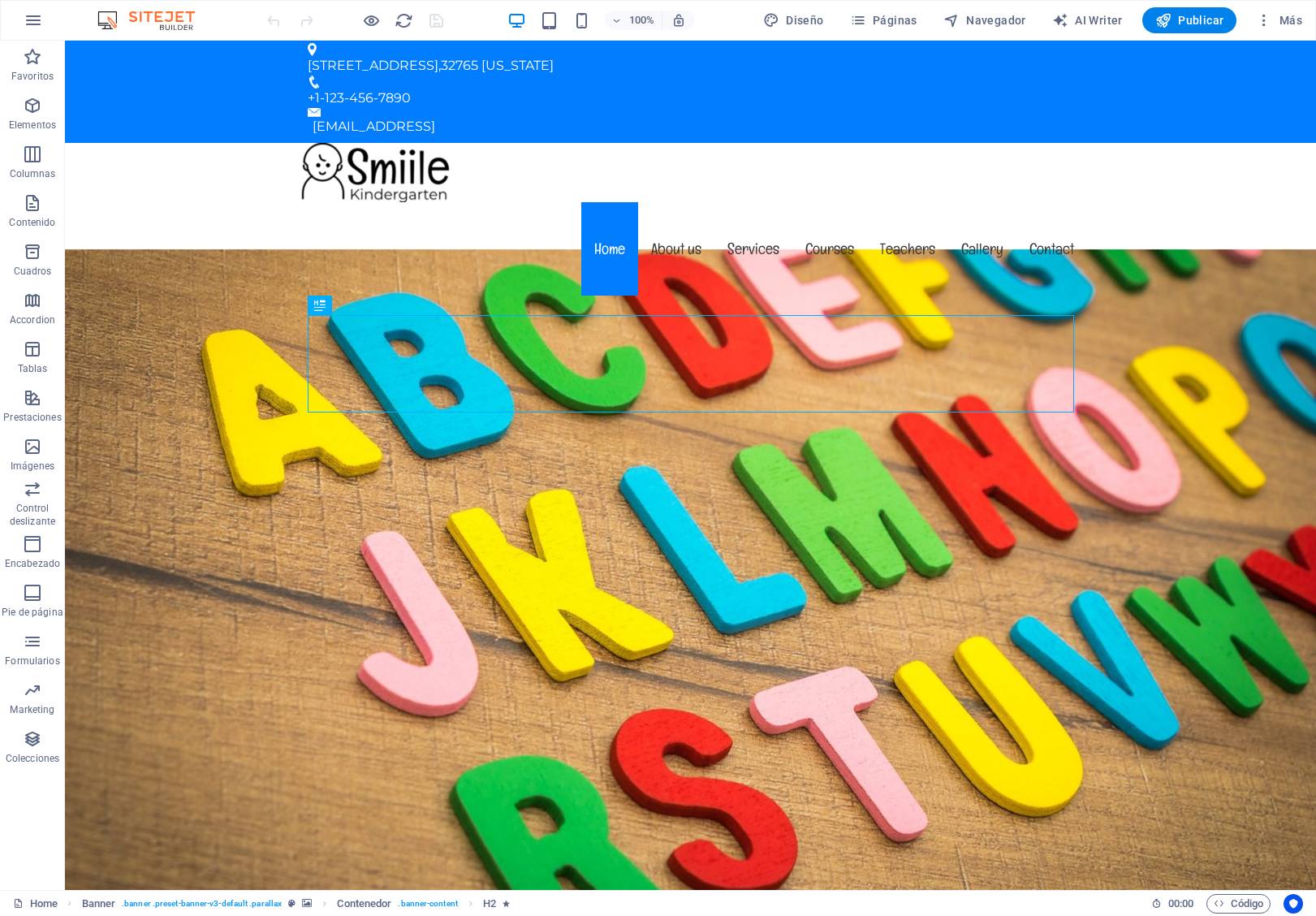
click at [183, 31] on div "100% Diseño Páginas Navegador AI Writer Publicar Más" at bounding box center [658, 20] width 1314 height 39
click at [127, 28] on img at bounding box center [154, 20] width 122 height 19
click at [35, 27] on icon "button" at bounding box center [32, 20] width 19 height 19
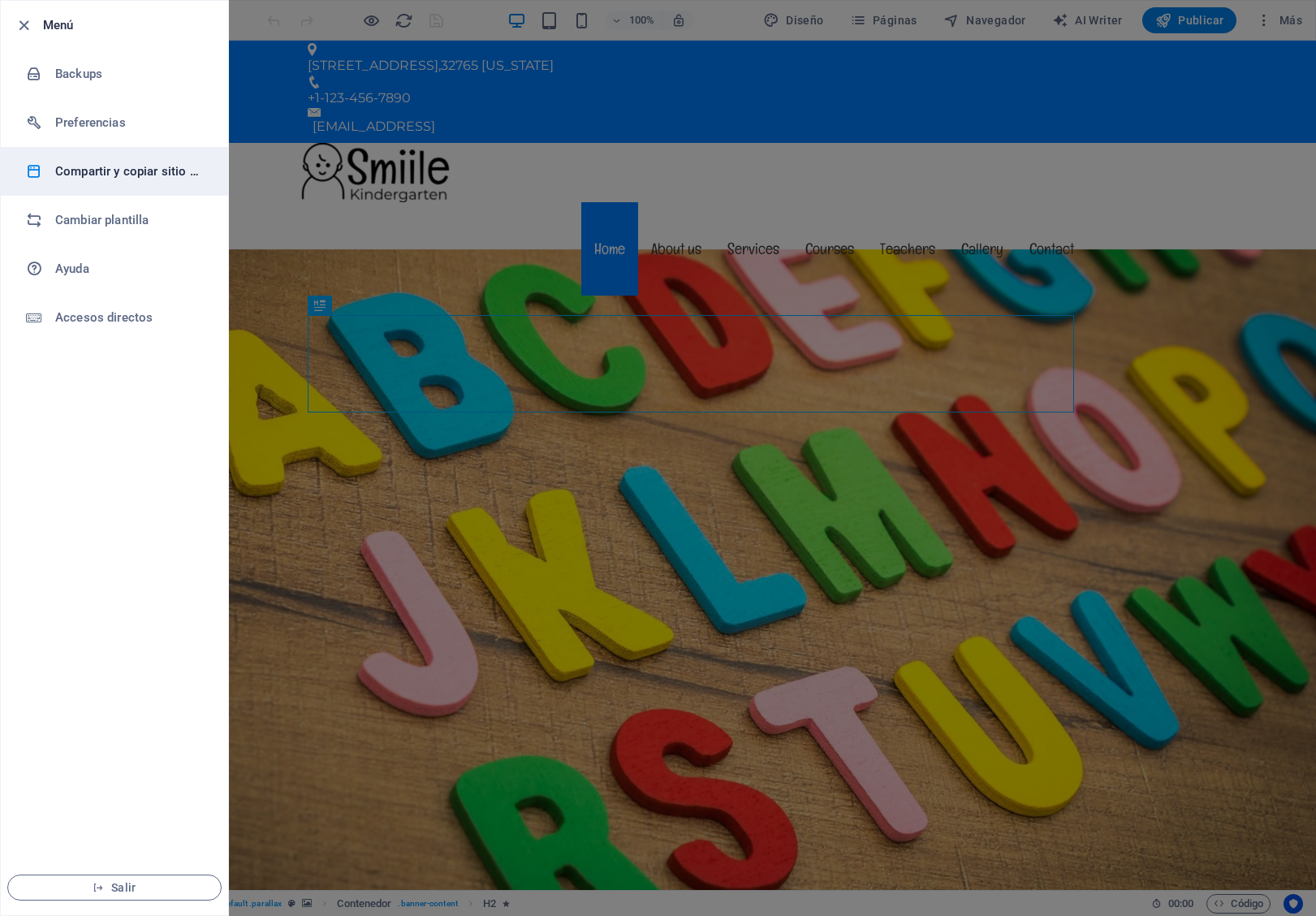
click at [137, 176] on h6 "Compartir y copiar sitio web" at bounding box center [130, 171] width 150 height 19
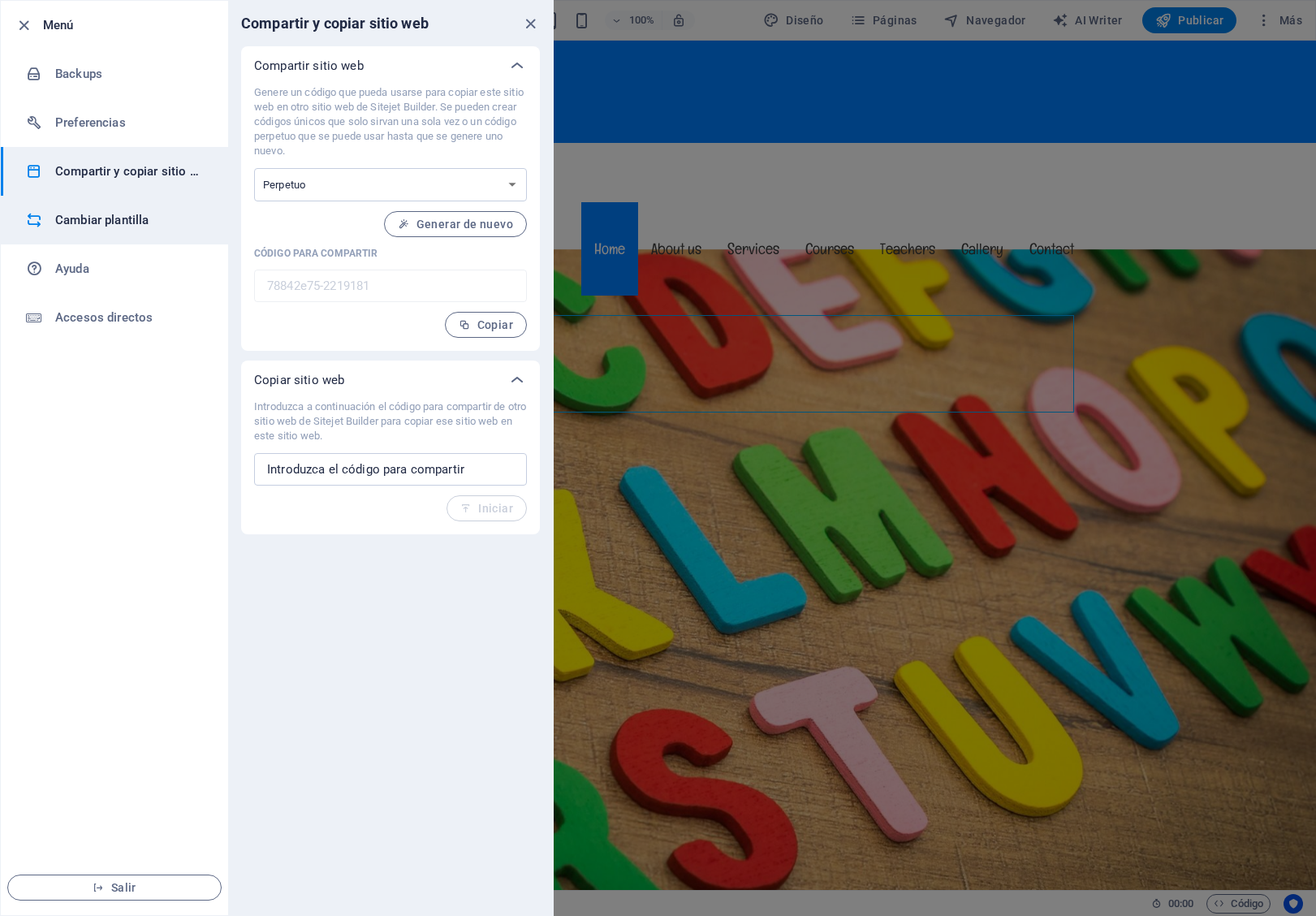
click at [172, 222] on h6 "Cambiar plantilla" at bounding box center [130, 220] width 150 height 19
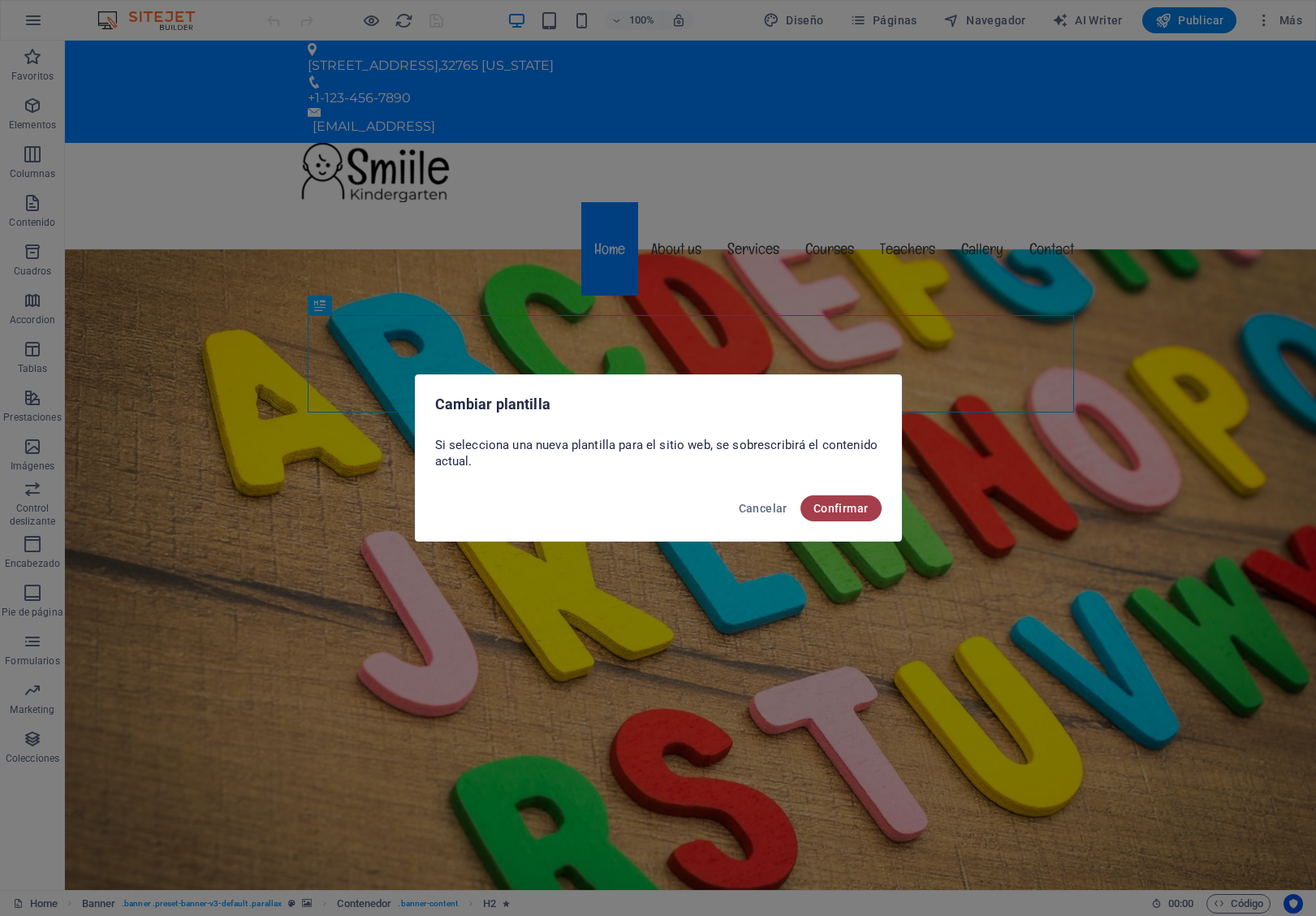
click at [853, 506] on span "Confirmar" at bounding box center [841, 509] width 55 height 13
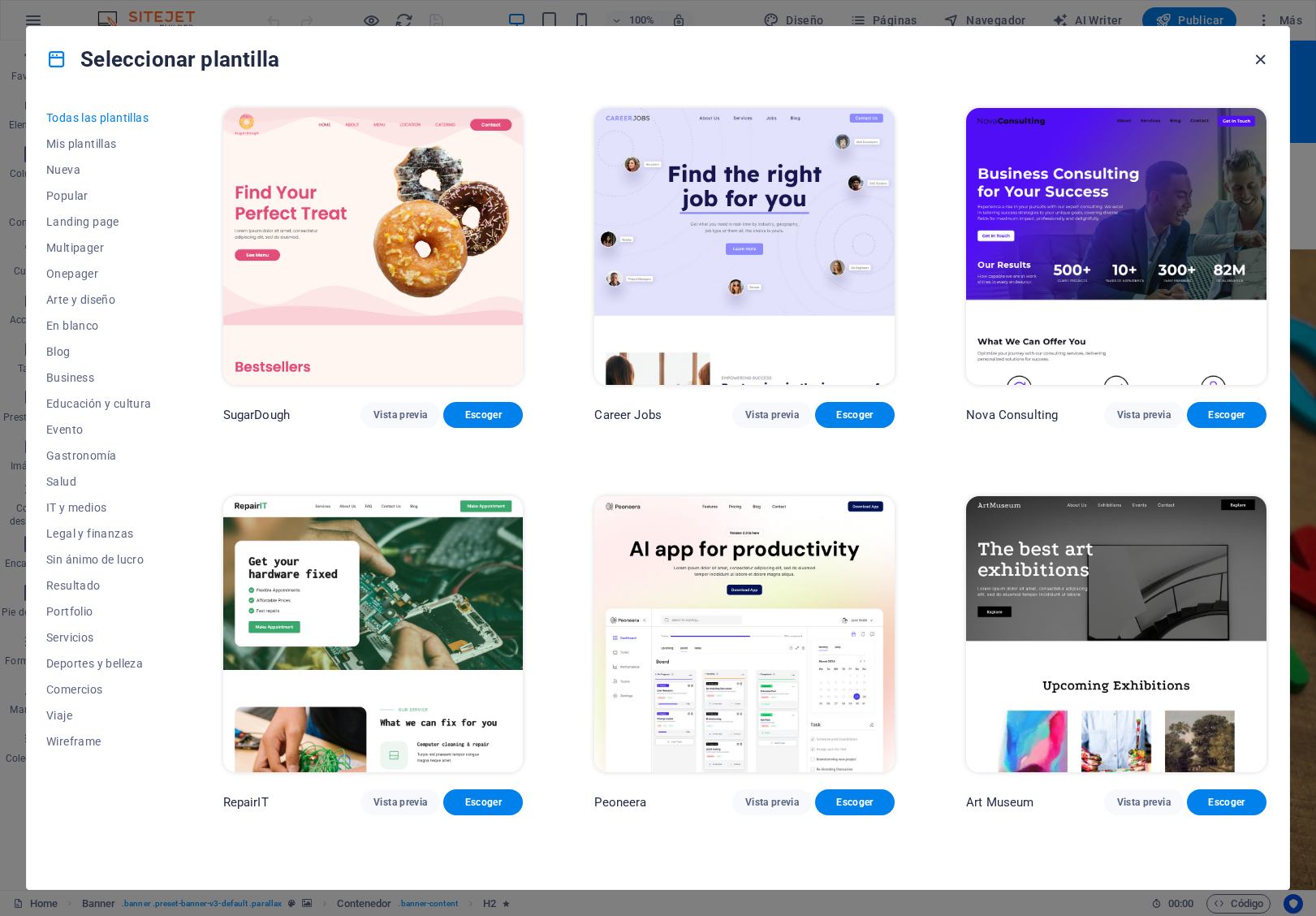
click at [1264, 52] on icon "button" at bounding box center [1260, 59] width 18 height 18
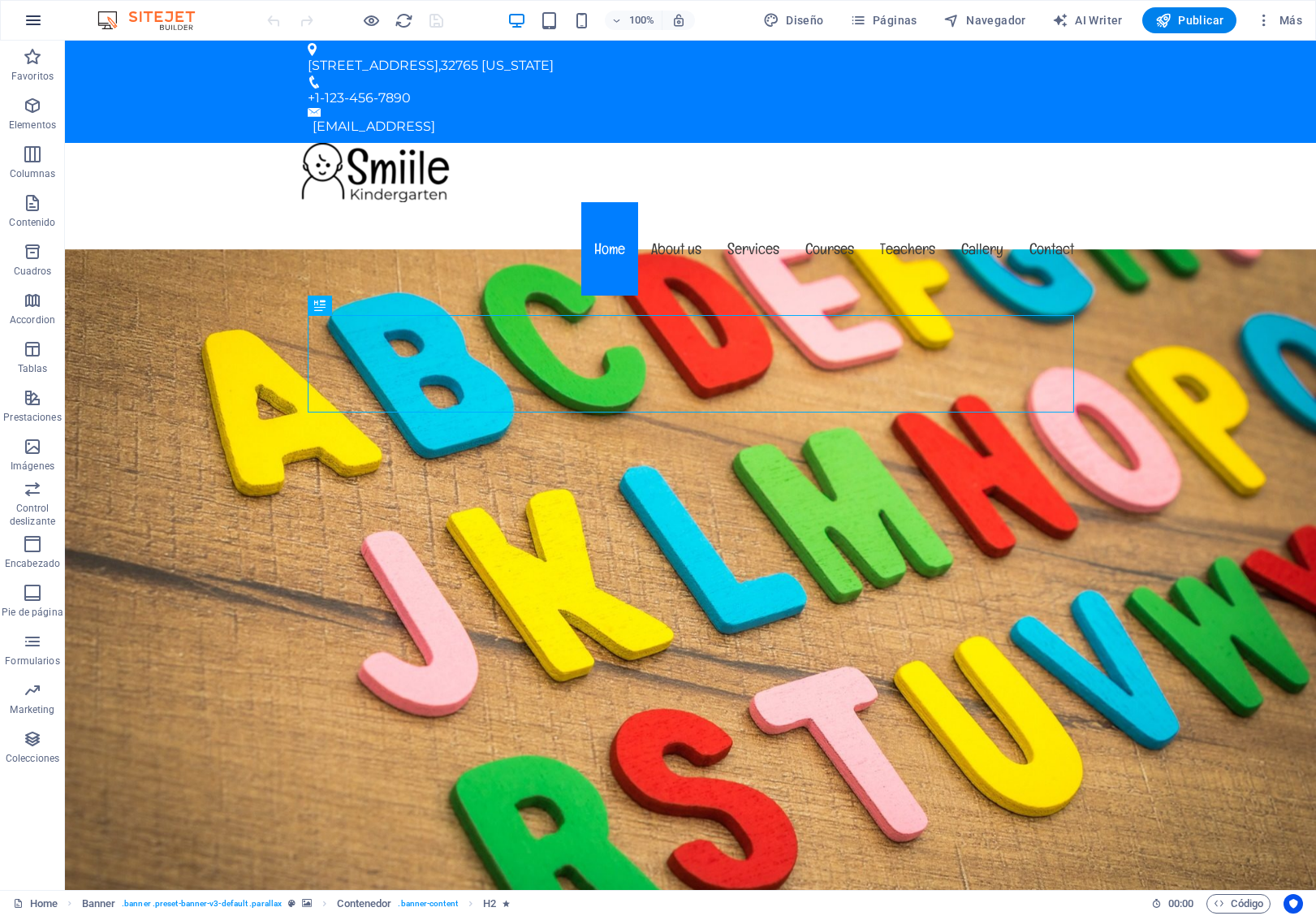
click at [21, 15] on button "button" at bounding box center [33, 20] width 39 height 39
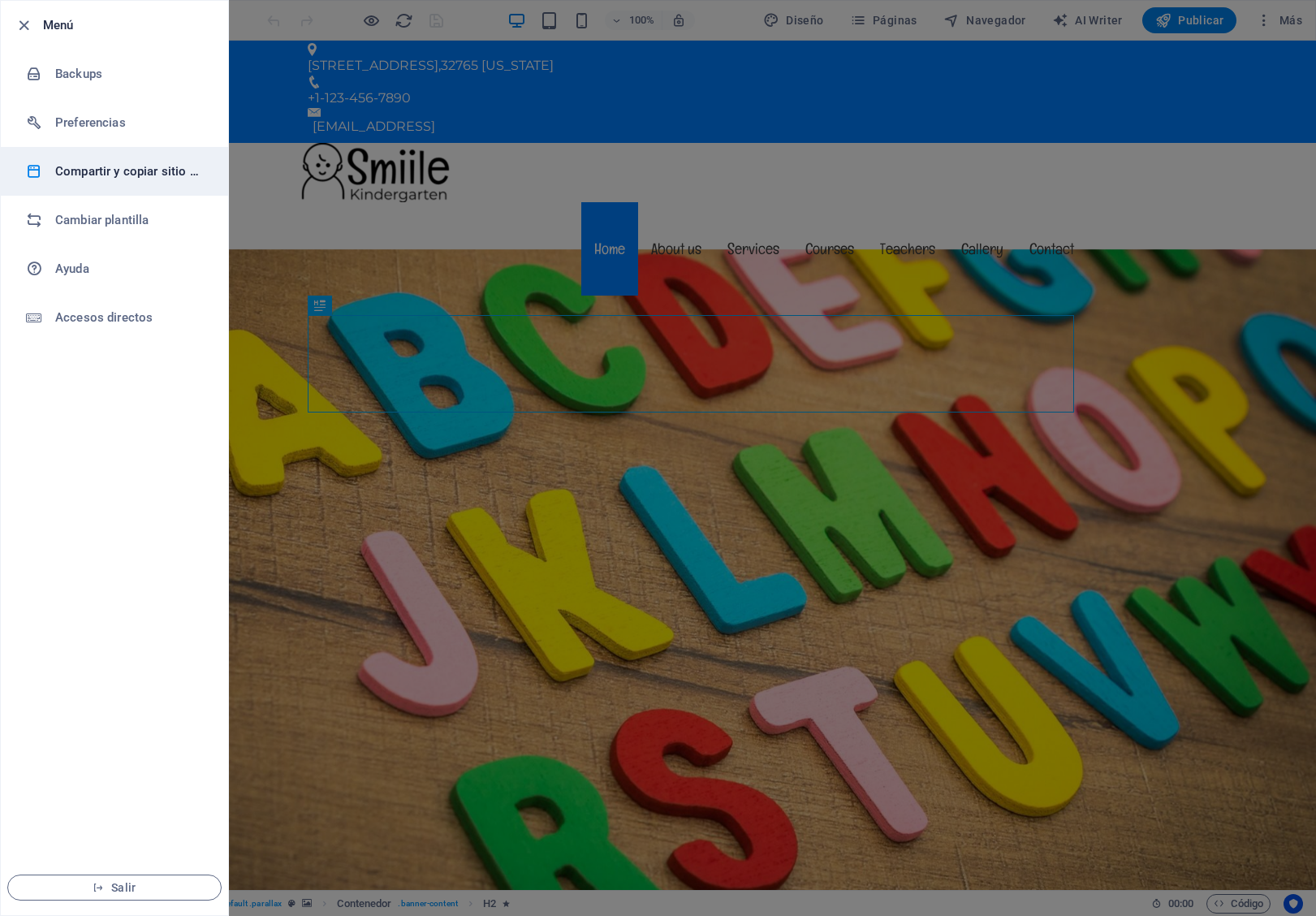
click at [97, 172] on h6 "Compartir y copiar sitio web" at bounding box center [130, 171] width 150 height 19
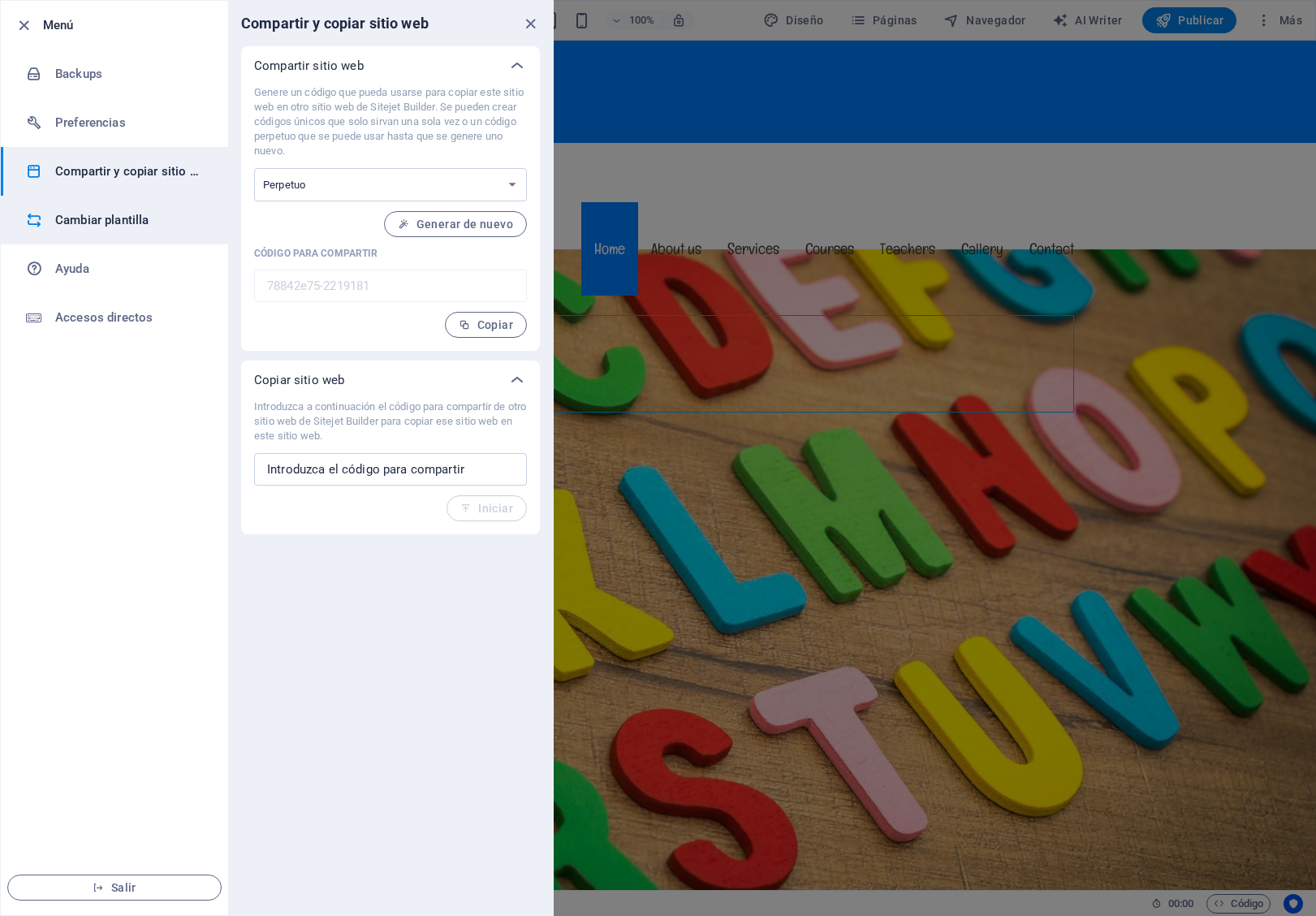
click at [103, 202] on li "Cambiar plantilla" at bounding box center [114, 220] width 227 height 48
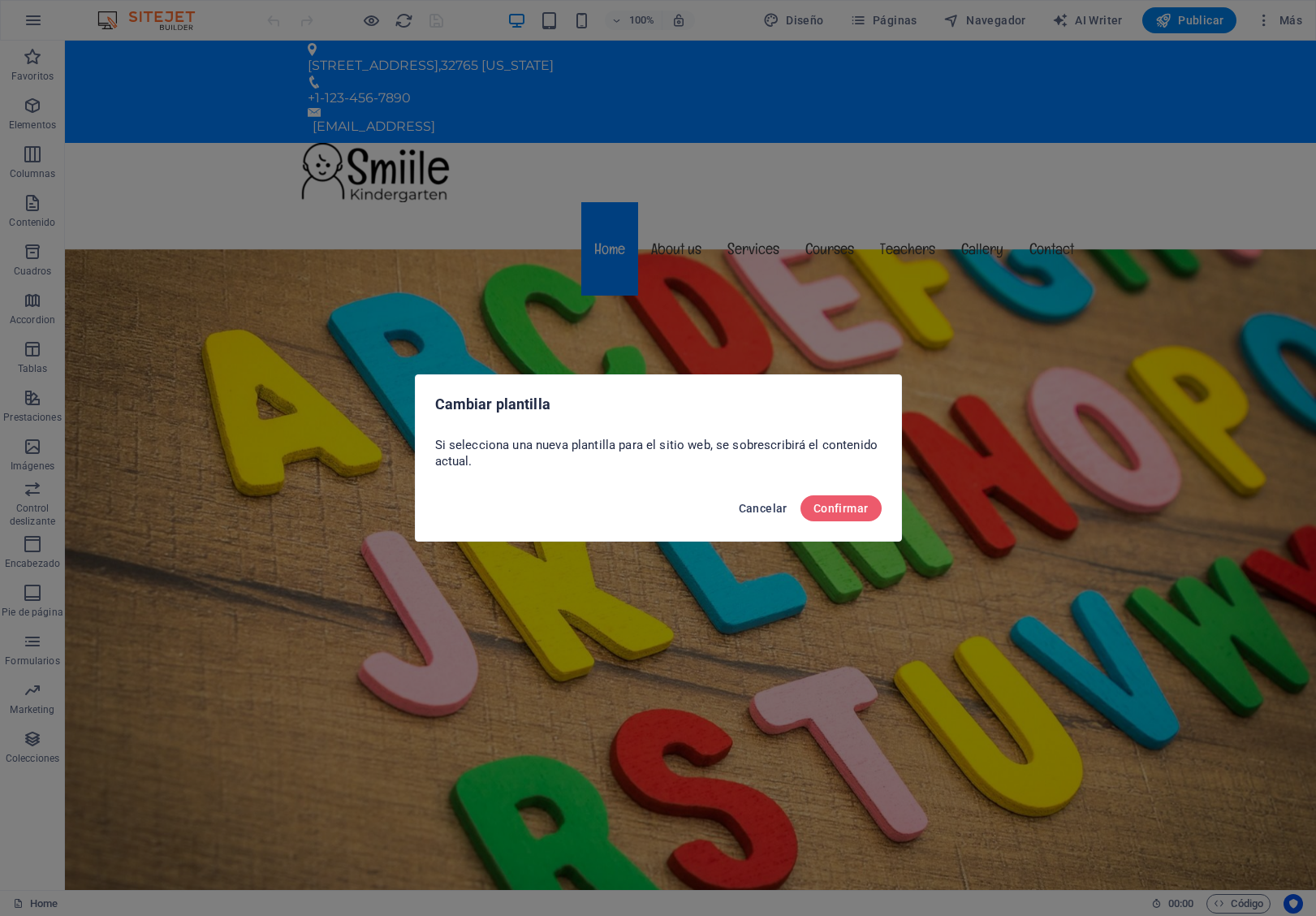
click at [748, 514] on button "Cancelar" at bounding box center [763, 508] width 62 height 26
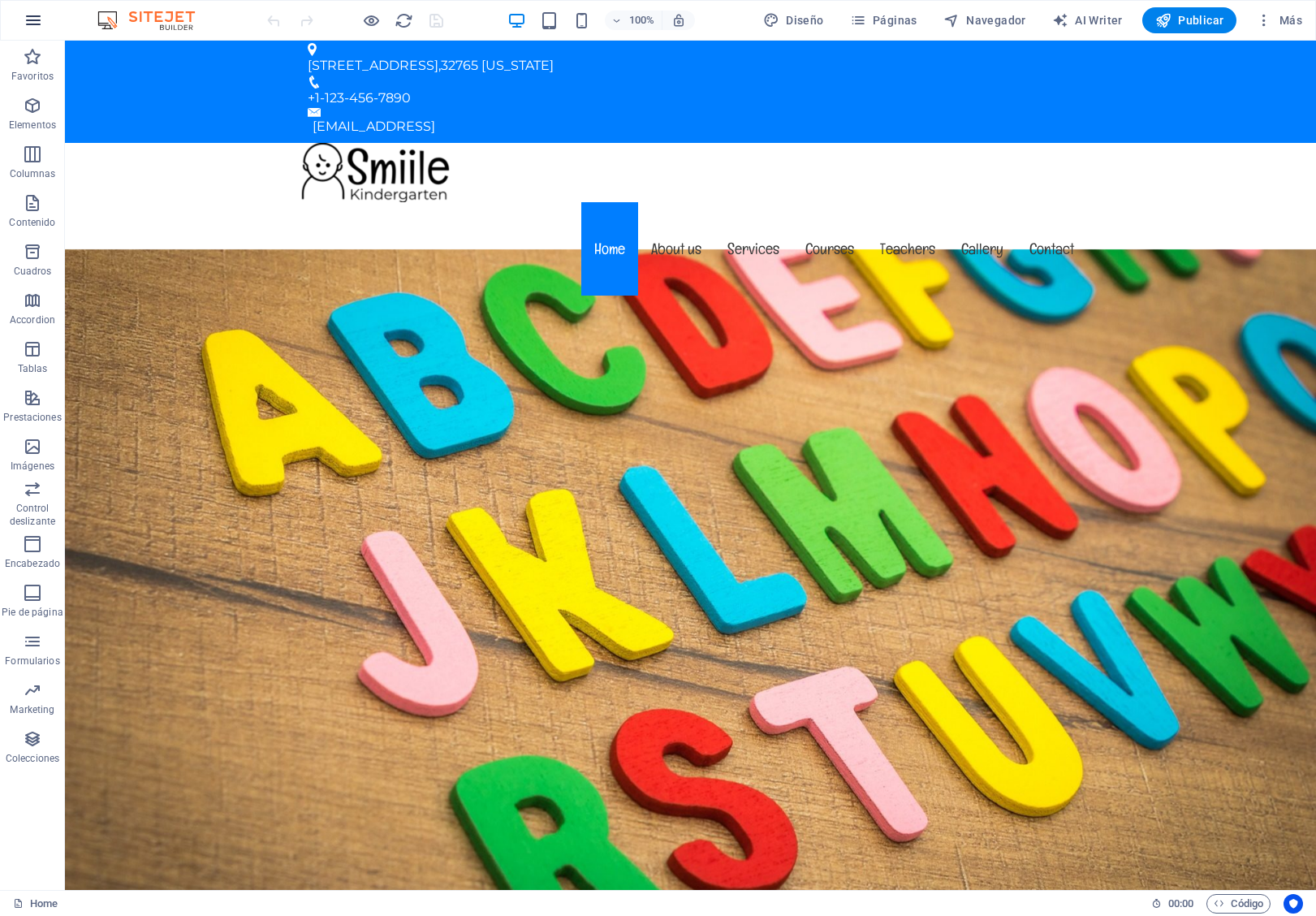
click at [32, 21] on icon "button" at bounding box center [32, 20] width 19 height 19
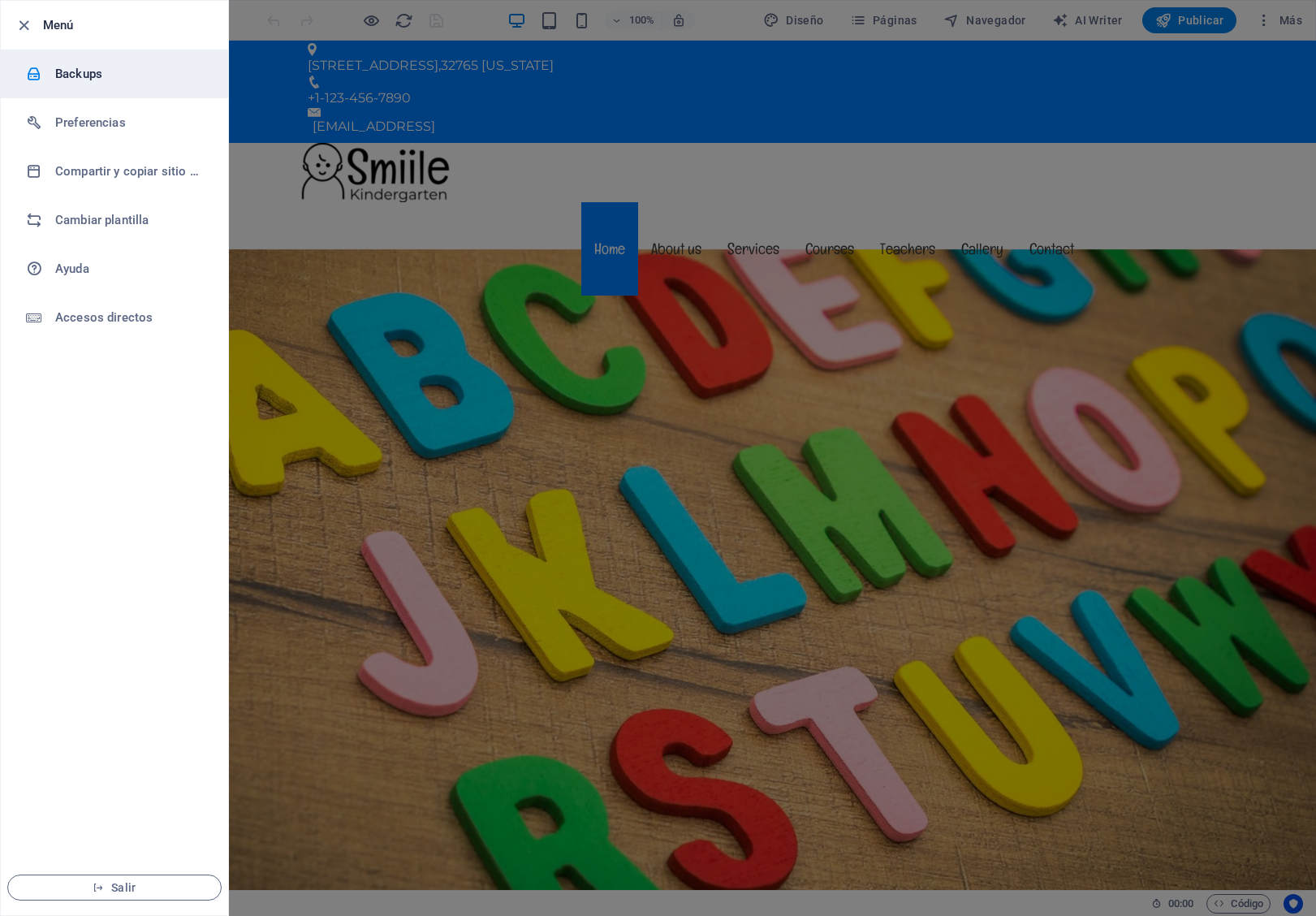
click at [67, 75] on h6 "Backups" at bounding box center [130, 73] width 150 height 19
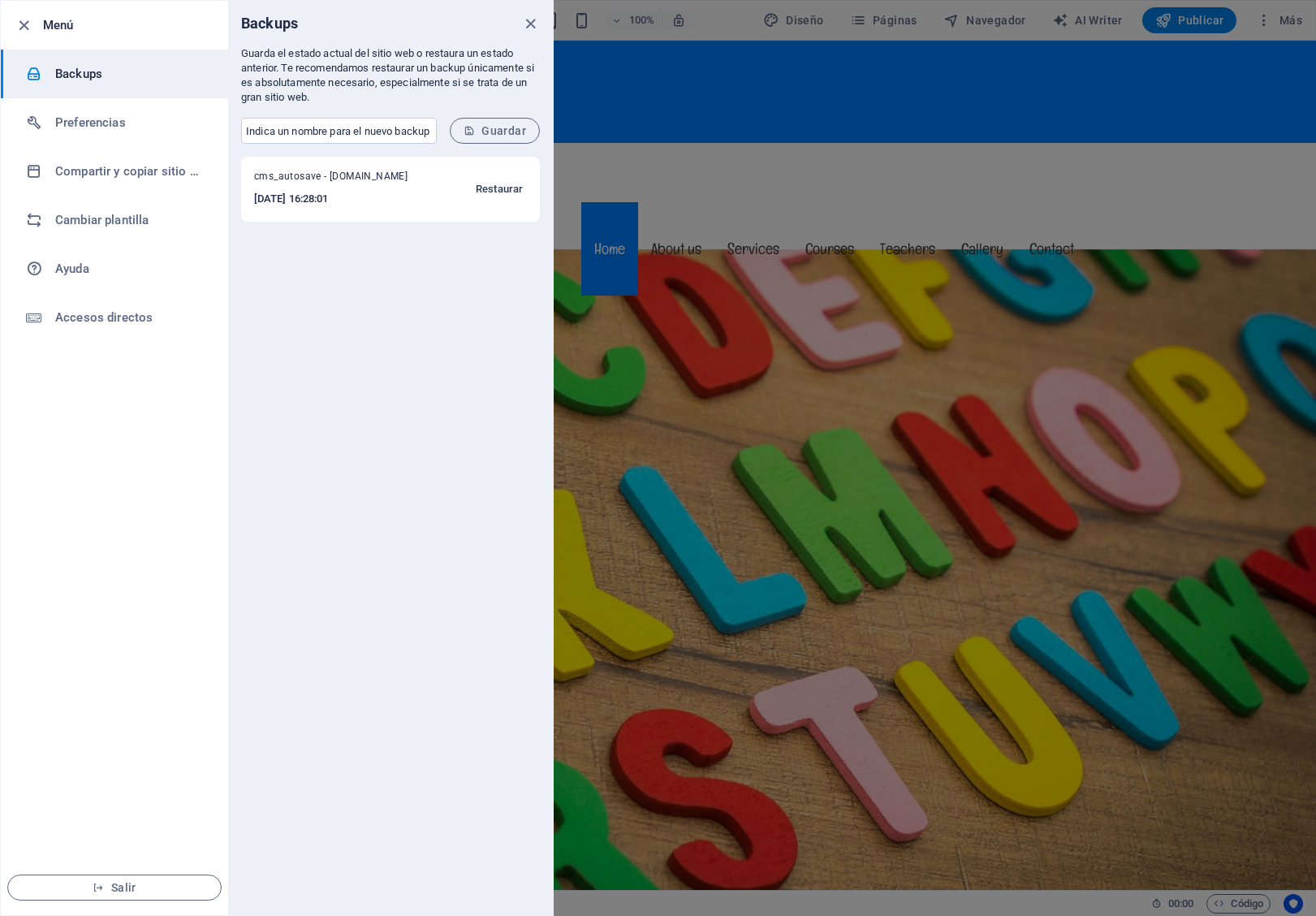
click at [507, 193] on span "Restaurar" at bounding box center [499, 188] width 47 height 19
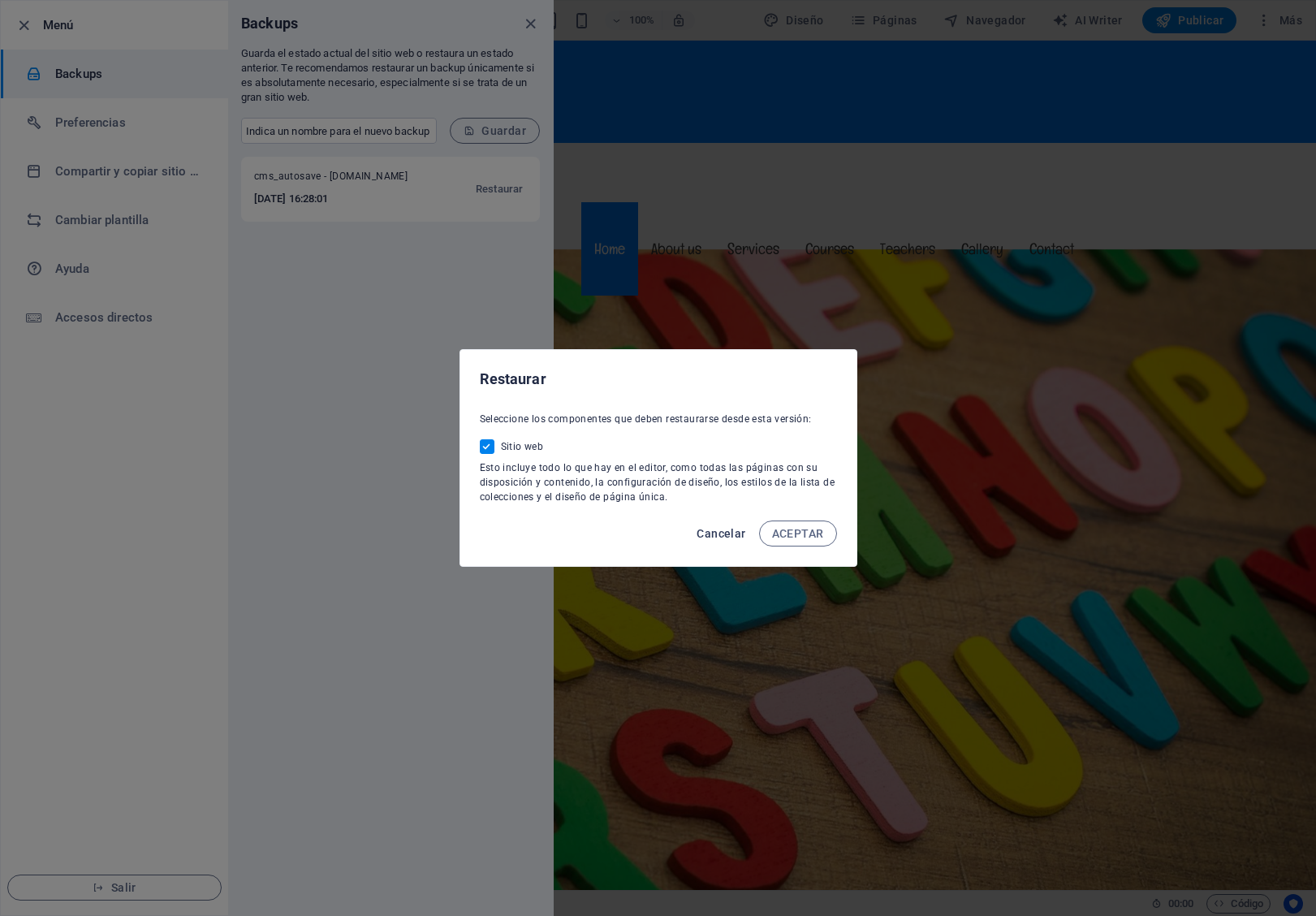
drag, startPoint x: 806, startPoint y: 526, endPoint x: 731, endPoint y: 525, distance: 75.0
click at [733, 527] on div "Cancelar ACEPTAR" at bounding box center [659, 538] width 396 height 55
click at [730, 522] on button "Cancelar" at bounding box center [721, 533] width 62 height 26
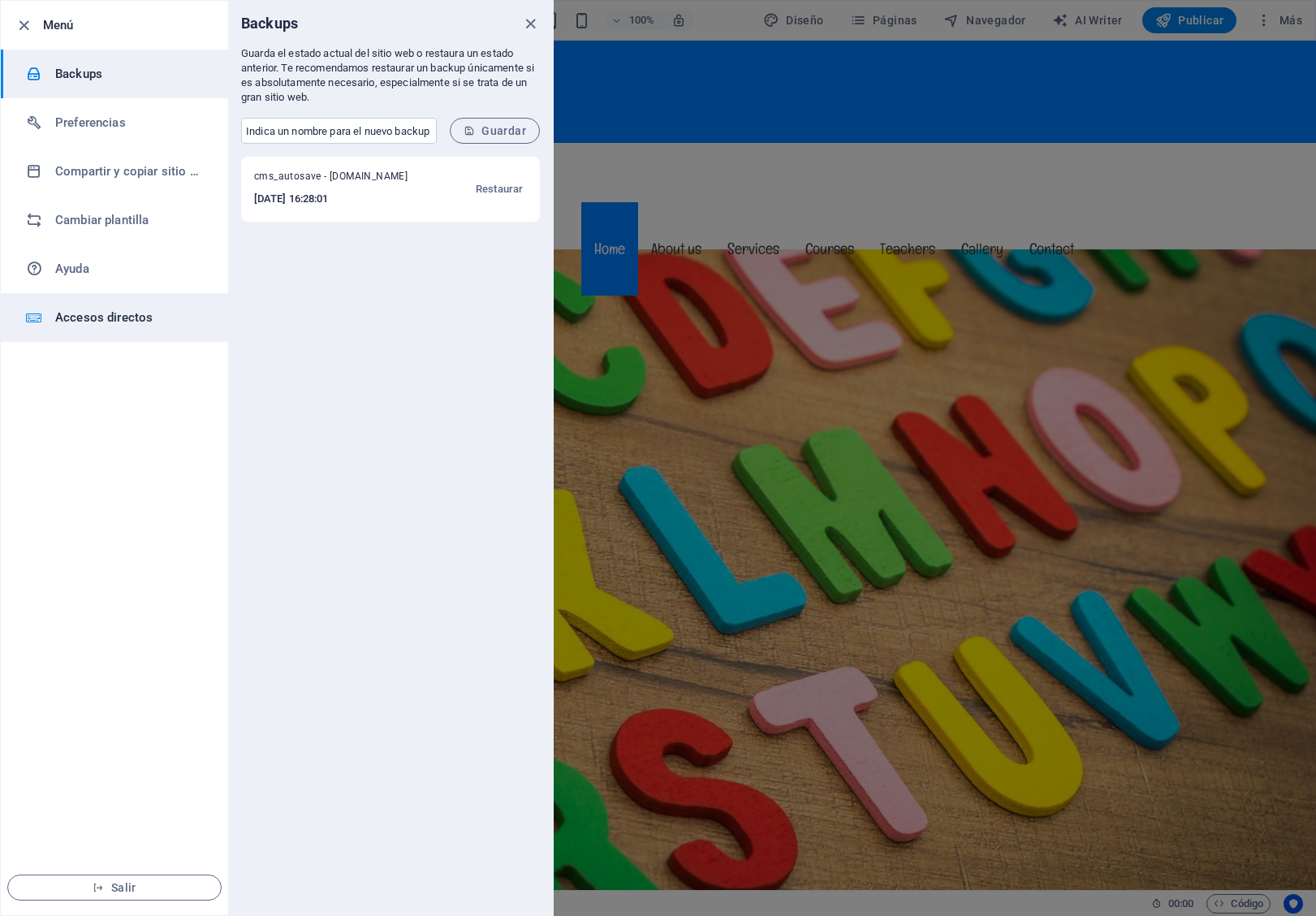
click at [146, 320] on h6 "Accesos directos" at bounding box center [130, 316] width 150 height 19
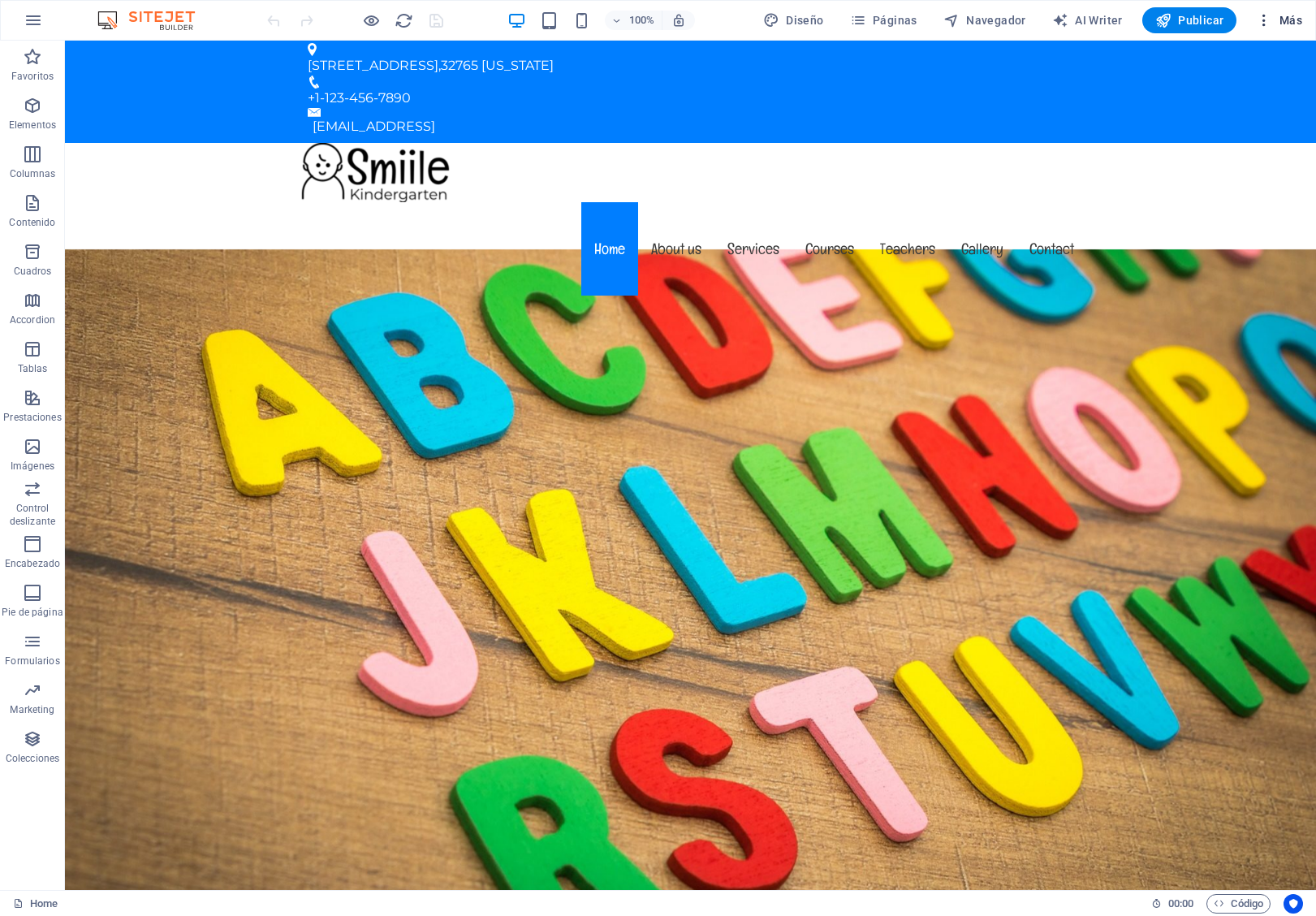
click at [1268, 17] on icon "button" at bounding box center [1264, 20] width 16 height 16
